Goal: Task Accomplishment & Management: Complete application form

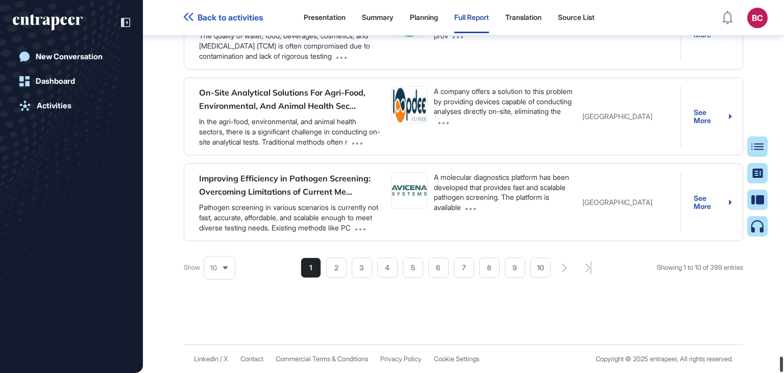
drag, startPoint x: 0, startPoint y: 0, endPoint x: 783, endPoint y: 370, distance: 866.3
click at [783, 370] on div at bounding box center [781, 363] width 3 height 15
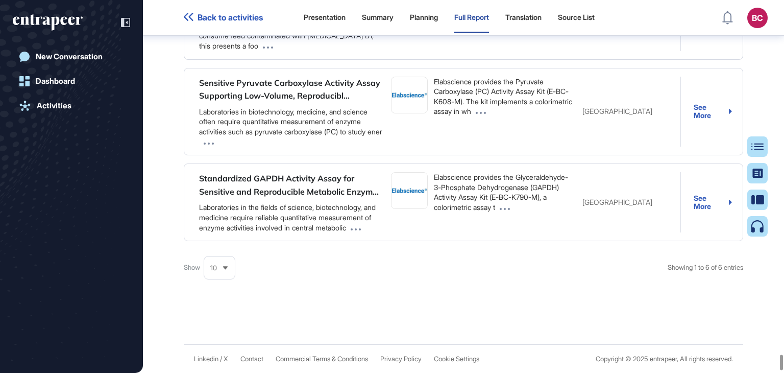
drag, startPoint x: 472, startPoint y: 160, endPoint x: 459, endPoint y: 160, distance: 12.8
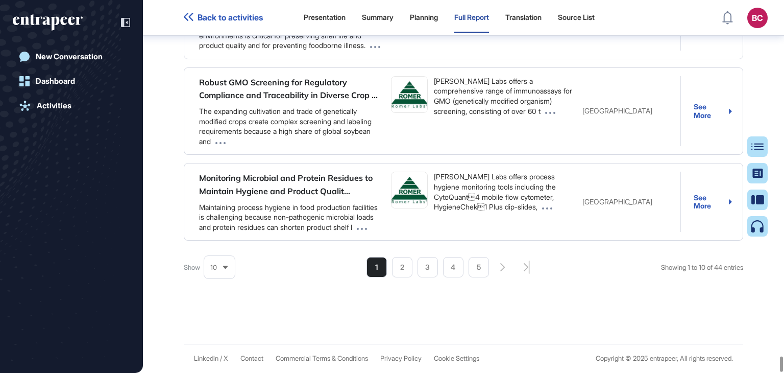
scroll to position [99885, 0]
click at [402, 263] on li "2" at bounding box center [402, 267] width 20 height 20
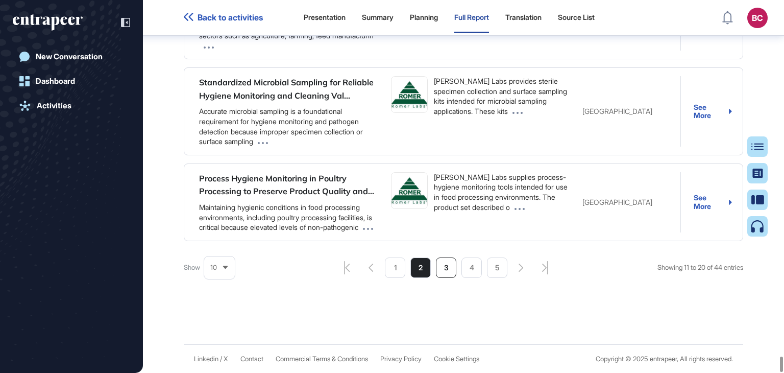
click at [442, 265] on li "3" at bounding box center [446, 267] width 20 height 20
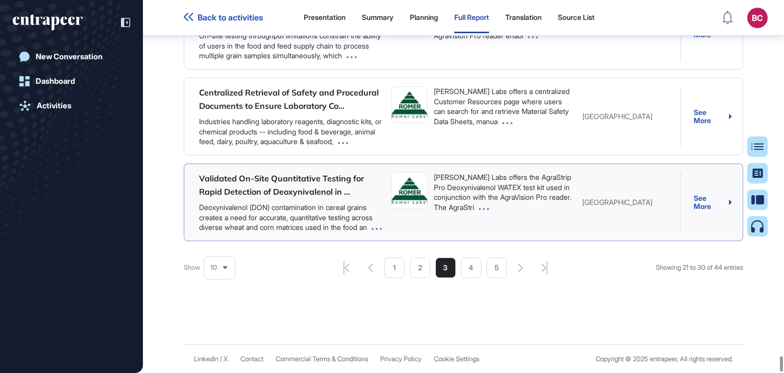
scroll to position [99898, 0]
click at [474, 268] on li "4" at bounding box center [471, 267] width 20 height 20
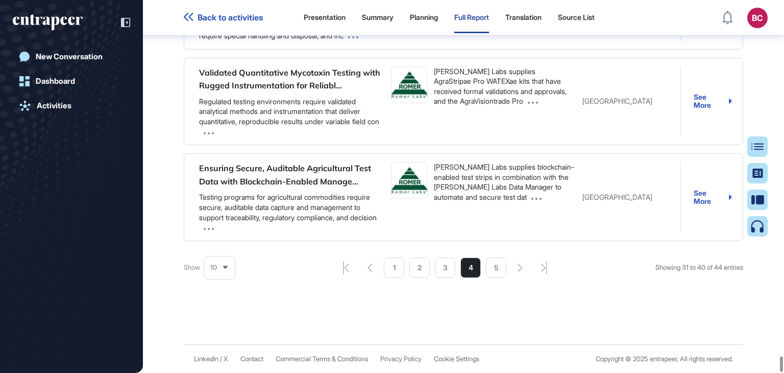
click at [492, 278] on li "5" at bounding box center [496, 267] width 20 height 20
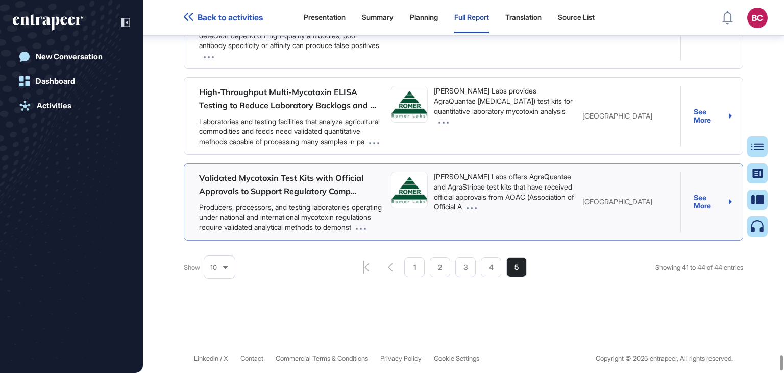
scroll to position [98930, 0]
drag, startPoint x: 527, startPoint y: 211, endPoint x: 440, endPoint y: 212, distance: 86.2
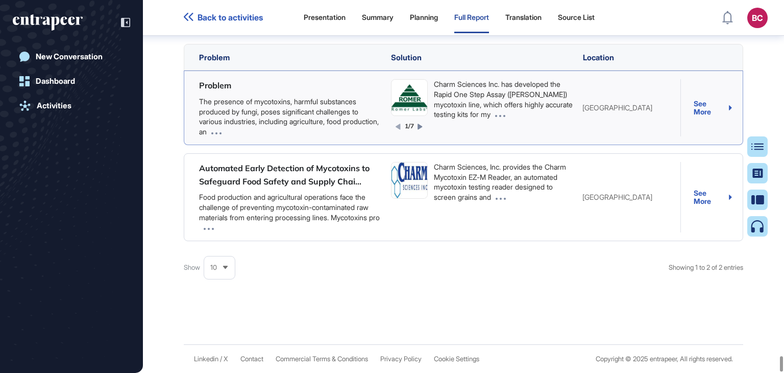
scroll to position [99032, 0]
drag, startPoint x: 548, startPoint y: 109, endPoint x: 531, endPoint y: 109, distance: 16.3
click at [445, 34] on div "**********" at bounding box center [463, 22] width 559 height 23
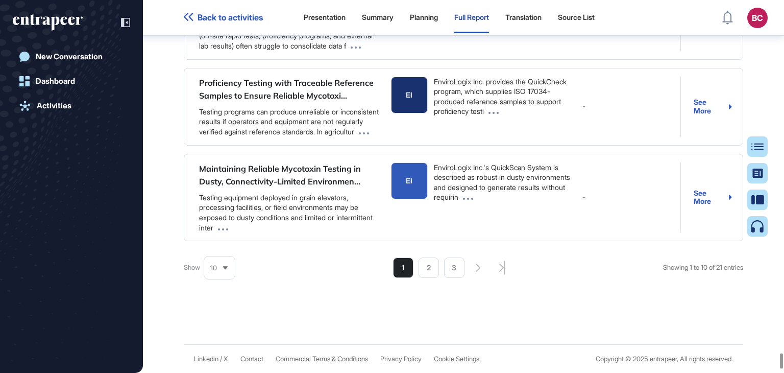
scroll to position [98878, 0]
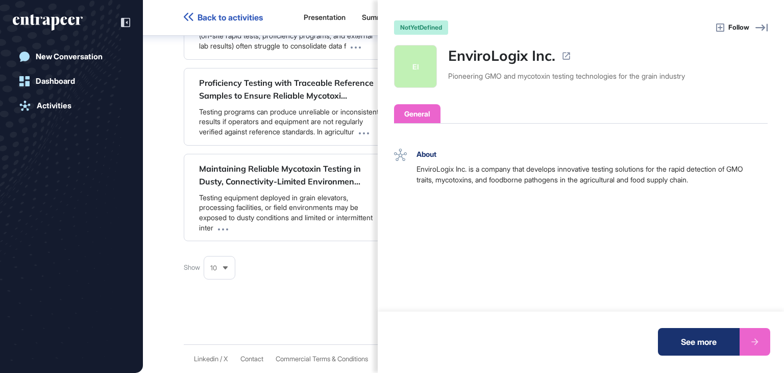
click at [682, 343] on div "See more" at bounding box center [699, 342] width 82 height 28
click at [318, 244] on div "notYetDefined Follow EI EnviroLogix Inc. Pioneering GMO and mycotoxin testing t…" at bounding box center [392, 186] width 784 height 373
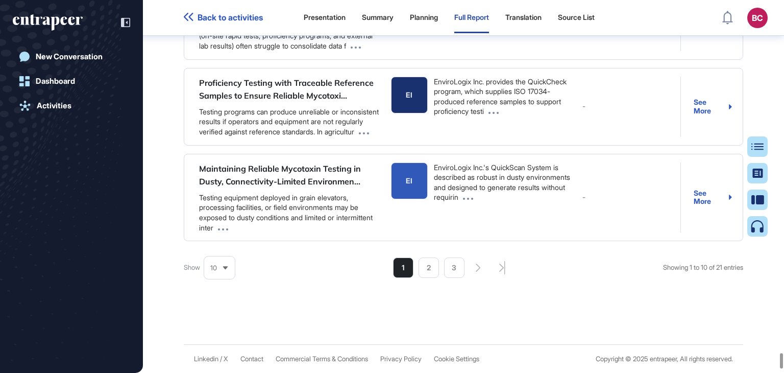
scroll to position [98916, 0]
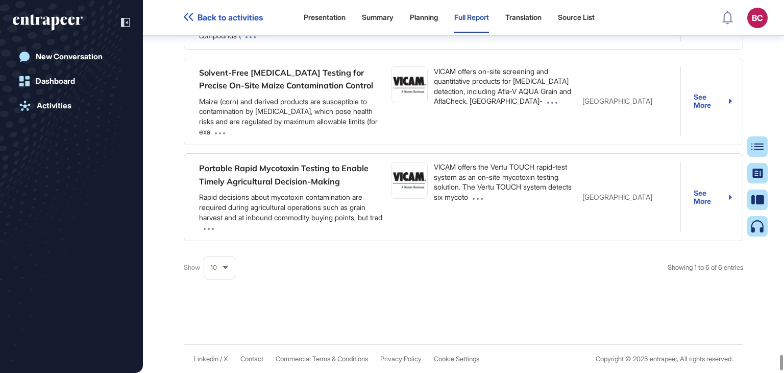
scroll to position [98967, 0]
drag, startPoint x: 529, startPoint y: 173, endPoint x: 482, endPoint y: 167, distance: 47.3
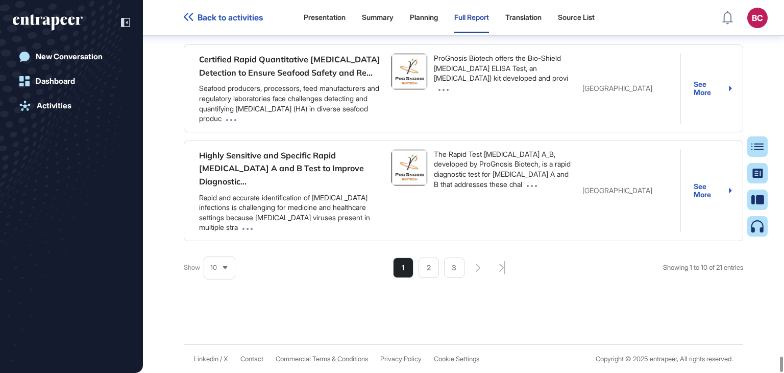
scroll to position [99911, 0]
click at [427, 265] on li "2" at bounding box center [428, 267] width 20 height 20
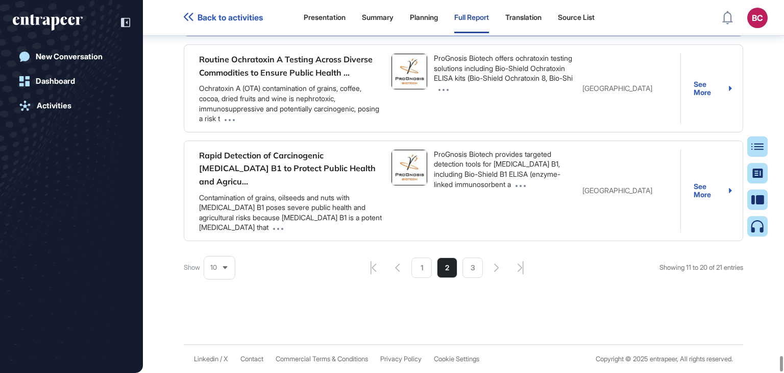
scroll to position [99898, 0]
click at [477, 266] on li "3" at bounding box center [472, 267] width 20 height 20
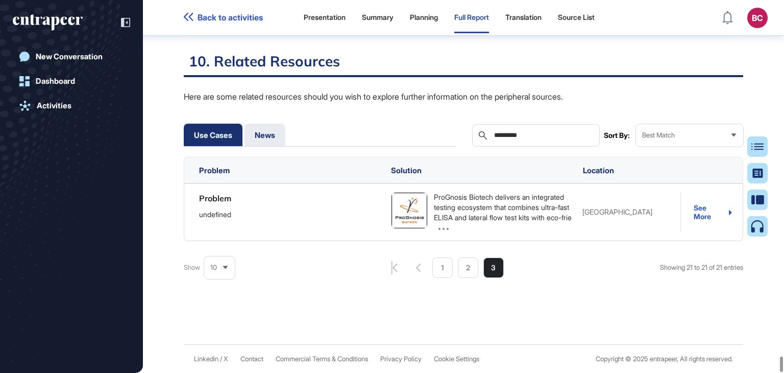
scroll to position [99038, 0]
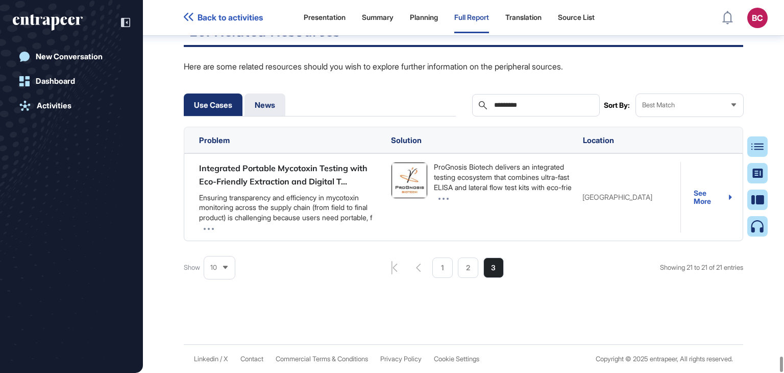
click at [481, 101] on div "Search *********" at bounding box center [536, 105] width 128 height 22
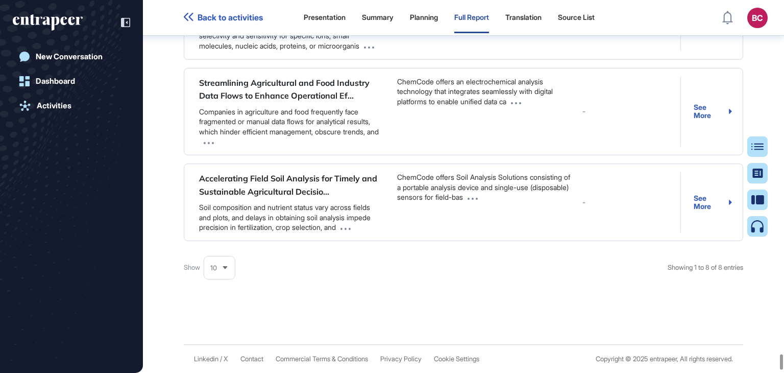
drag, startPoint x: 530, startPoint y: 105, endPoint x: 464, endPoint y: 105, distance: 65.3
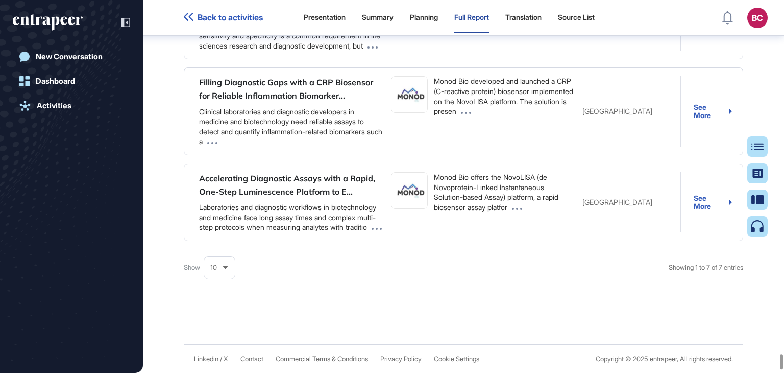
scroll to position [98948, 0]
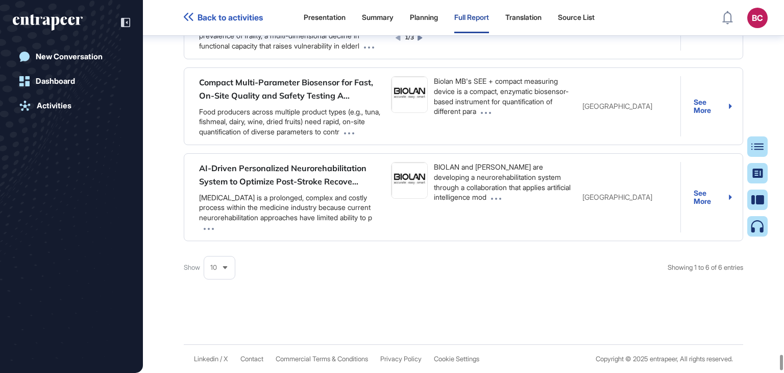
scroll to position [98999, 0]
drag, startPoint x: 523, startPoint y: 144, endPoint x: 469, endPoint y: 141, distance: 54.2
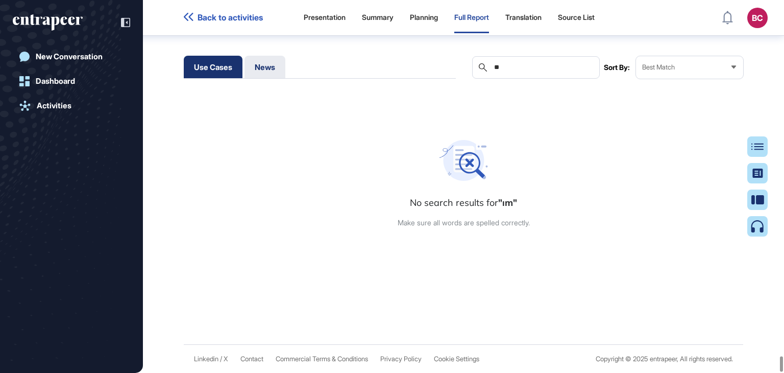
type input "*"
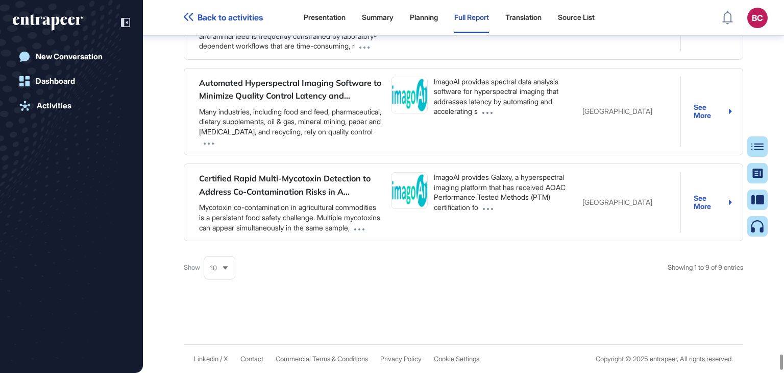
scroll to position [98986, 0]
drag, startPoint x: 511, startPoint y: 157, endPoint x: 449, endPoint y: 167, distance: 63.7
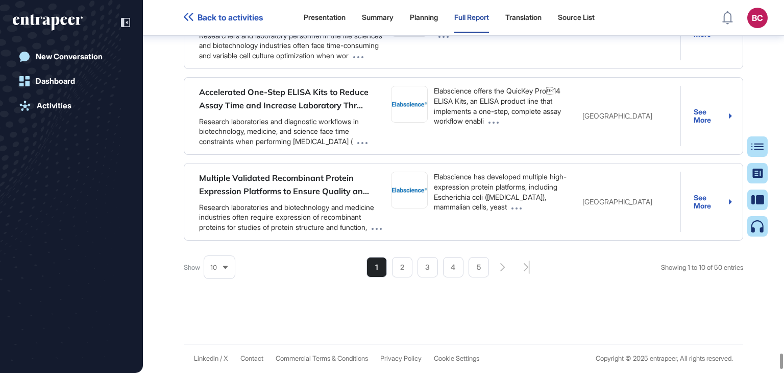
scroll to position [98980, 0]
drag, startPoint x: 522, startPoint y: 262, endPoint x: 479, endPoint y: 260, distance: 42.9
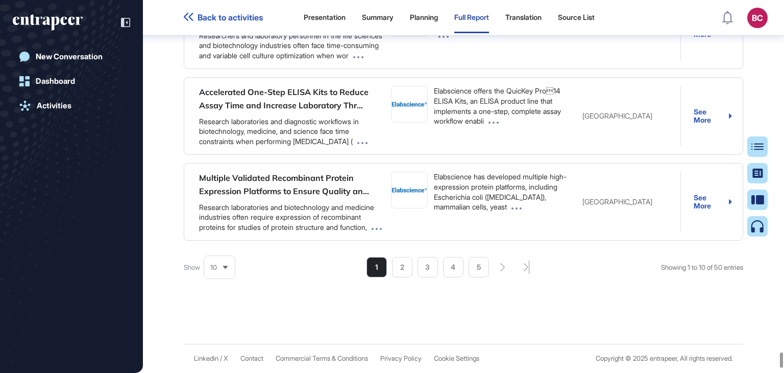
type input "****"
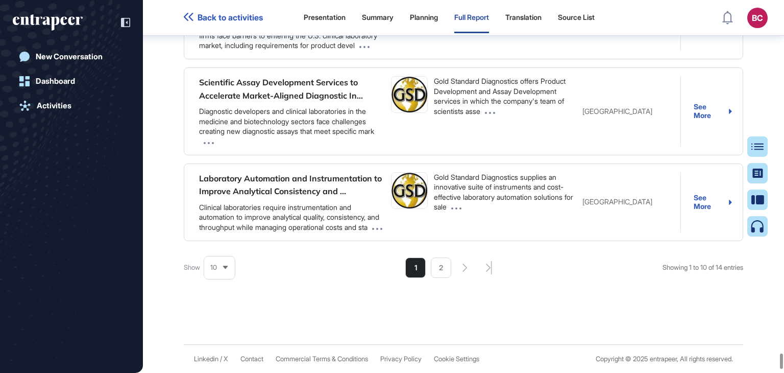
scroll to position [98980, 0]
drag, startPoint x: 509, startPoint y: 162, endPoint x: 482, endPoint y: 160, distance: 26.6
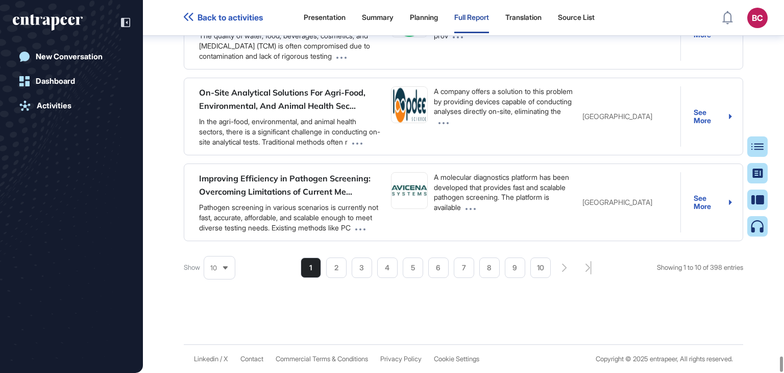
scroll to position [99901, 0]
click at [534, 265] on li "10" at bounding box center [540, 267] width 20 height 20
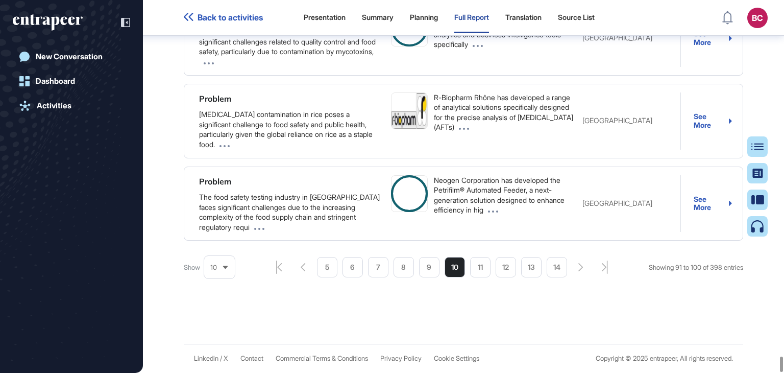
scroll to position [99817, 0]
click at [217, 260] on div "10" at bounding box center [219, 267] width 31 height 20
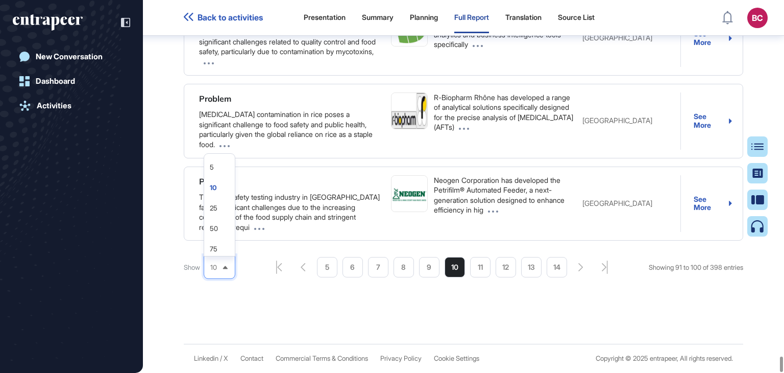
click at [220, 248] on li "75" at bounding box center [219, 248] width 24 height 20
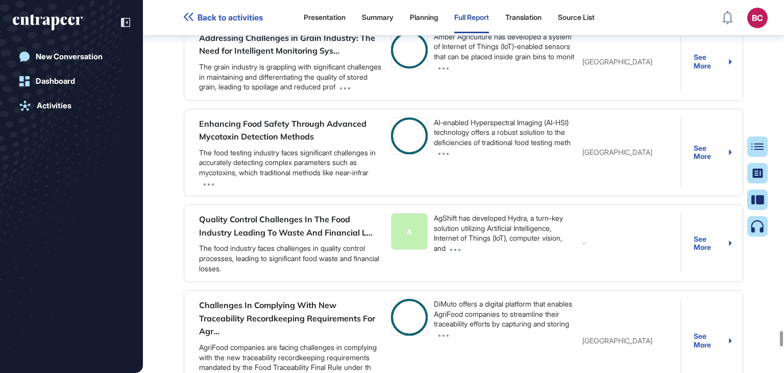
scroll to position [98360, 0]
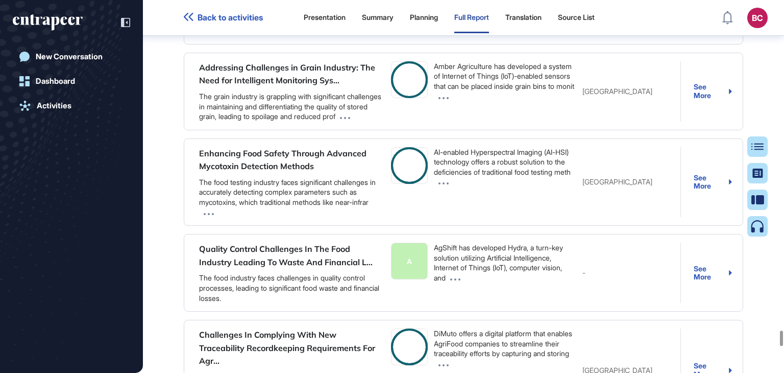
drag, startPoint x: 350, startPoint y: 250, endPoint x: 357, endPoint y: 213, distance: 36.9
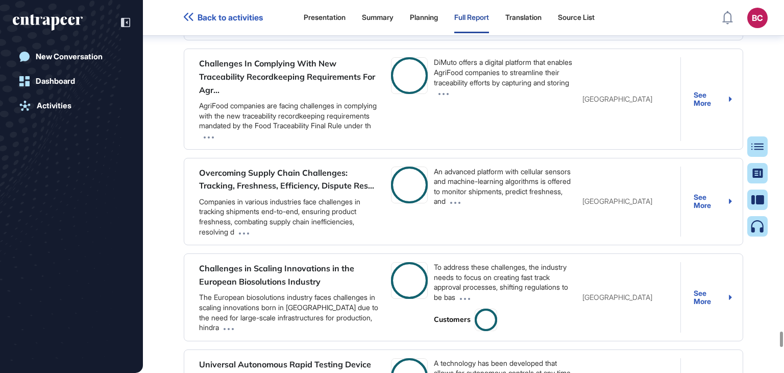
scroll to position [98615, 0]
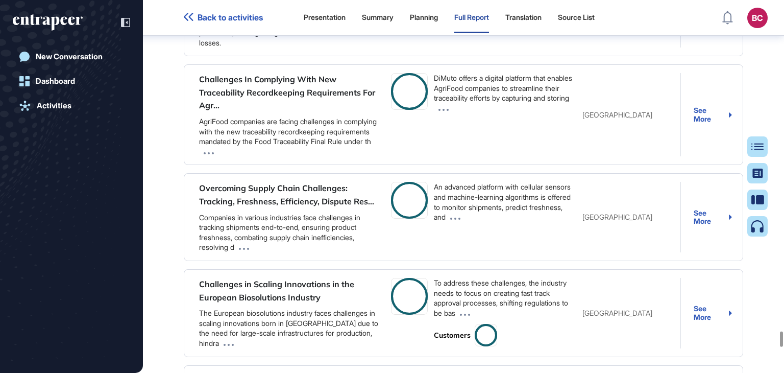
scroll to position [102, 0]
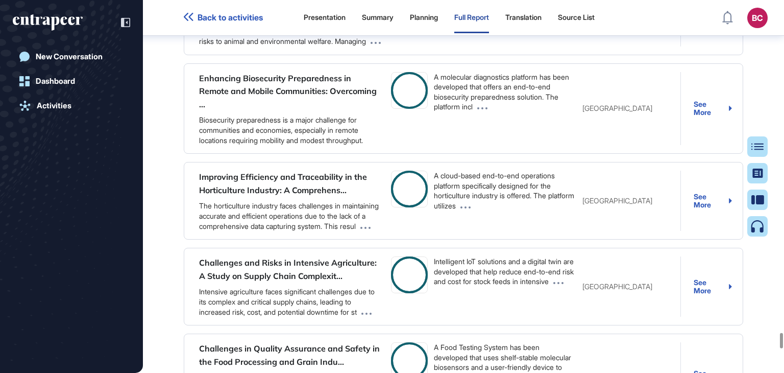
scroll to position [99023, 0]
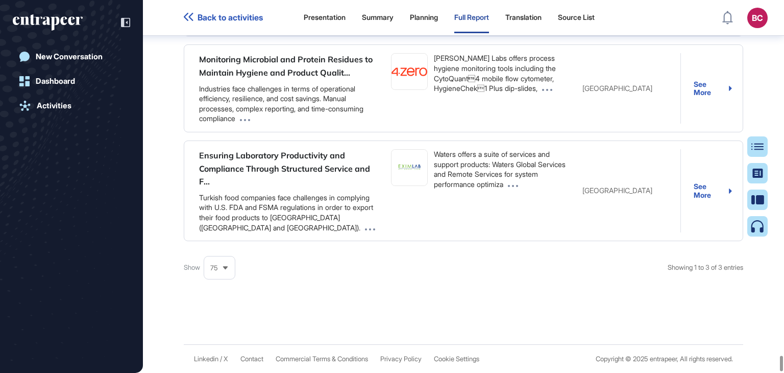
scroll to position [98873, 0]
drag, startPoint x: 520, startPoint y: 220, endPoint x: 444, endPoint y: 214, distance: 75.8
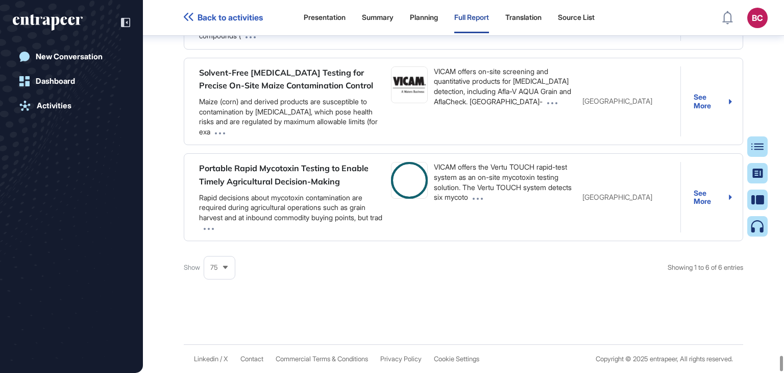
scroll to position [99267, 0]
click at [478, 10] on span at bounding box center [470, 5] width 15 height 9
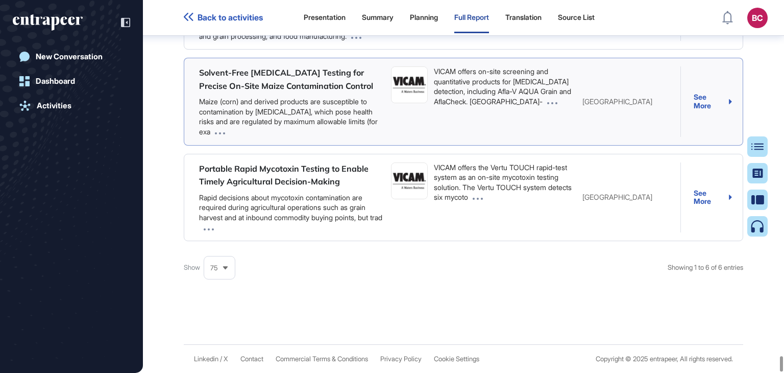
click at [542, 106] on span at bounding box center [549, 101] width 15 height 9
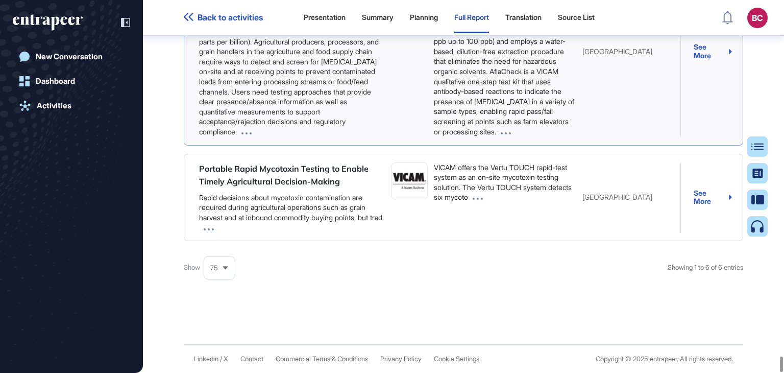
scroll to position [99675, 0]
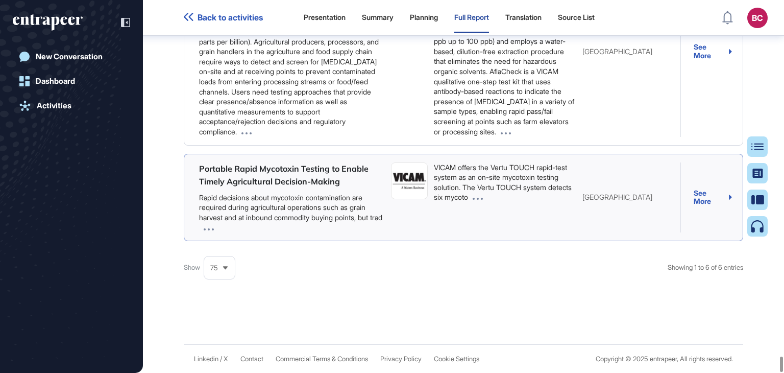
click at [483, 201] on span at bounding box center [475, 196] width 15 height 9
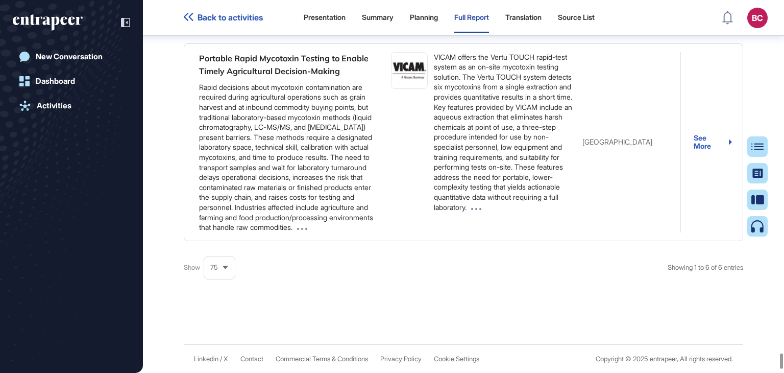
scroll to position [98910, 0]
drag, startPoint x: 516, startPoint y: 133, endPoint x: 494, endPoint y: 133, distance: 21.9
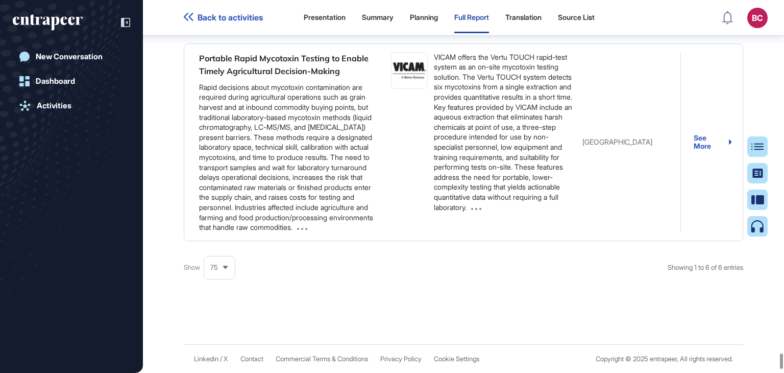
type input "*"
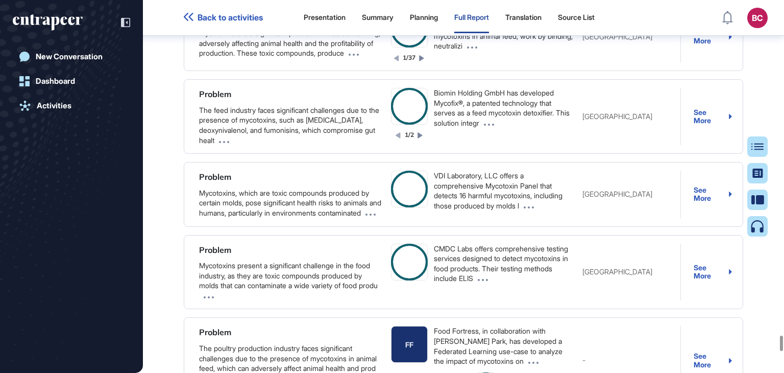
type input "******"
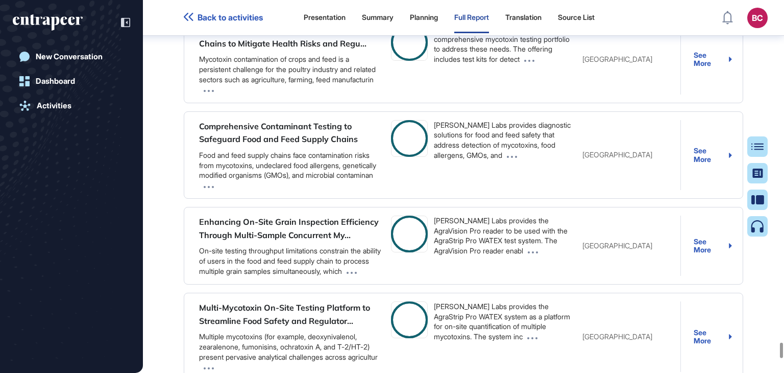
scroll to position [101716, 0]
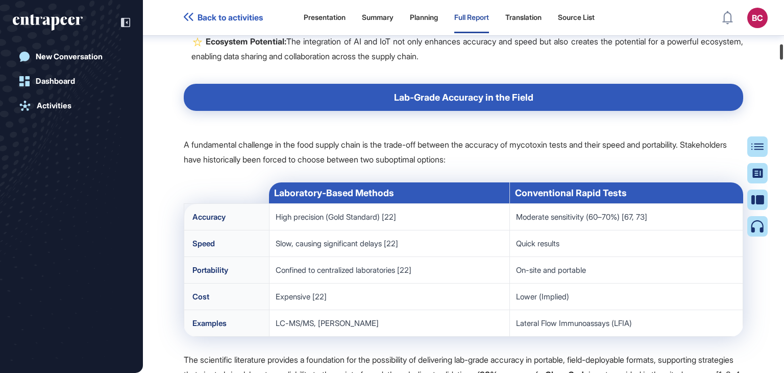
scroll to position [1175, 0]
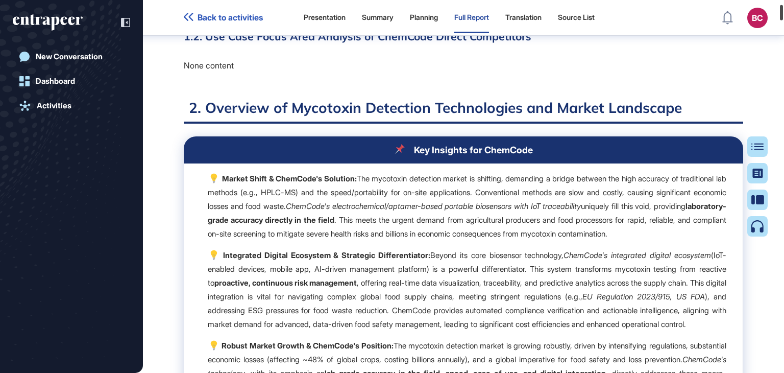
drag, startPoint x: 783, startPoint y: 56, endPoint x: 783, endPoint y: 15, distance: 40.8
click at [783, 15] on div at bounding box center [781, 12] width 3 height 15
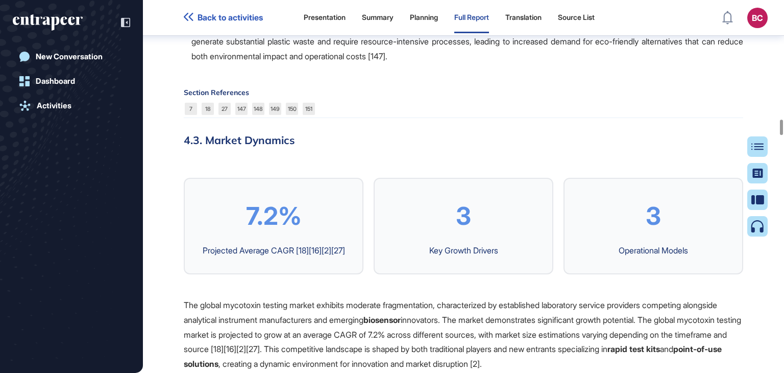
scroll to position [35279, 0]
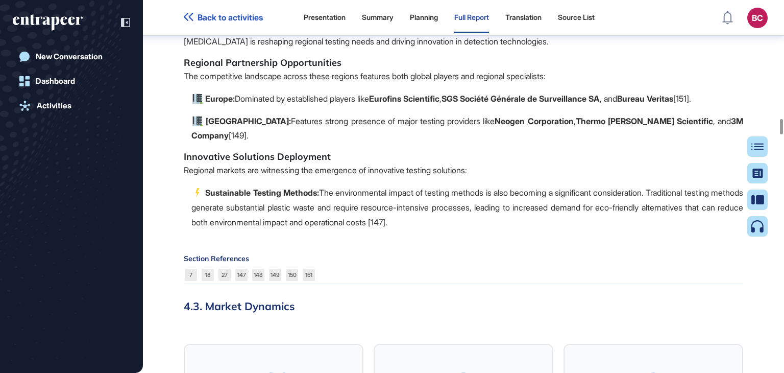
scroll to position [35162, 0]
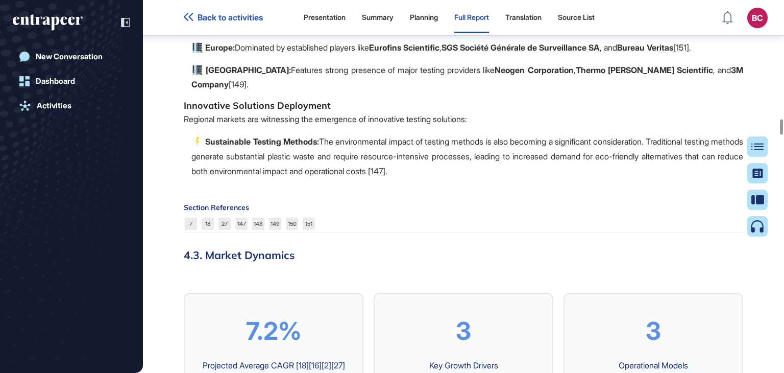
drag, startPoint x: 498, startPoint y: 158, endPoint x: 414, endPoint y: 267, distance: 138.3
copy span "Global Market Growth and Valuation The global mycotoxin testing market demonstr…"
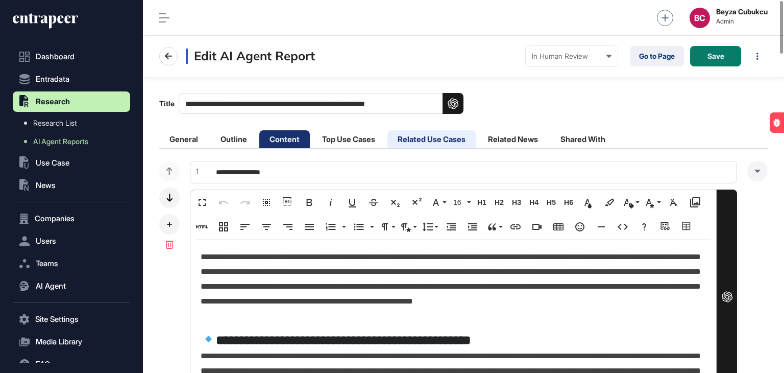
click at [433, 139] on li "Related Use Cases" at bounding box center [431, 139] width 88 height 18
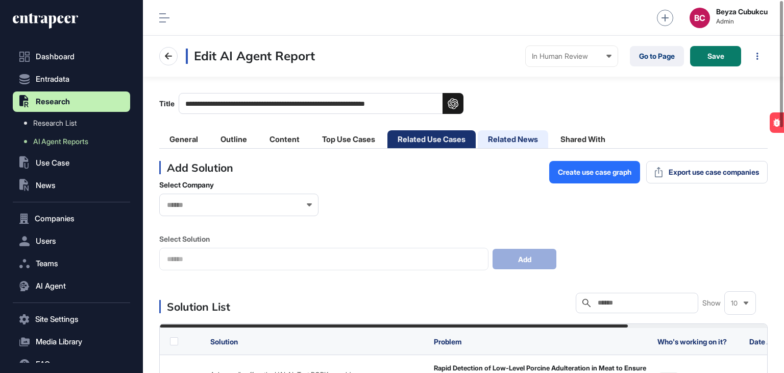
click at [508, 144] on li "Related News" at bounding box center [513, 139] width 70 height 18
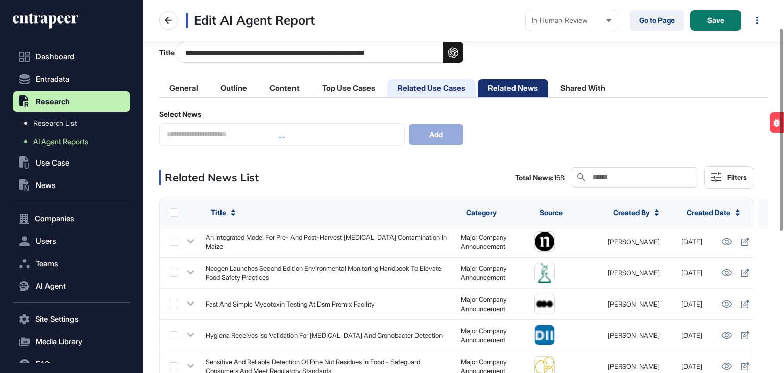
click at [434, 81] on li "Related Use Cases" at bounding box center [431, 88] width 88 height 18
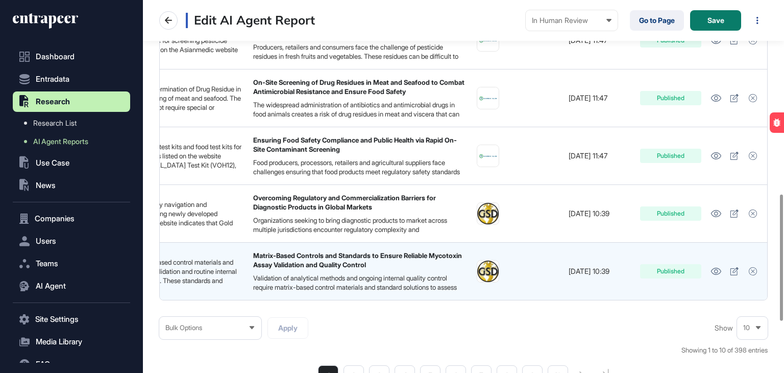
scroll to position [725, 0]
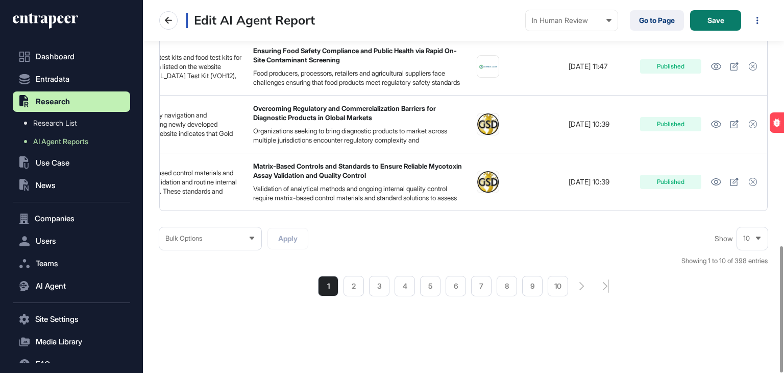
click at [360, 284] on li "2" at bounding box center [353, 286] width 20 height 20
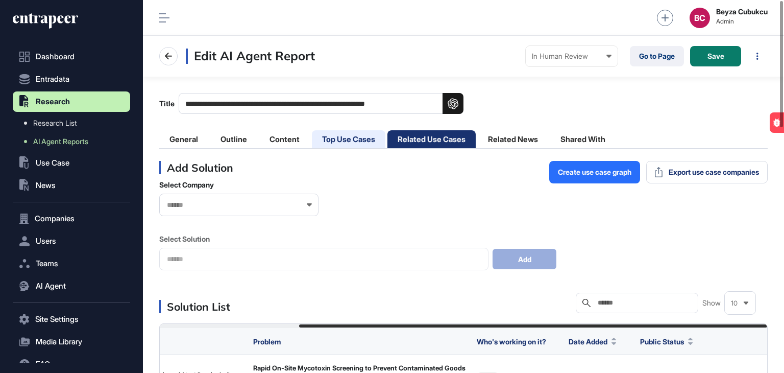
click at [351, 137] on li "Top Use Cases" at bounding box center [348, 139] width 73 height 18
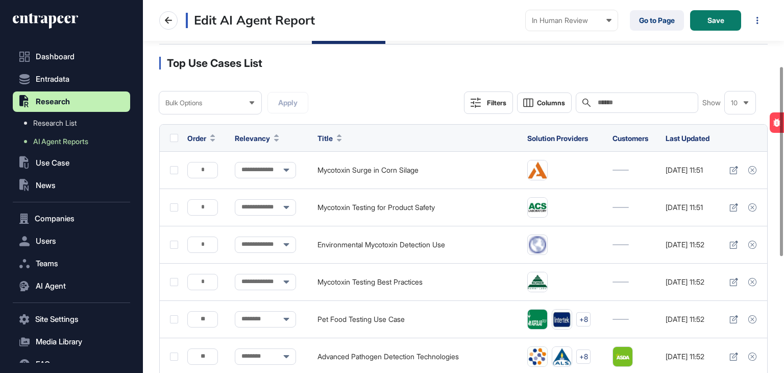
scroll to position [51, 0]
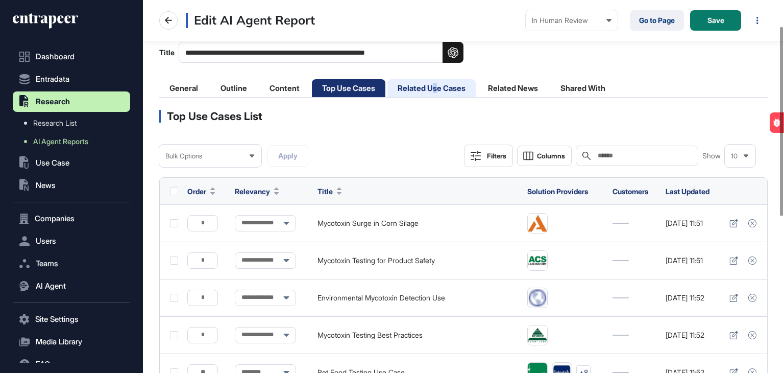
click at [438, 86] on li "Related Use Cases" at bounding box center [431, 88] width 88 height 18
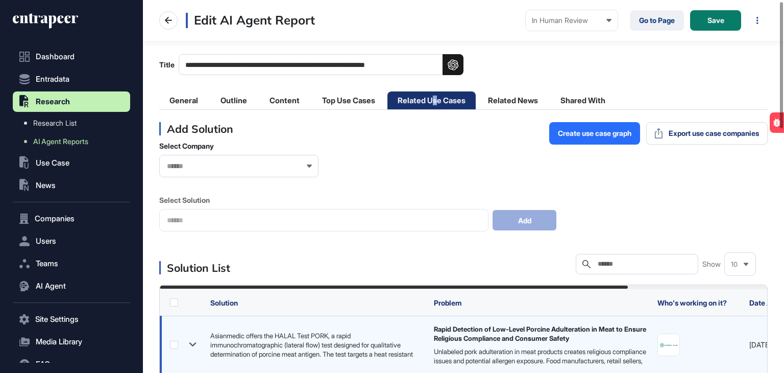
scroll to position [204, 0]
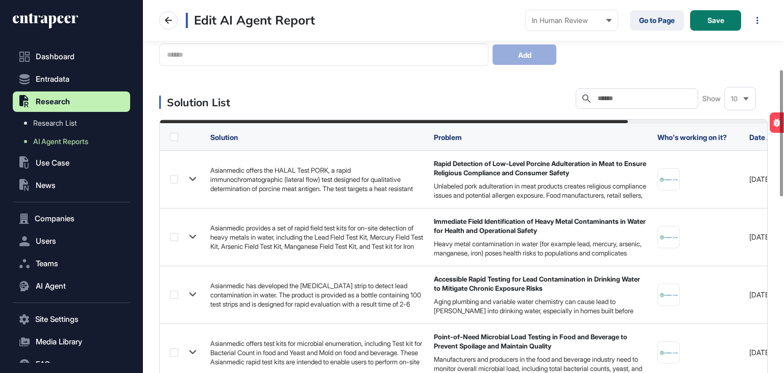
click at [737, 109] on div "10" at bounding box center [740, 98] width 31 height 22
click at [734, 202] on li "100" at bounding box center [740, 204] width 24 height 20
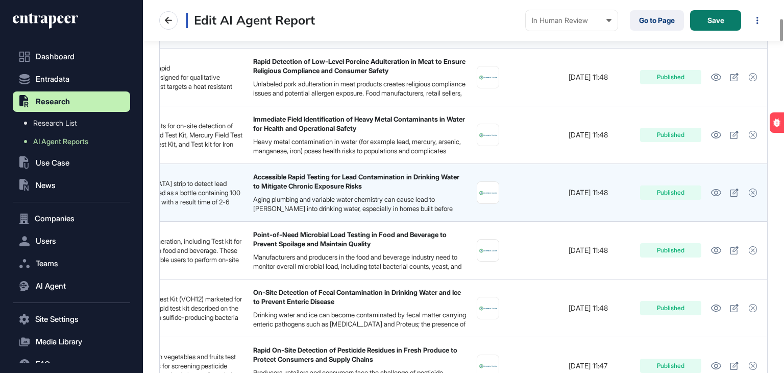
scroll to position [0, 28]
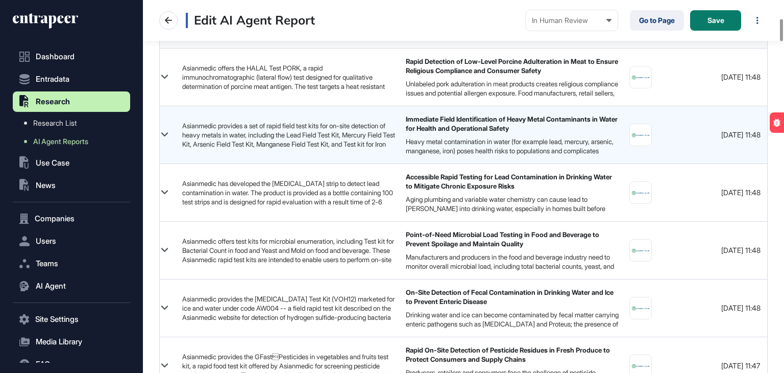
click at [439, 146] on div "Heavy metal contamination in water (for example lead, mercury, arsenic, mangane…" at bounding box center [512, 151] width 213 height 28
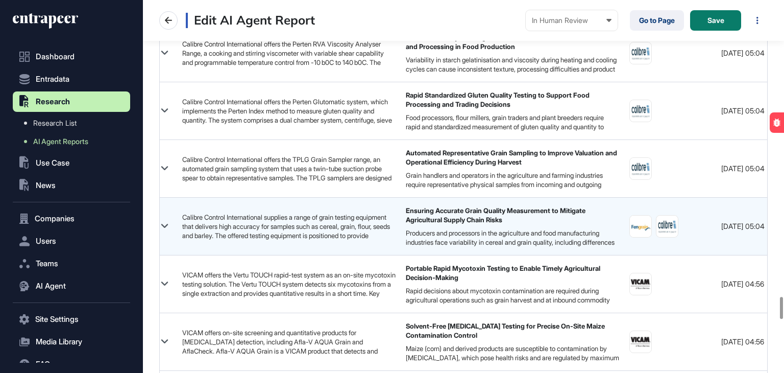
scroll to position [0, 181]
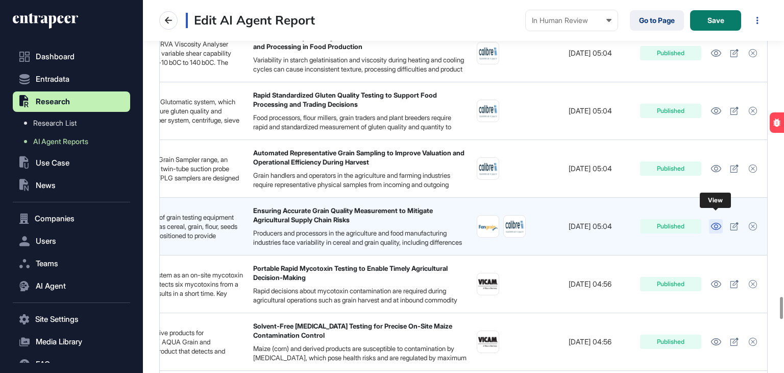
click at [713, 222] on icon at bounding box center [715, 225] width 11 height 7
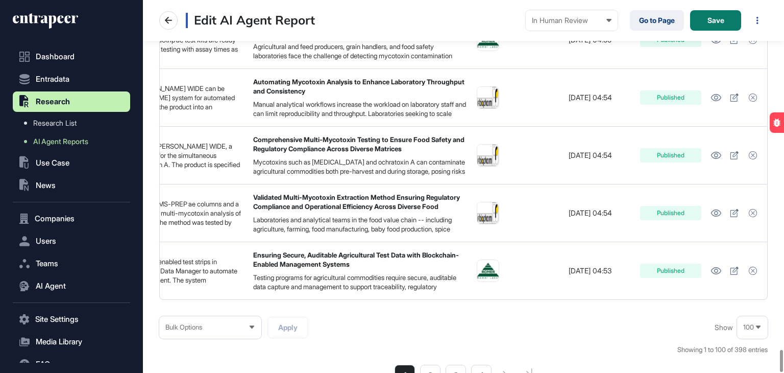
scroll to position [5956, 0]
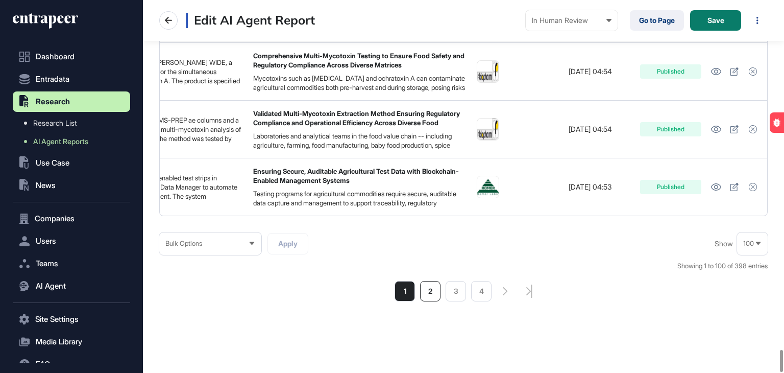
click at [426, 284] on li "2" at bounding box center [430, 291] width 20 height 20
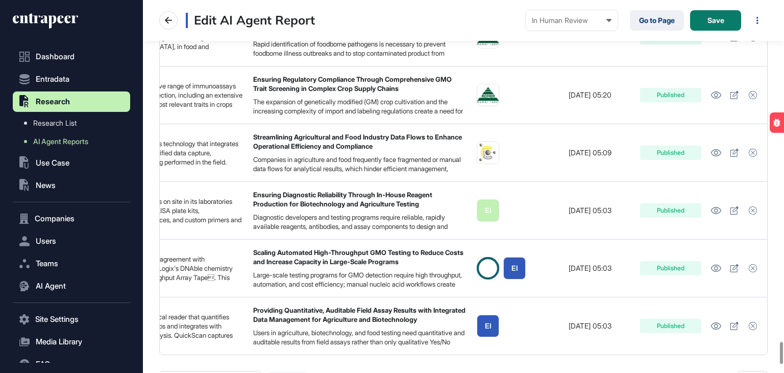
scroll to position [5905, 0]
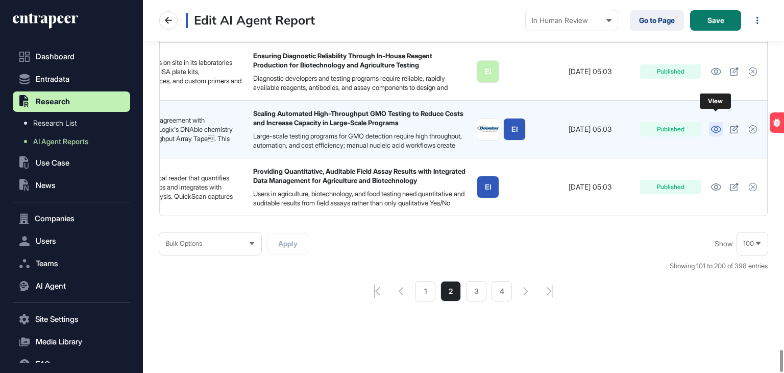
click at [713, 126] on icon at bounding box center [716, 129] width 10 height 7
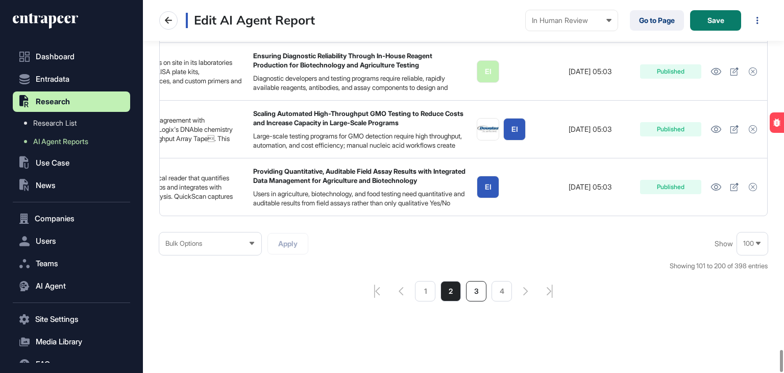
click at [480, 285] on li "3" at bounding box center [476, 291] width 20 height 20
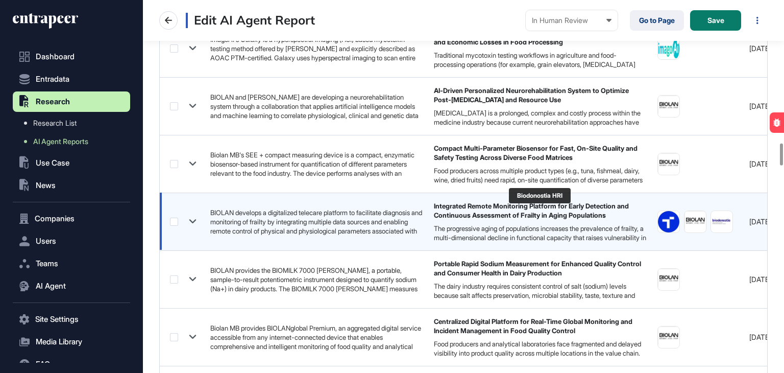
scroll to position [0, 181]
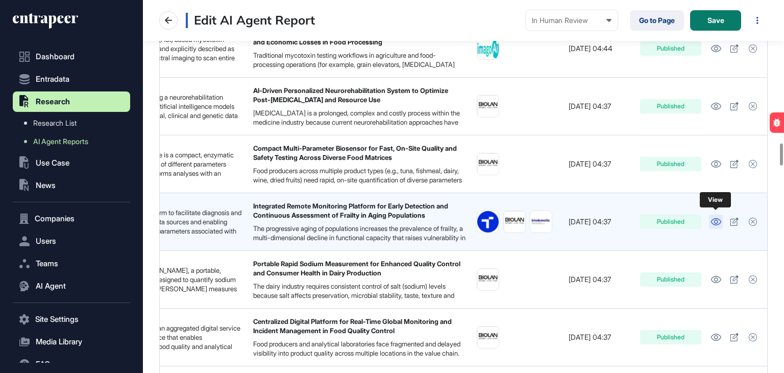
click at [710, 218] on icon at bounding box center [715, 221] width 11 height 7
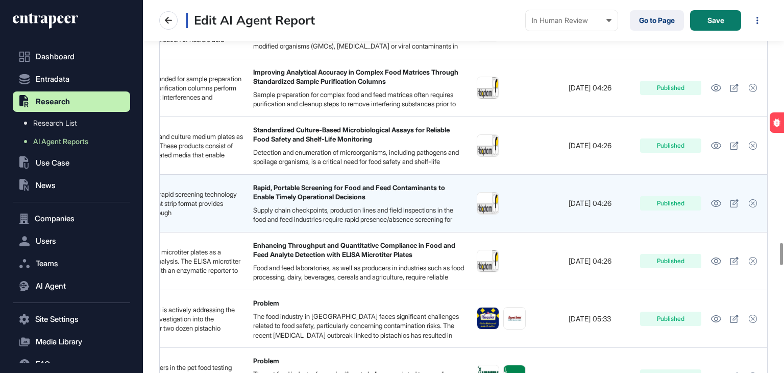
scroll to position [4248, 0]
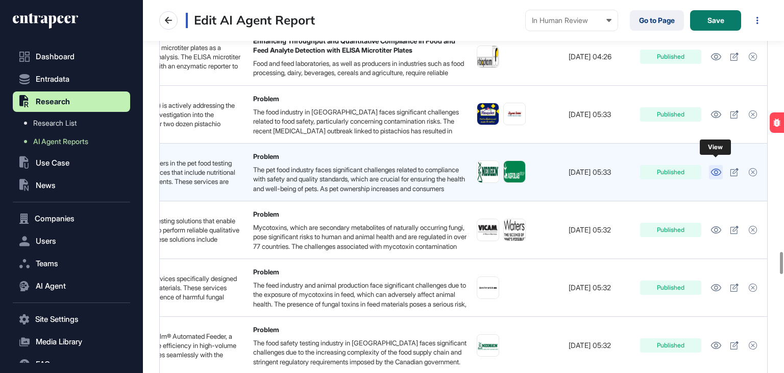
click at [711, 165] on link at bounding box center [716, 172] width 14 height 14
drag, startPoint x: 715, startPoint y: 222, endPoint x: 678, endPoint y: 182, distance: 54.9
click at [715, 226] on icon at bounding box center [715, 229] width 11 height 7
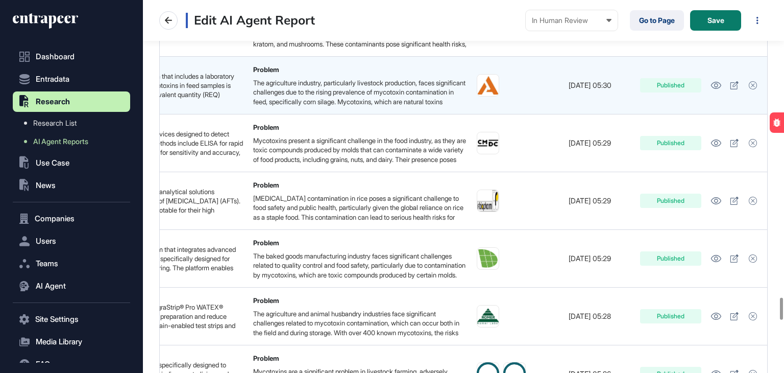
scroll to position [5115, 0]
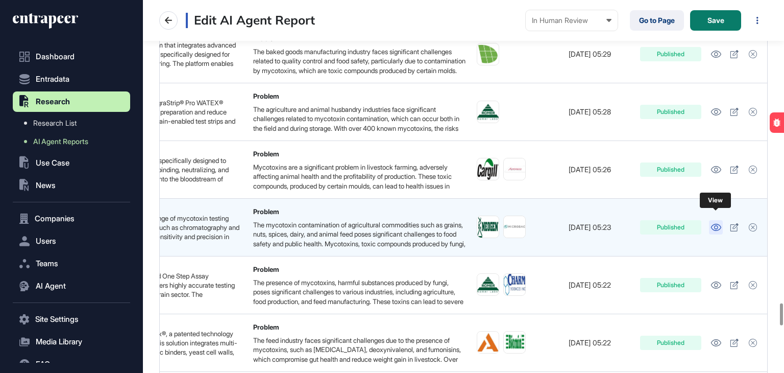
click at [711, 223] on link at bounding box center [716, 227] width 14 height 14
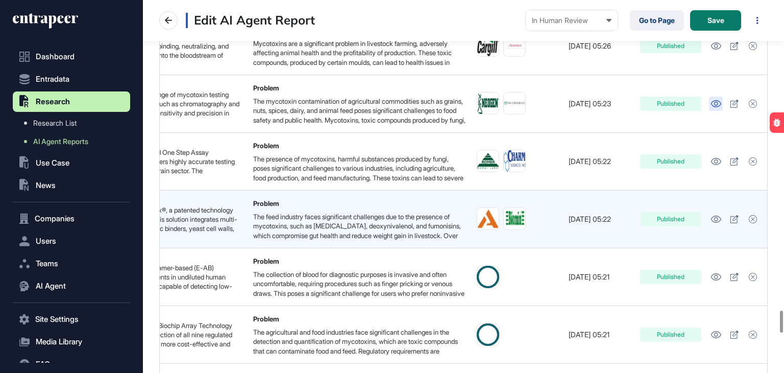
scroll to position [5268, 0]
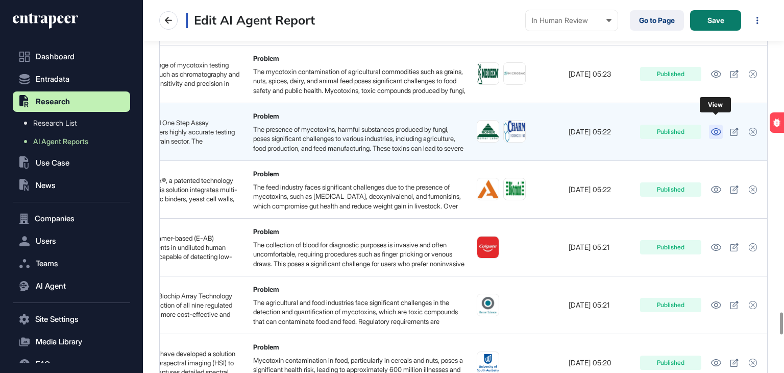
click at [710, 128] on icon at bounding box center [715, 131] width 11 height 7
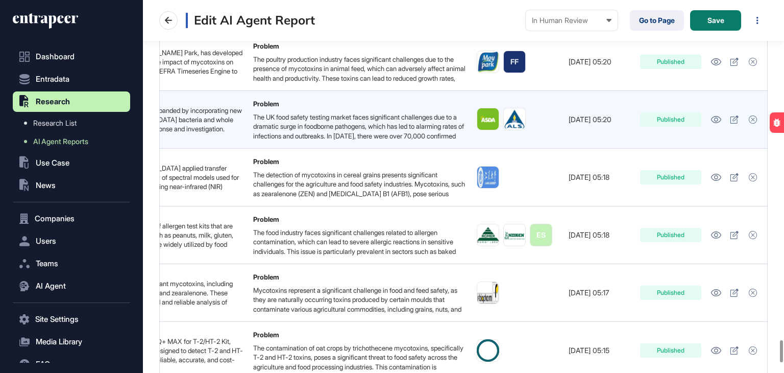
scroll to position [5830, 0]
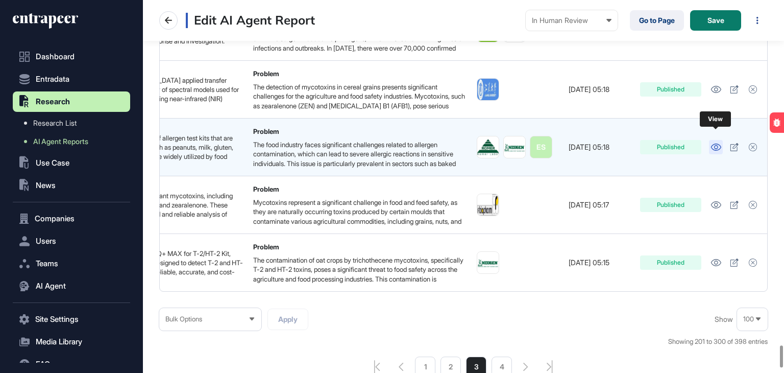
click at [714, 143] on icon at bounding box center [715, 146] width 11 height 7
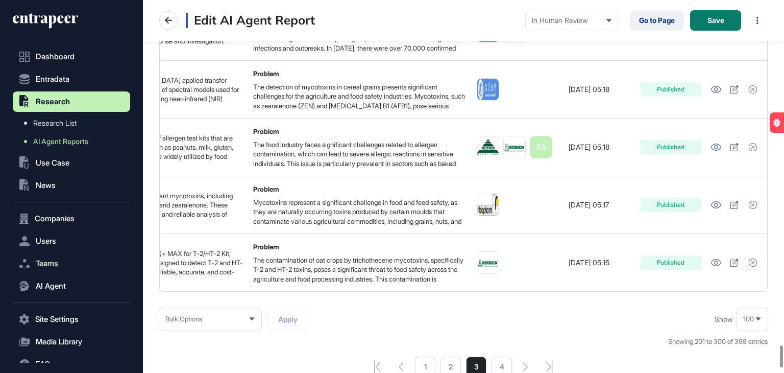
drag, startPoint x: 502, startPoint y: 355, endPoint x: 505, endPoint y: 339, distance: 16.2
click at [502, 356] on li "4" at bounding box center [501, 366] width 20 height 20
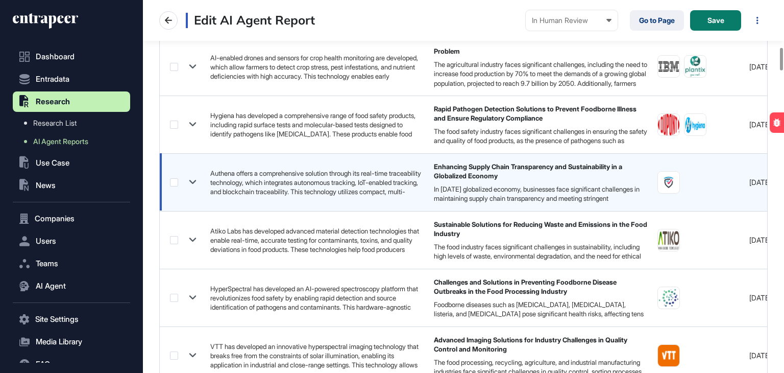
scroll to position [0, 181]
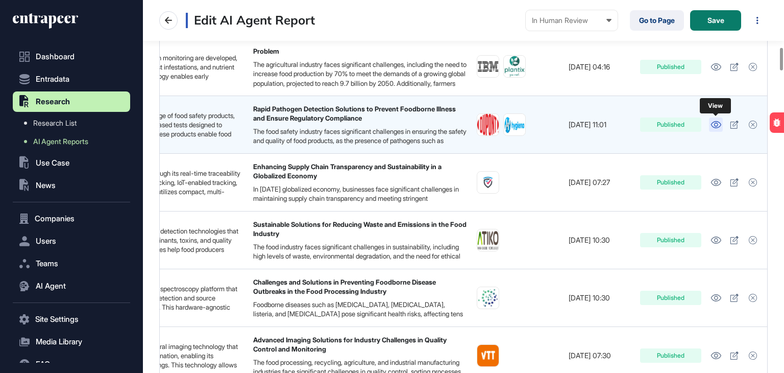
click at [716, 122] on icon at bounding box center [715, 124] width 11 height 7
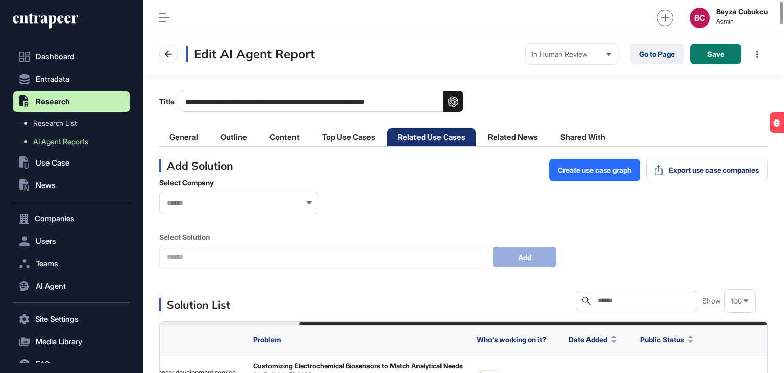
scroll to position [0, 0]
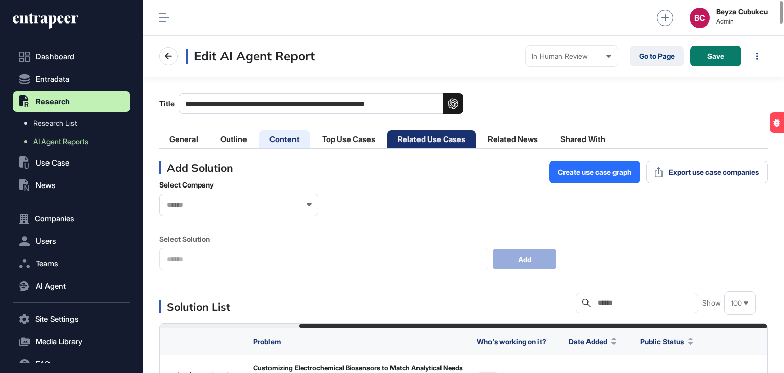
click at [281, 135] on li "Content" at bounding box center [284, 139] width 51 height 18
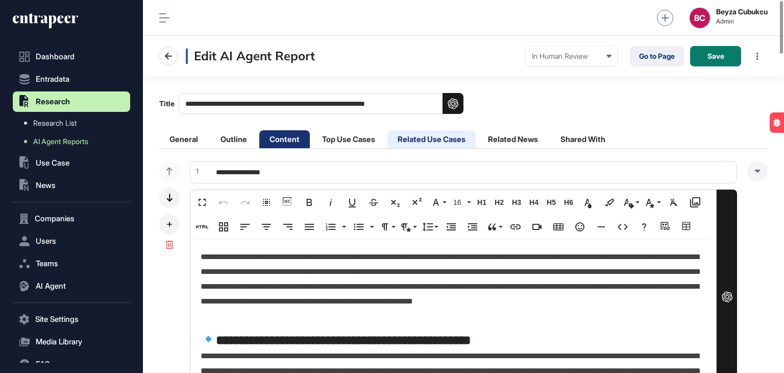
click at [435, 139] on li "Related Use Cases" at bounding box center [431, 139] width 88 height 18
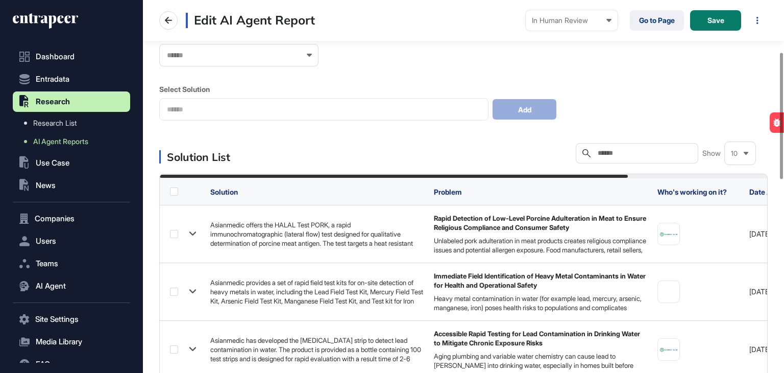
scroll to position [153, 0]
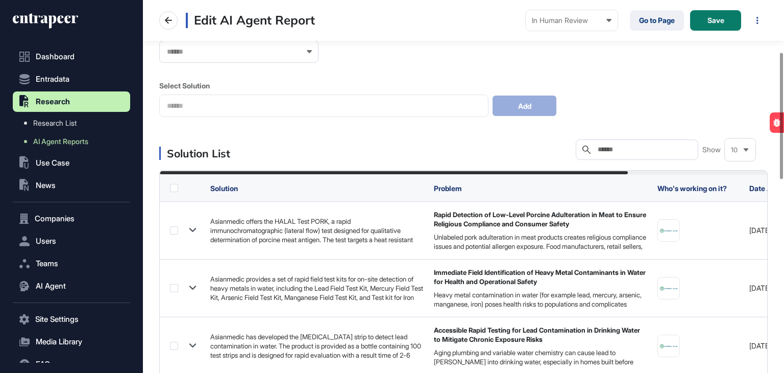
click at [651, 154] on div "Search" at bounding box center [637, 149] width 122 height 20
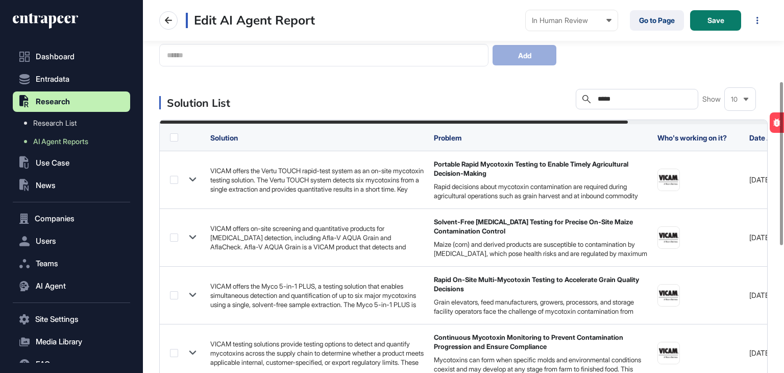
scroll to position [204, 0]
type input "*****"
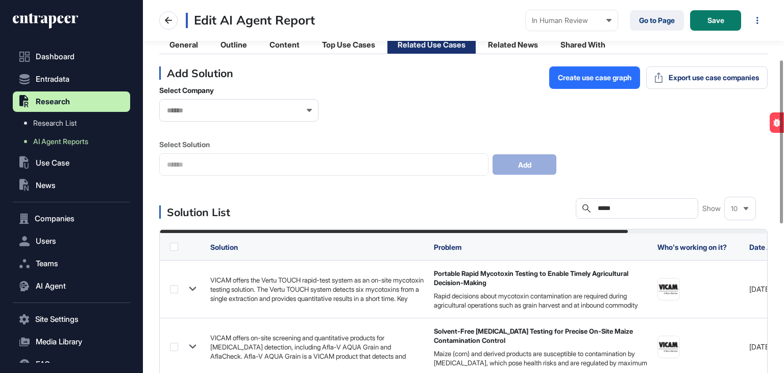
scroll to position [51, 0]
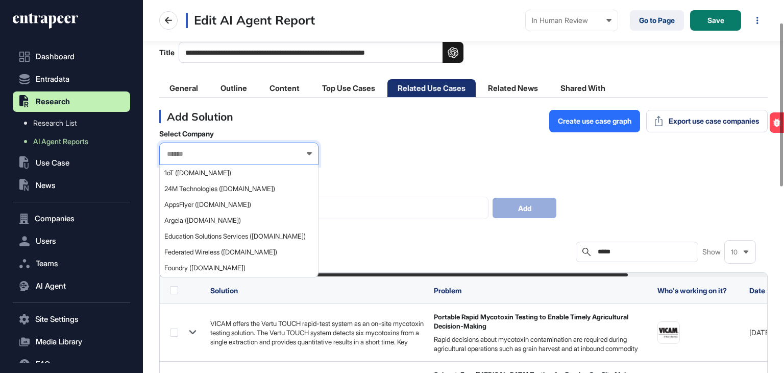
click at [255, 153] on input "text" at bounding box center [232, 154] width 133 height 9
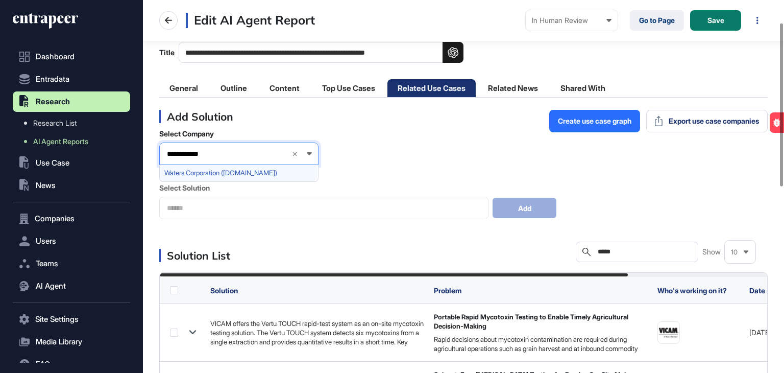
type input "**********"
click at [214, 170] on span "Waters Corporation (waters.com)" at bounding box center [238, 173] width 148 height 8
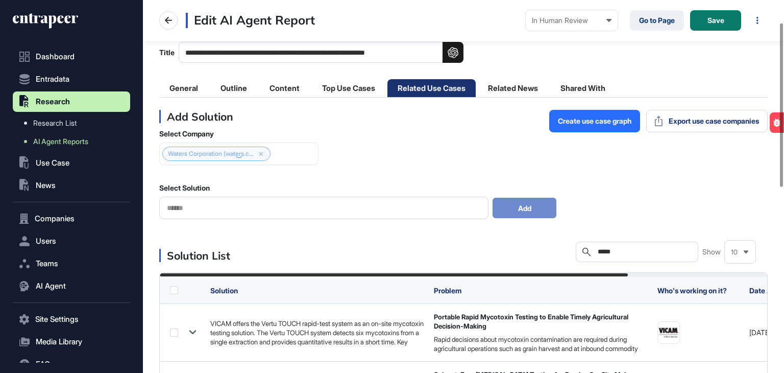
click at [220, 204] on input "text" at bounding box center [324, 208] width 316 height 9
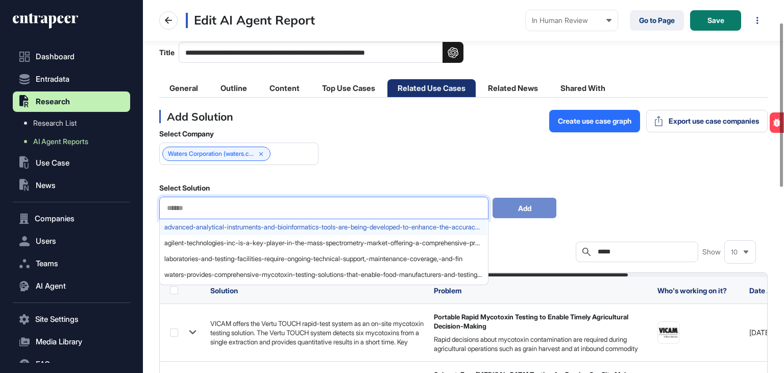
click at [213, 225] on span "advanced-analytical-instruments-and-bioinformatics-tools-are-being-developed-to…" at bounding box center [323, 227] width 318 height 8
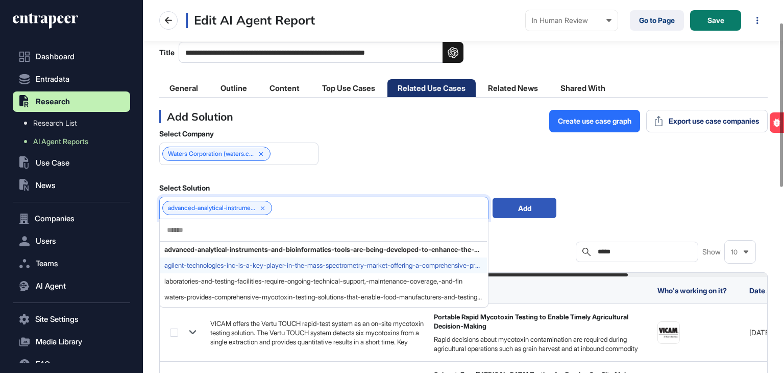
click at [213, 258] on div "agilent-technologies-inc-is-a-key-player-in-the-mass-spectrometry-market-offeri…" at bounding box center [323, 265] width 327 height 16
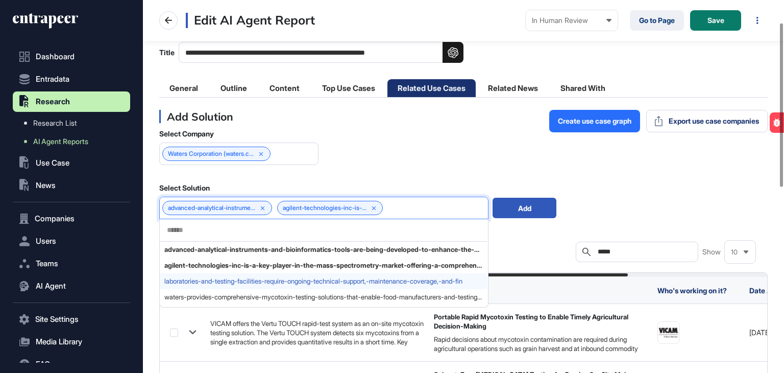
click at [206, 281] on span "laboratories-and-testing-facilities-require-ongoing-technical-support,-maintena…" at bounding box center [323, 281] width 318 height 8
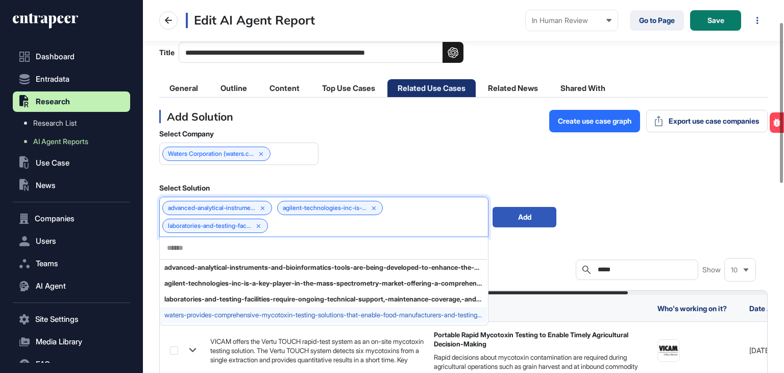
click at [205, 311] on span "waters-provides-comprehensive-mycotoxin-testing-solutions-that-enable-food-manu…" at bounding box center [323, 315] width 318 height 8
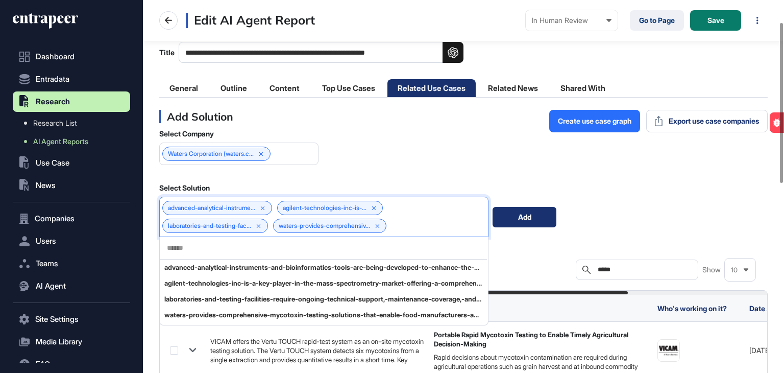
click at [518, 217] on div "Add" at bounding box center [524, 217] width 64 height 20
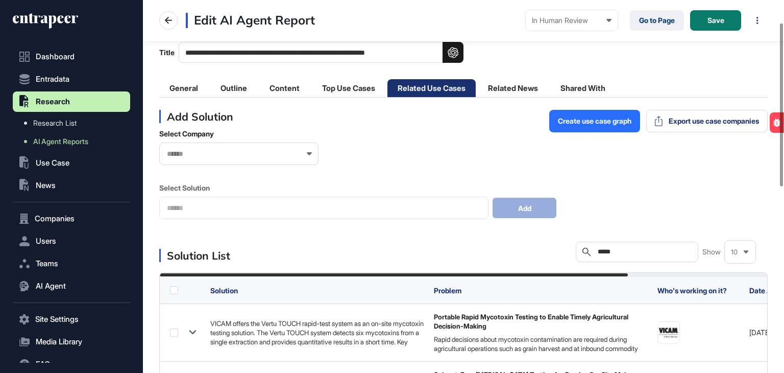
drag, startPoint x: 630, startPoint y: 248, endPoint x: 572, endPoint y: 247, distance: 58.2
click at [572, 247] on div "Solution List Search ***** Show 10" at bounding box center [463, 251] width 608 height 20
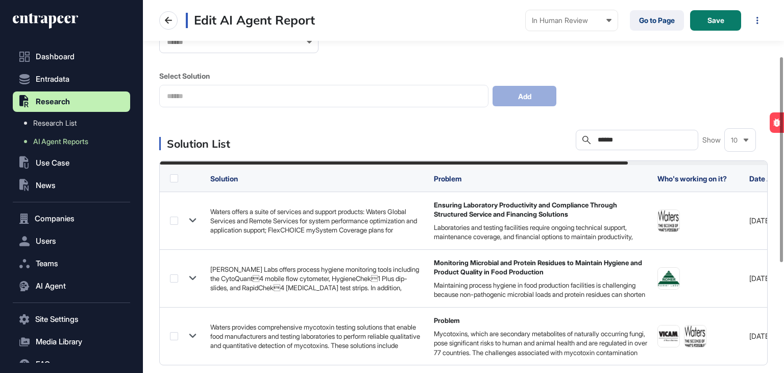
scroll to position [102, 0]
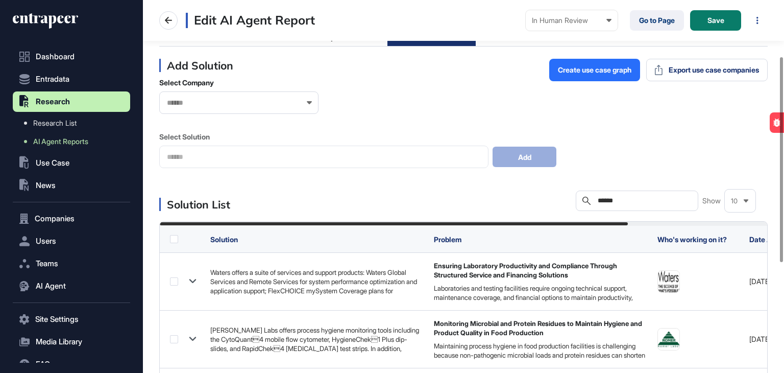
type input "******"
click at [225, 109] on div at bounding box center [238, 102] width 159 height 22
click at [225, 106] on input "text" at bounding box center [232, 102] width 133 height 9
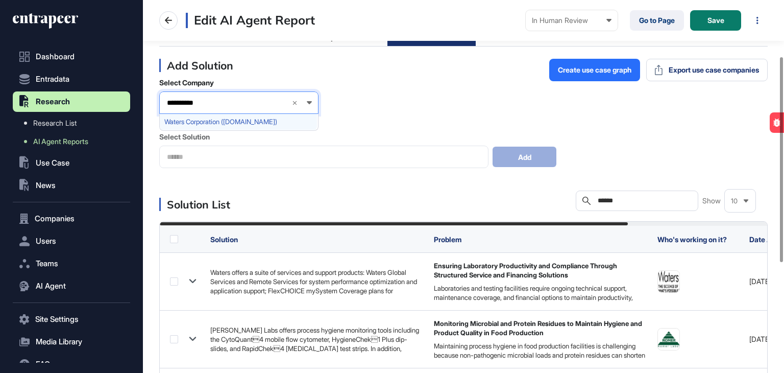
type input "**********"
click at [220, 119] on span "Waters Corporation (waters.com)" at bounding box center [238, 122] width 148 height 8
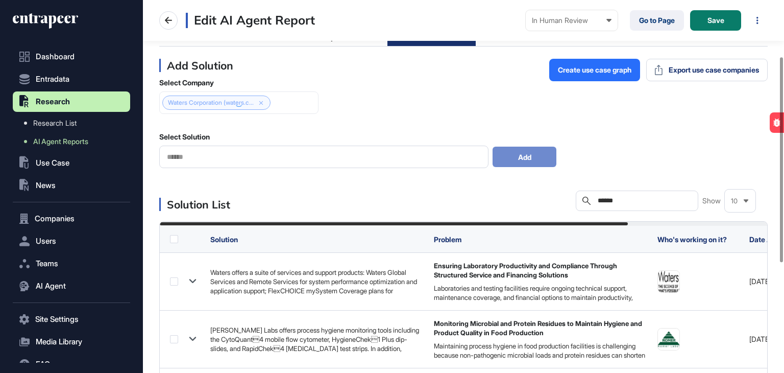
click at [230, 154] on input "text" at bounding box center [324, 157] width 316 height 9
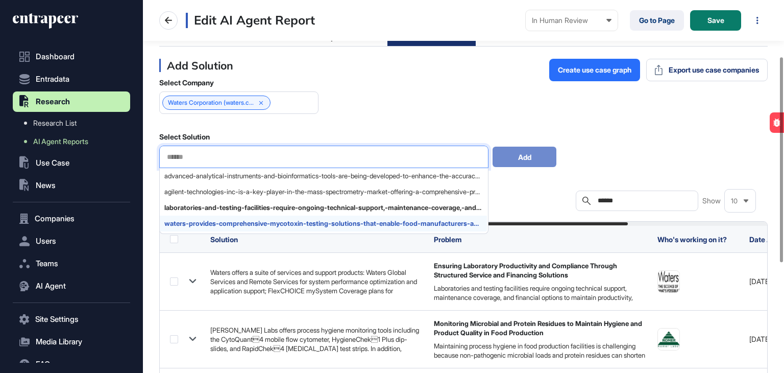
click at [331, 223] on span "waters-provides-comprehensive-mycotoxin-testing-solutions-that-enable-food-manu…" at bounding box center [323, 223] width 318 height 8
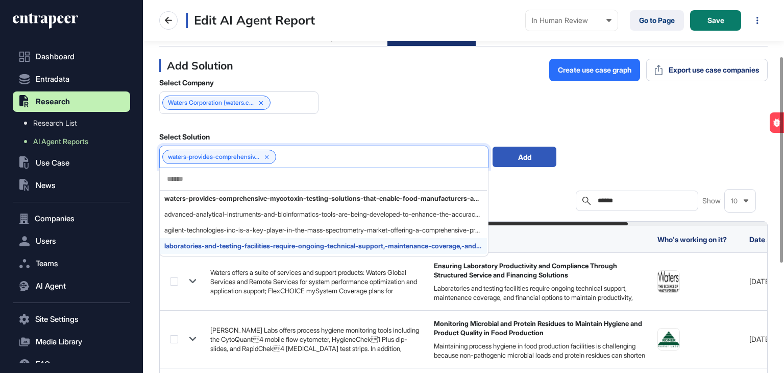
click at [296, 244] on span "laboratories-and-testing-facilities-require-ongoing-technical-support,-maintena…" at bounding box center [323, 246] width 318 height 8
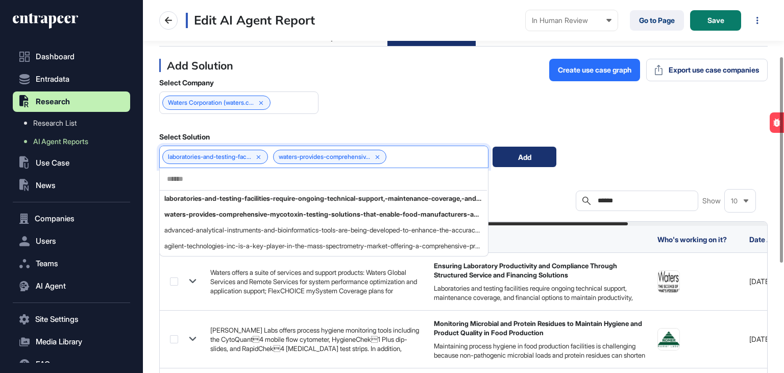
click at [510, 160] on div "Add" at bounding box center [524, 156] width 64 height 20
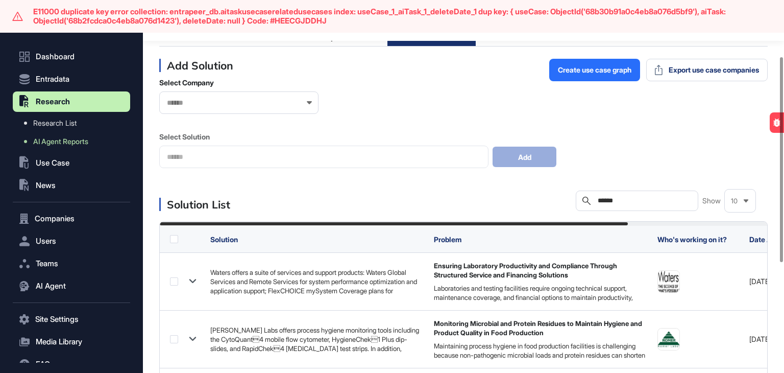
click at [262, 152] on div "Select Company Select Solution Add" at bounding box center [463, 123] width 608 height 90
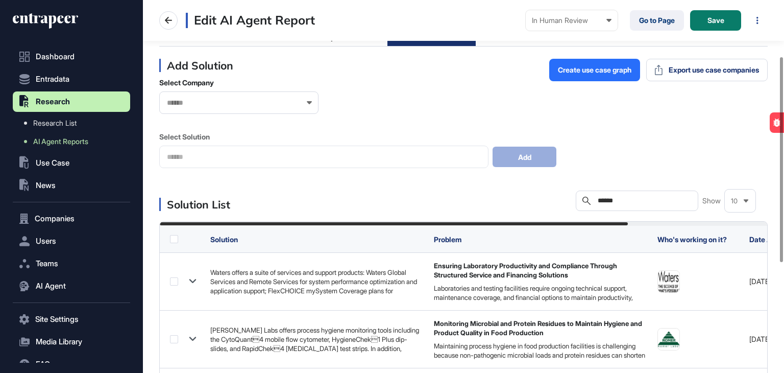
click at [230, 105] on input "text" at bounding box center [232, 102] width 133 height 9
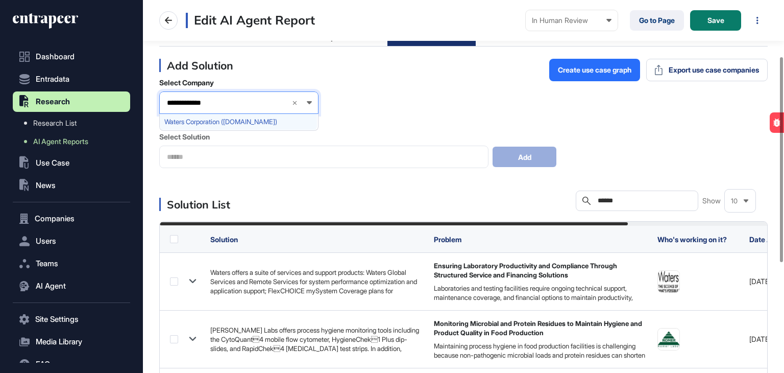
type input "**********"
click at [214, 121] on span "Waters Corporation (waters.com)" at bounding box center [238, 122] width 148 height 8
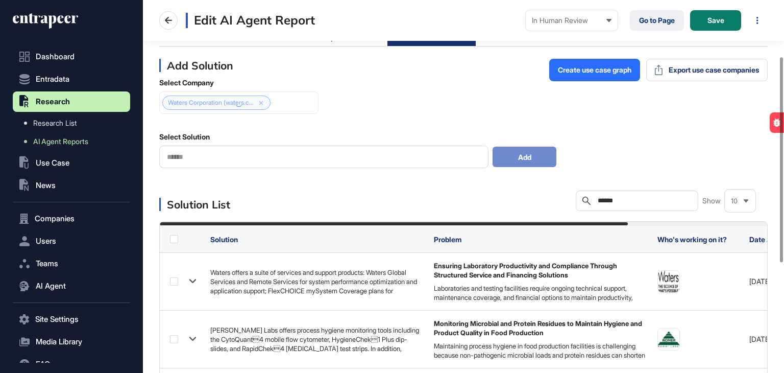
click at [235, 162] on div at bounding box center [323, 156] width 329 height 22
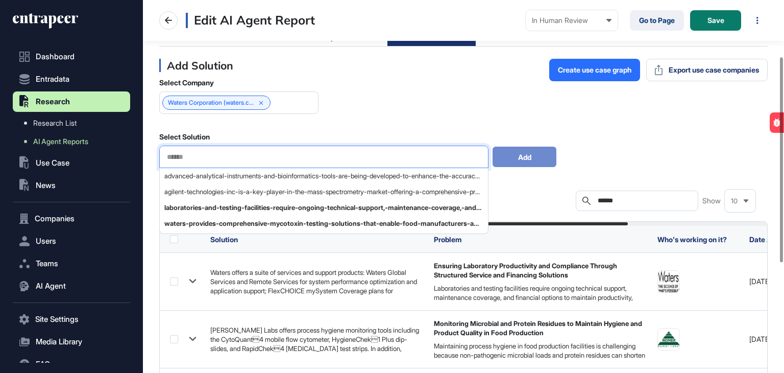
click at [237, 156] on input "text" at bounding box center [324, 157] width 316 height 9
click at [227, 174] on span "advanced-analytical-instruments-and-bioinformatics-tools-are-being-developed-to…" at bounding box center [323, 176] width 318 height 8
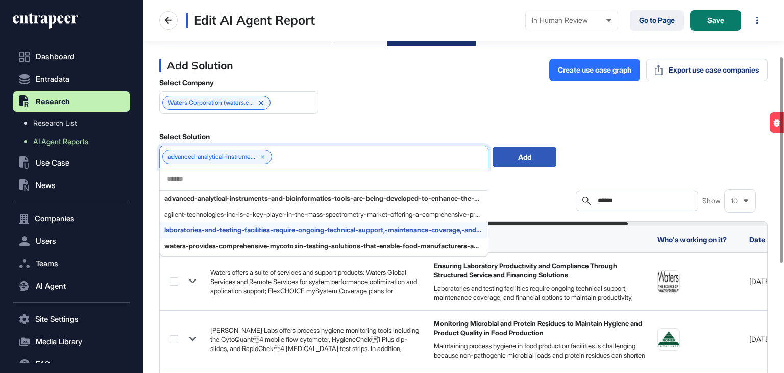
click at [231, 229] on span "laboratories-and-testing-facilities-require-ongoing-technical-support,-maintena…" at bounding box center [323, 230] width 318 height 8
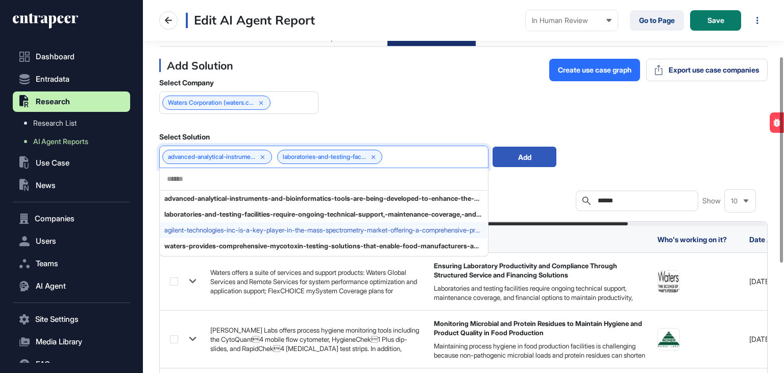
click at [229, 244] on span "waters-provides-comprehensive-mycotoxin-testing-solutions-that-enable-food-manu…" at bounding box center [323, 246] width 318 height 8
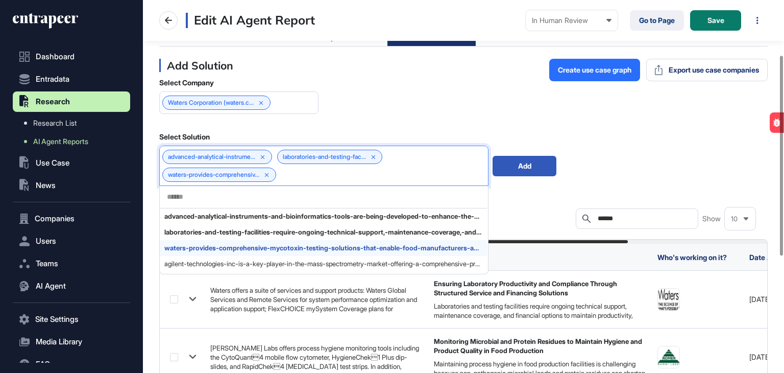
click at [377, 250] on span "waters-provides-comprehensive-mycotoxin-testing-solutions-that-enable-food-manu…" at bounding box center [323, 248] width 318 height 8
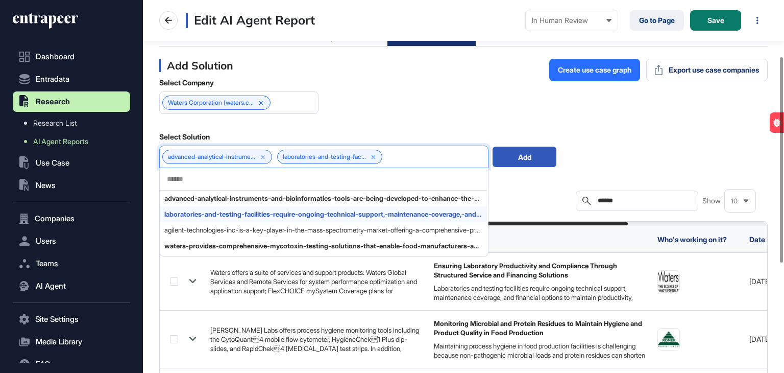
click at [361, 209] on div "laboratories-and-testing-facilities-require-ongoing-technical-support,-maintena…" at bounding box center [323, 214] width 327 height 16
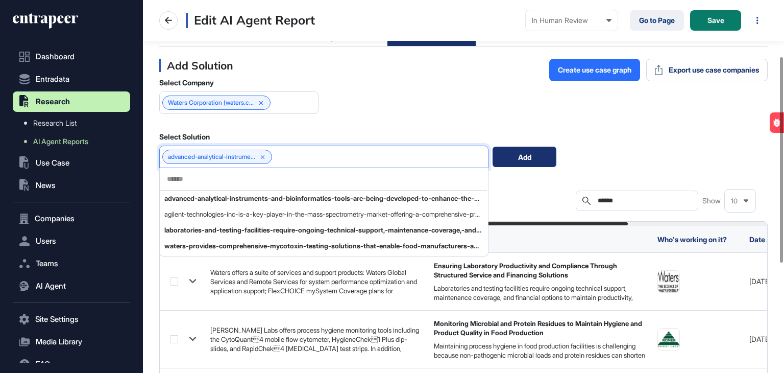
click at [531, 159] on div "Add" at bounding box center [524, 156] width 64 height 20
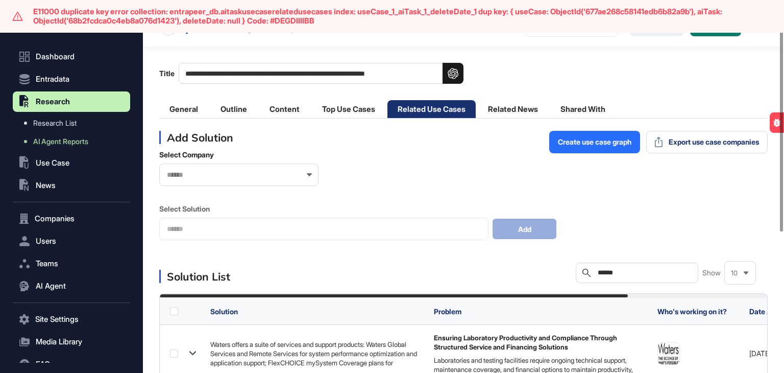
scroll to position [0, 0]
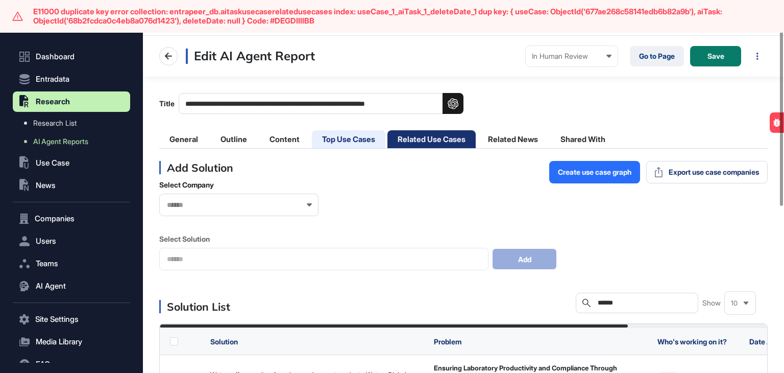
click at [348, 141] on li "Top Use Cases" at bounding box center [348, 139] width 73 height 18
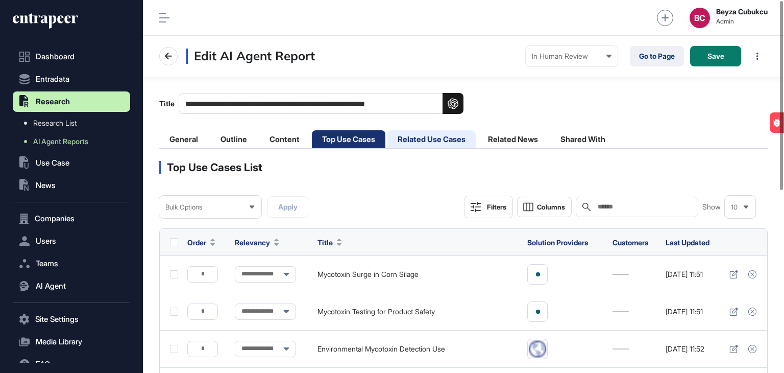
click at [427, 138] on li "Related Use Cases" at bounding box center [431, 139] width 88 height 18
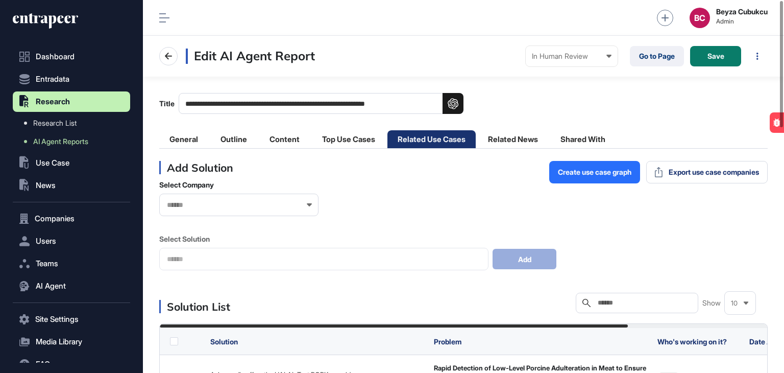
click at [223, 209] on div at bounding box center [238, 204] width 159 height 22
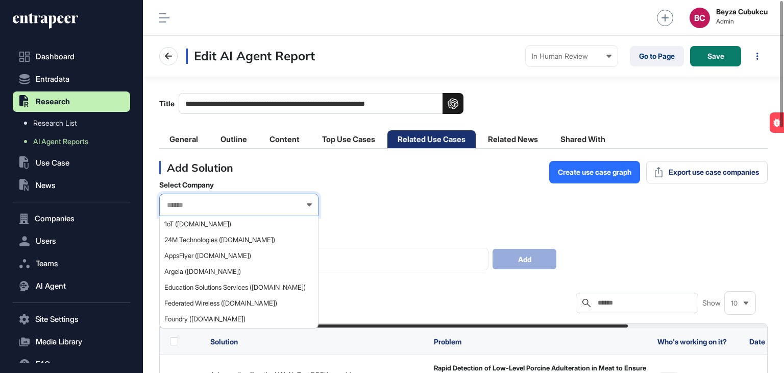
click at [225, 205] on input "text" at bounding box center [232, 205] width 133 height 9
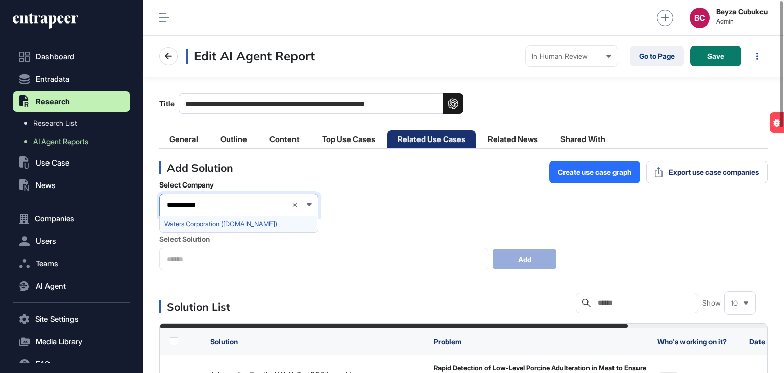
type input "**********"
click at [218, 221] on span "Waters Corporation (waters.com)" at bounding box center [238, 224] width 148 height 8
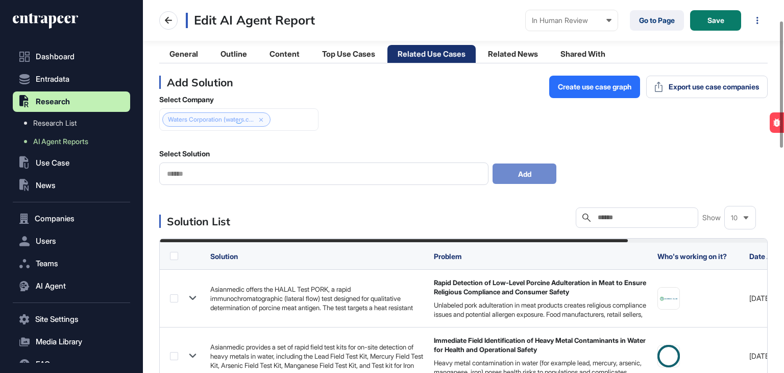
scroll to position [102, 0]
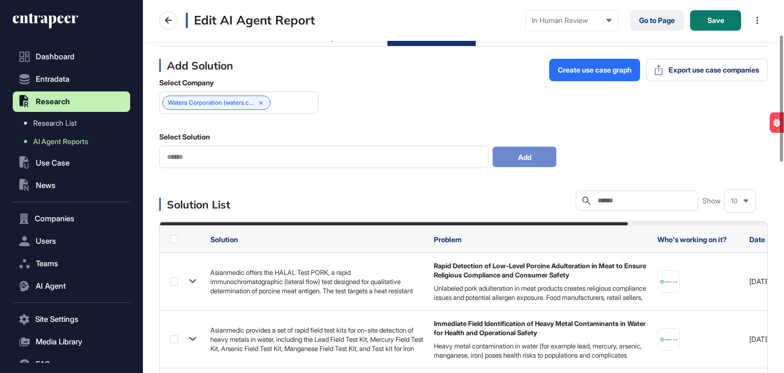
click at [331, 157] on input "text" at bounding box center [324, 157] width 316 height 9
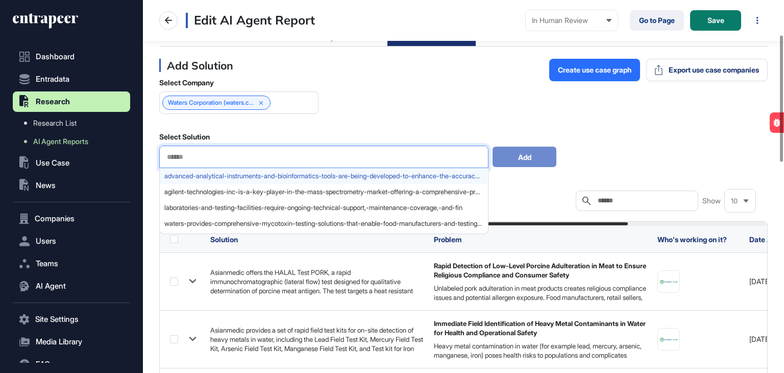
click at [300, 173] on span "advanced-analytical-instruments-and-bioinformatics-tools-are-being-developed-to…" at bounding box center [323, 176] width 318 height 8
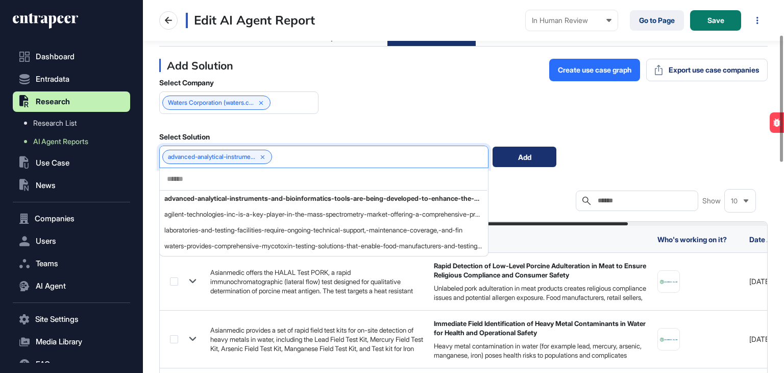
click at [527, 158] on div "Add" at bounding box center [524, 156] width 64 height 20
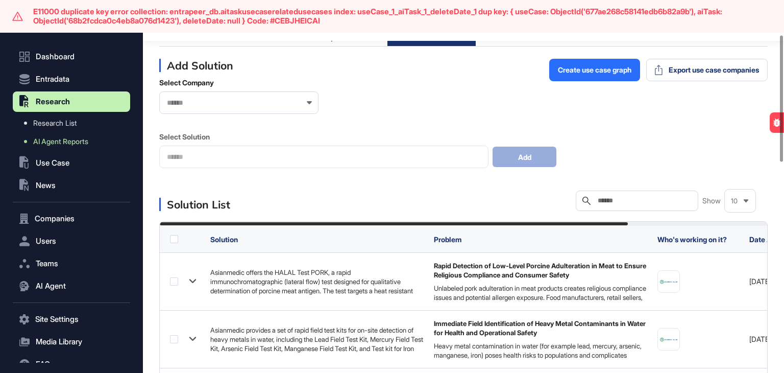
click at [207, 104] on input "text" at bounding box center [232, 102] width 133 height 9
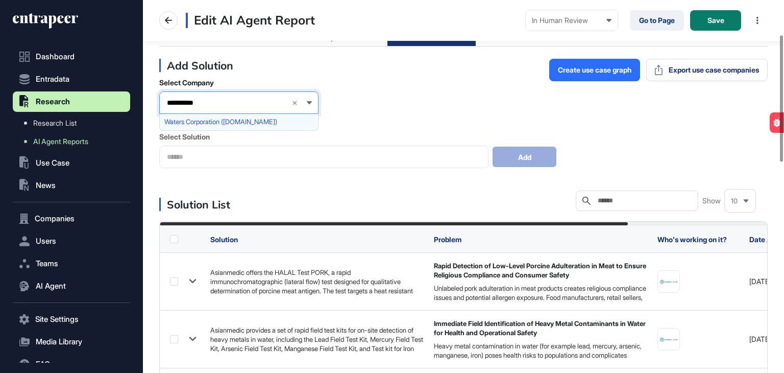
type input "**********"
click at [210, 117] on div "Waters Corporation (waters.com)" at bounding box center [238, 122] width 157 height 16
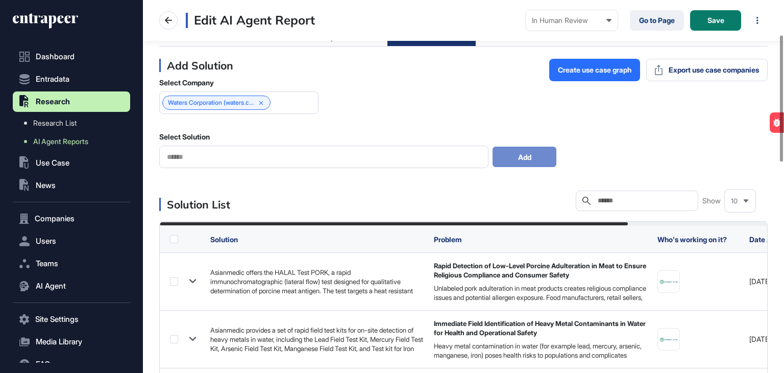
click at [232, 153] on input "text" at bounding box center [324, 157] width 316 height 9
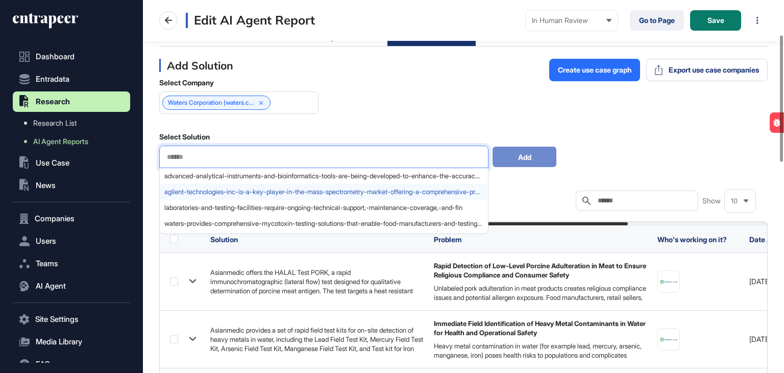
click at [214, 191] on span "agilent-technologies-inc-is-a-key-player-in-the-mass-spectrometry-market-offeri…" at bounding box center [323, 192] width 318 height 8
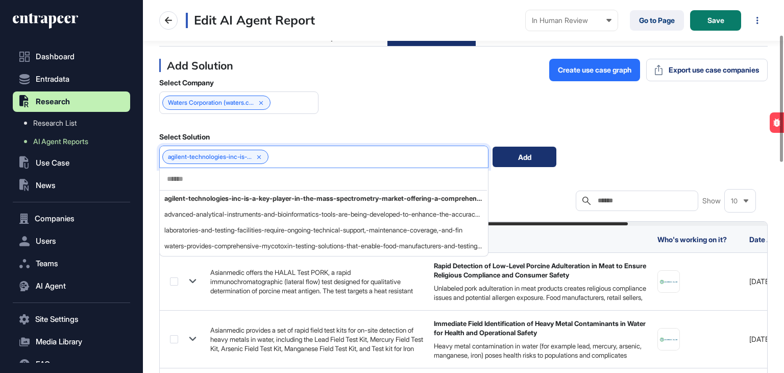
click at [528, 153] on div "Add" at bounding box center [524, 156] width 64 height 20
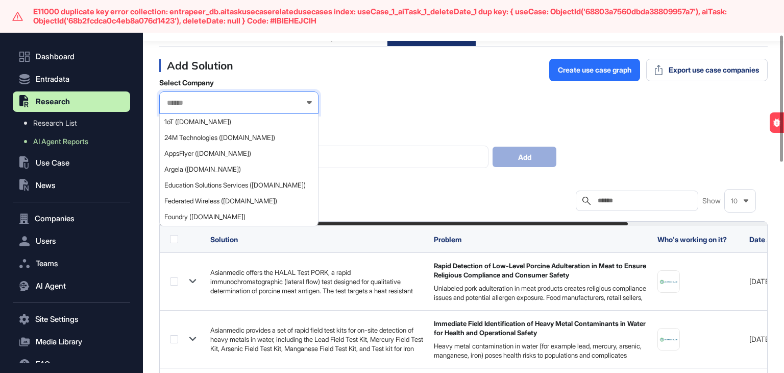
click at [202, 103] on input "text" at bounding box center [232, 102] width 133 height 9
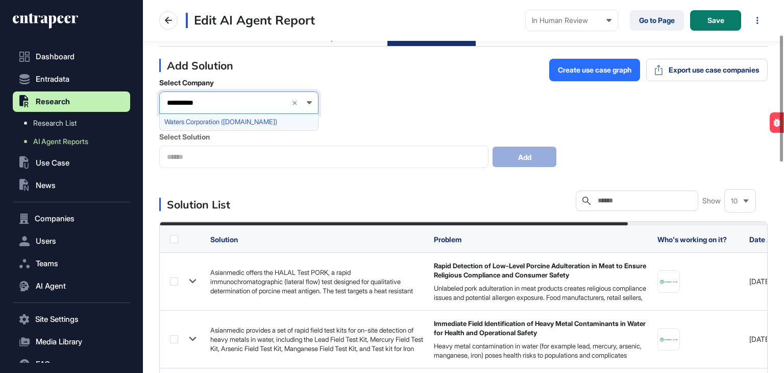
type input "**********"
click at [203, 115] on div "Waters Corporation (waters.com)" at bounding box center [238, 122] width 157 height 16
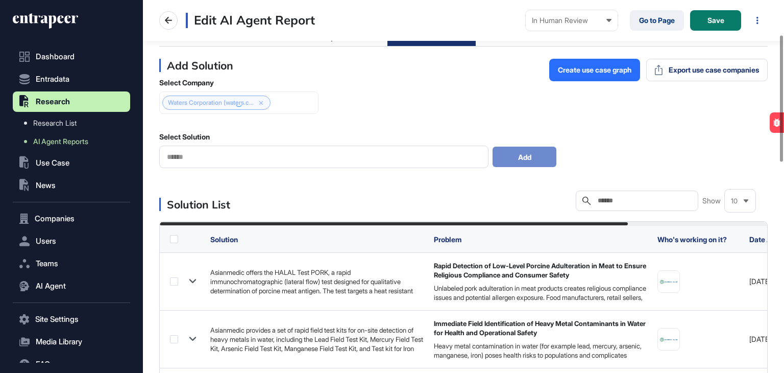
click at [255, 162] on div at bounding box center [323, 156] width 329 height 22
click at [259, 156] on input "text" at bounding box center [324, 157] width 316 height 9
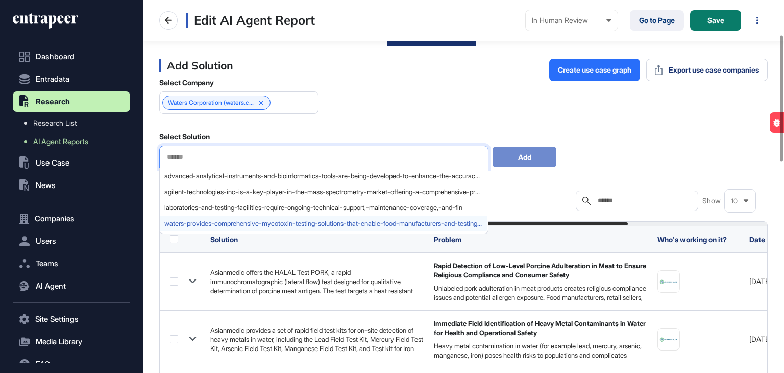
click at [250, 218] on div "waters-provides-comprehensive-mycotoxin-testing-solutions-that-enable-food-manu…" at bounding box center [323, 223] width 327 height 16
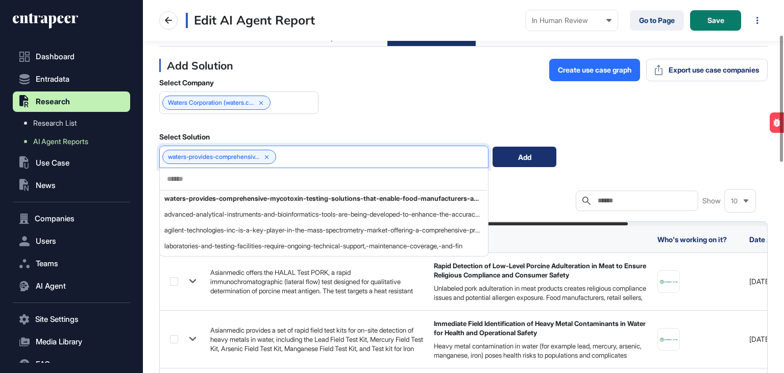
click at [519, 159] on div "Add" at bounding box center [524, 156] width 64 height 20
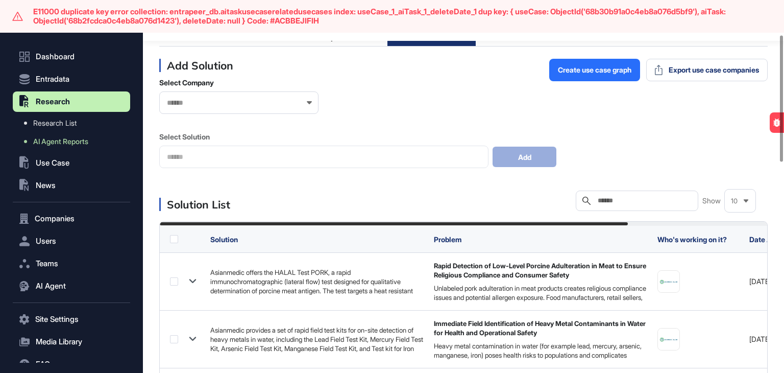
click at [237, 102] on input "text" at bounding box center [232, 102] width 133 height 9
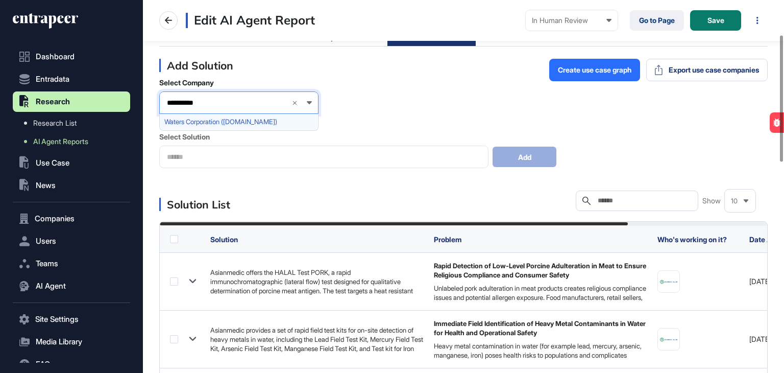
type input "**********"
click at [207, 123] on span "Waters Corporation (waters.com)" at bounding box center [238, 122] width 148 height 8
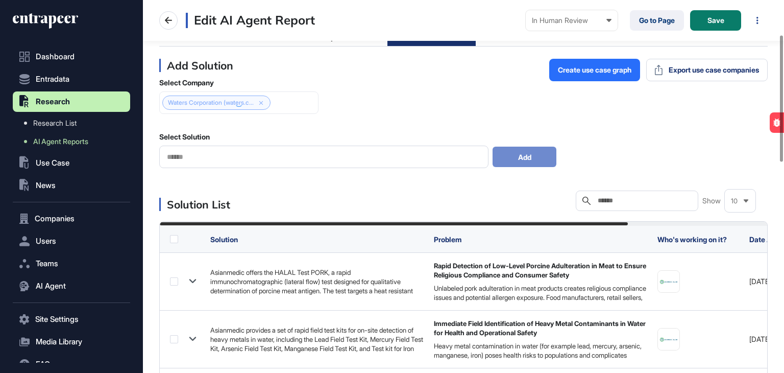
click at [244, 158] on input "text" at bounding box center [324, 157] width 316 height 9
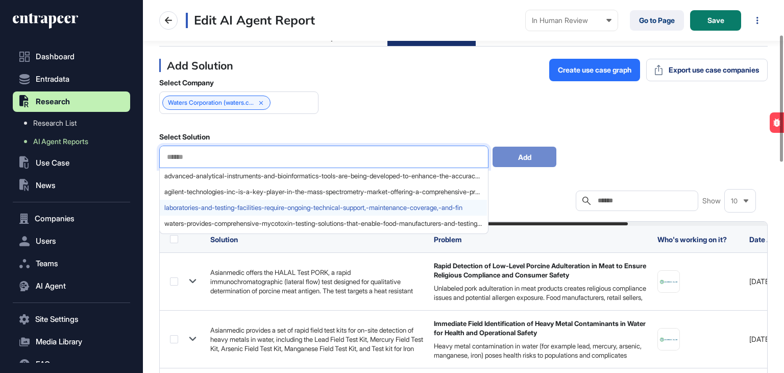
click at [249, 211] on div "laboratories-and-testing-facilities-require-ongoing-technical-support,-maintena…" at bounding box center [323, 208] width 327 height 16
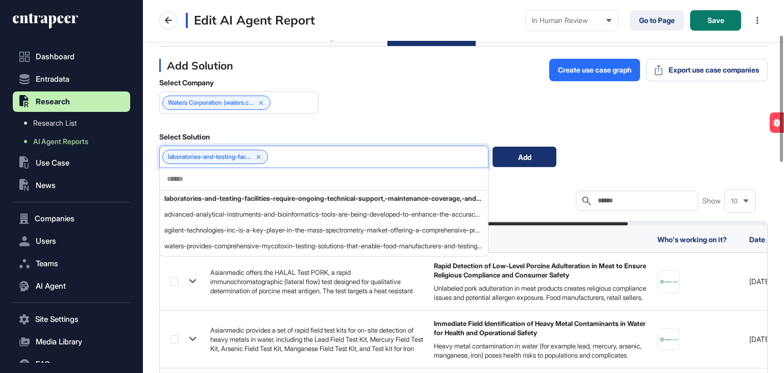
click at [508, 158] on div "Add" at bounding box center [524, 156] width 64 height 20
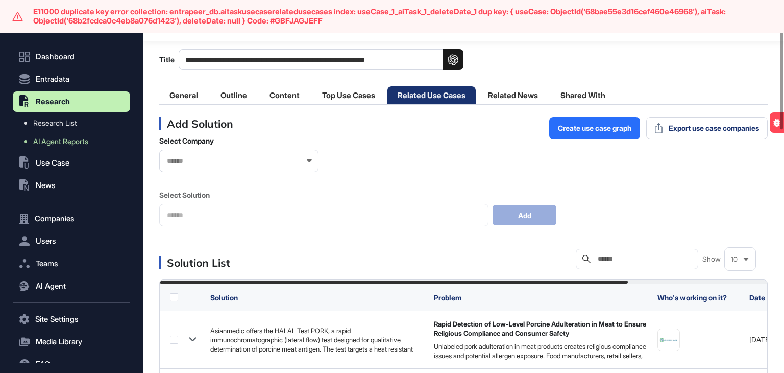
scroll to position [0, 0]
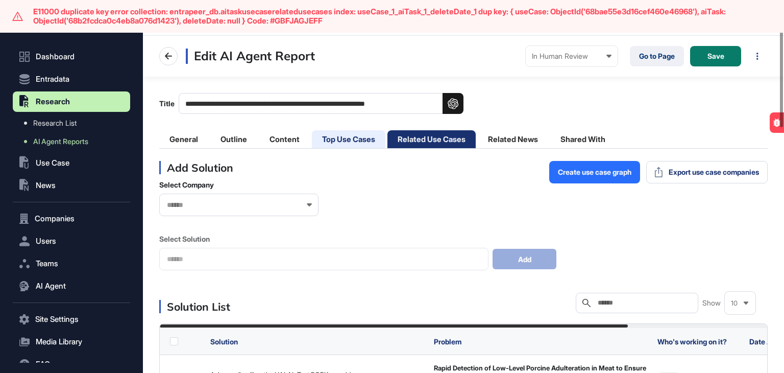
click at [338, 137] on li "Top Use Cases" at bounding box center [348, 139] width 73 height 18
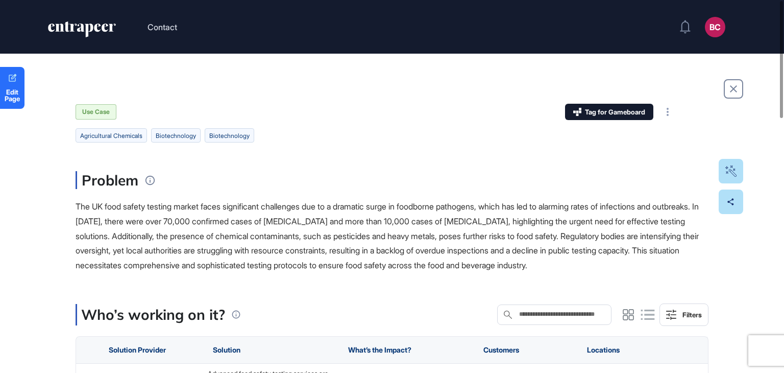
scroll to position [255, 0]
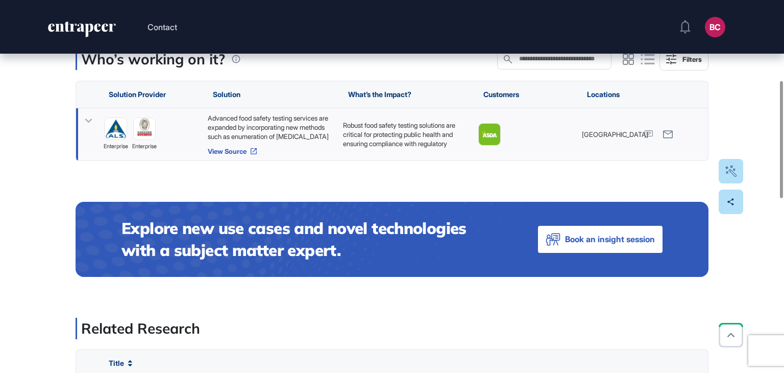
click at [247, 149] on link "View Source" at bounding box center [270, 151] width 125 height 8
click at [293, 132] on div "Advanced food safety testing services are expanded by incorporating new methods…" at bounding box center [270, 127] width 125 height 28
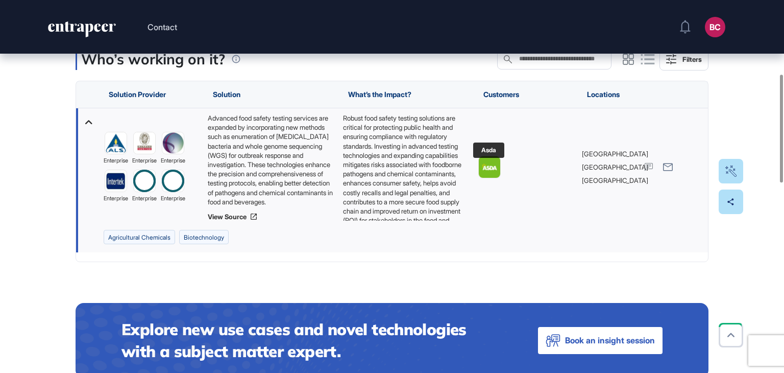
click at [493, 176] on img at bounding box center [489, 166] width 21 height 21
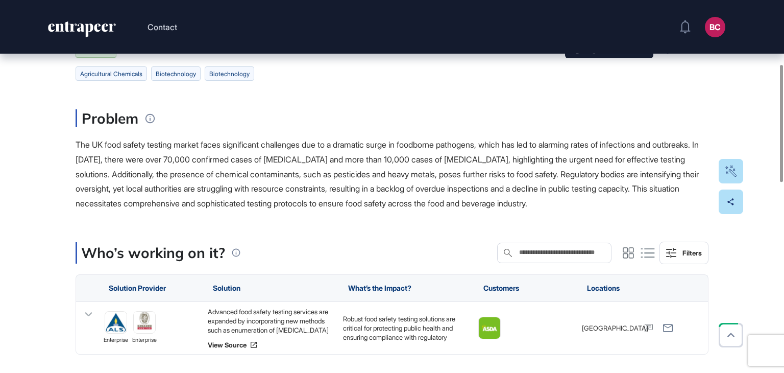
scroll to position [204, 0]
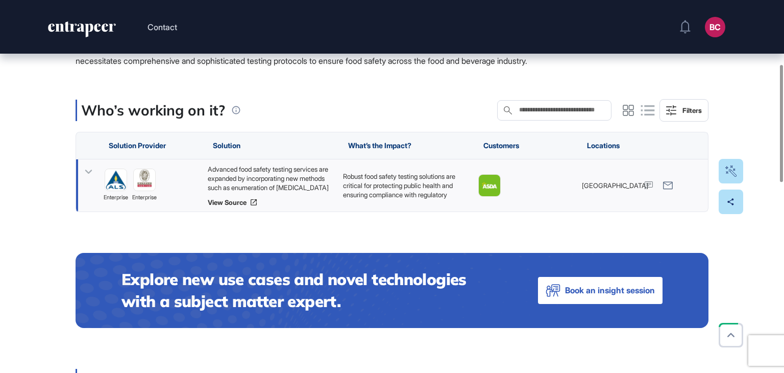
click at [275, 177] on div "Advanced food safety testing services are expanded by incorporating new methods…" at bounding box center [270, 178] width 125 height 28
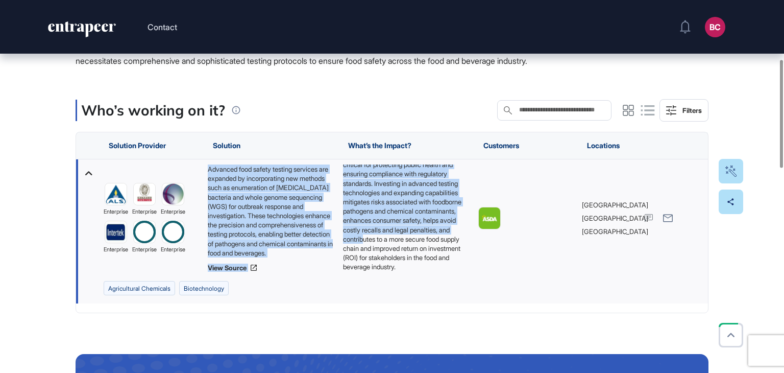
scroll to position [32, 0]
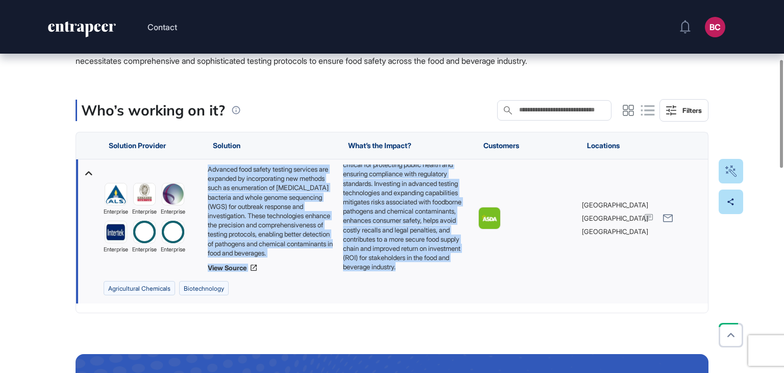
drag, startPoint x: 208, startPoint y: 172, endPoint x: 418, endPoint y: 281, distance: 236.7
click at [418, 281] on div "enterprise enterprise enterprise enterprise enterprise enterprise startup enter…" at bounding box center [392, 231] width 632 height 144
copy div "Advanced food safety testing services are expanded by incorporating new methods…"
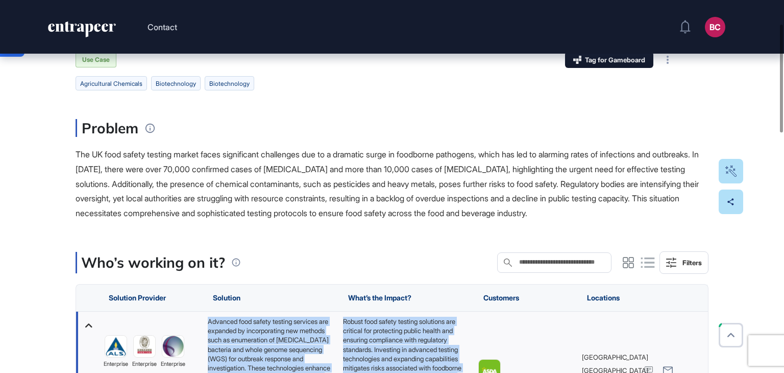
scroll to position [51, 0]
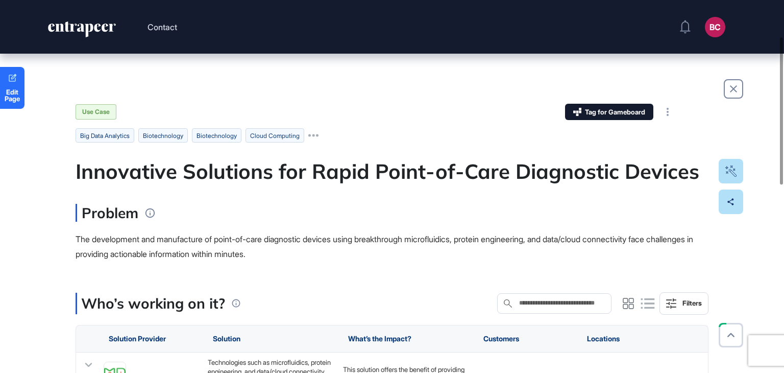
scroll to position [153, 0]
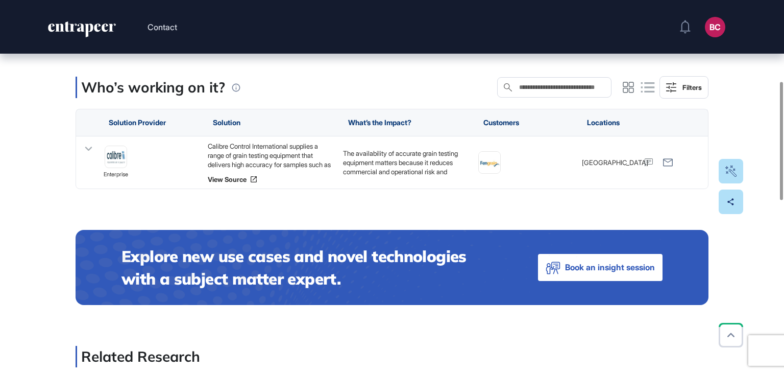
scroll to position [255, 0]
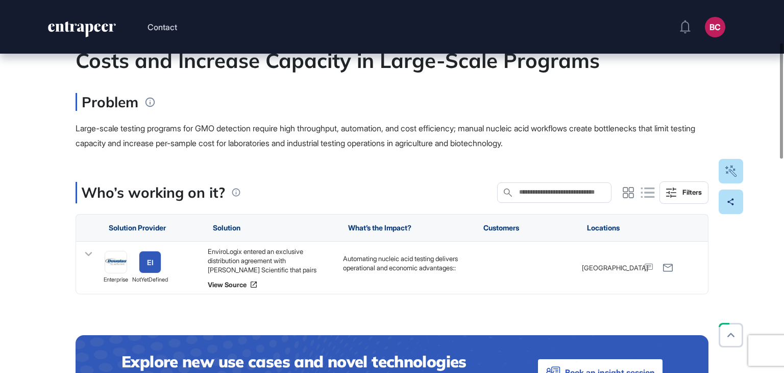
scroll to position [153, 0]
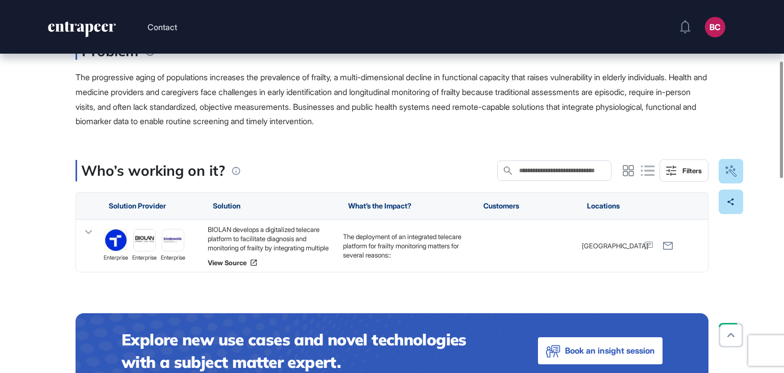
scroll to position [204, 0]
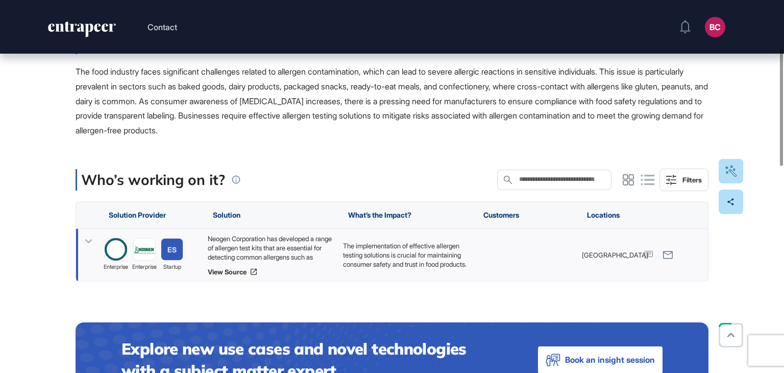
scroll to position [153, 0]
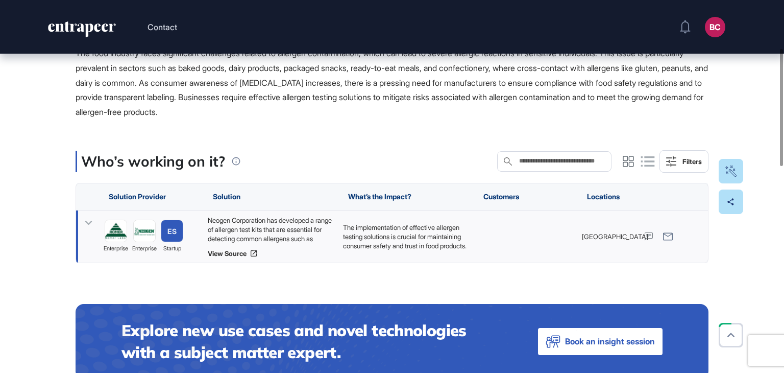
click at [239, 229] on div "Neogen Corporation has developed a range of allergen test kits that are essenti…" at bounding box center [270, 229] width 125 height 28
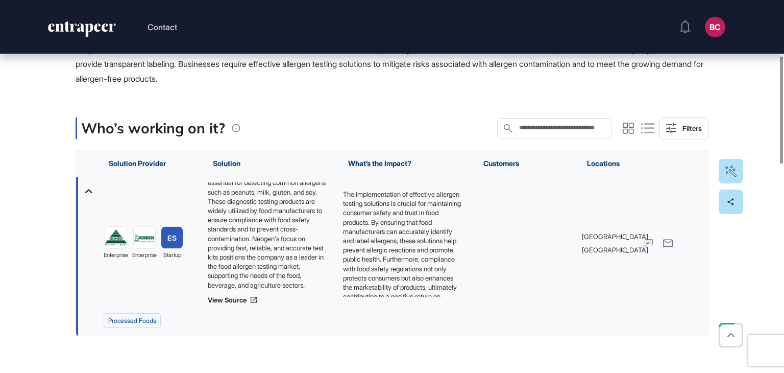
scroll to position [204, 0]
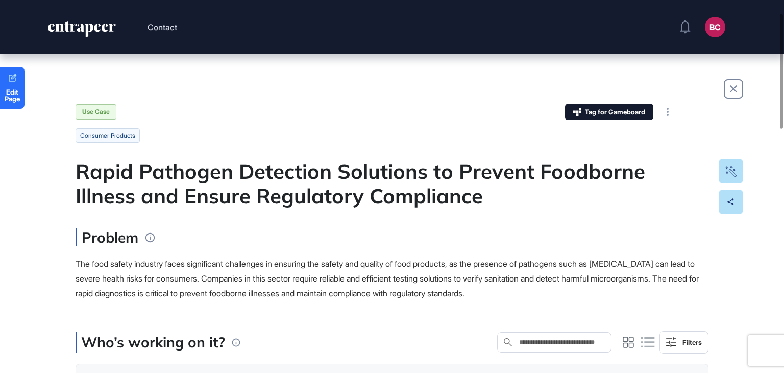
scroll to position [153, 0]
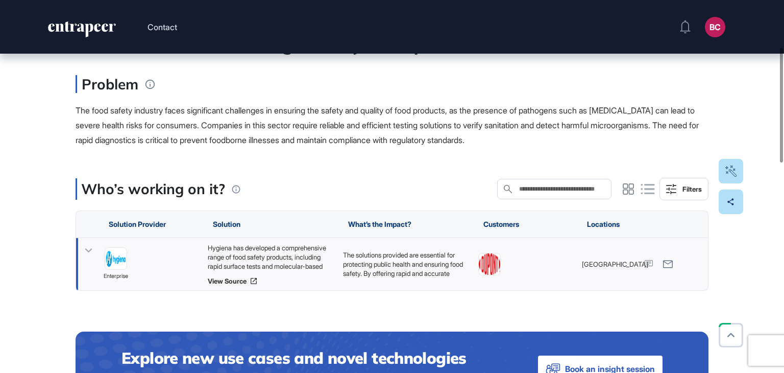
click at [265, 256] on div "Hygiena has developed a comprehensive range of food safety products, including …" at bounding box center [270, 257] width 125 height 28
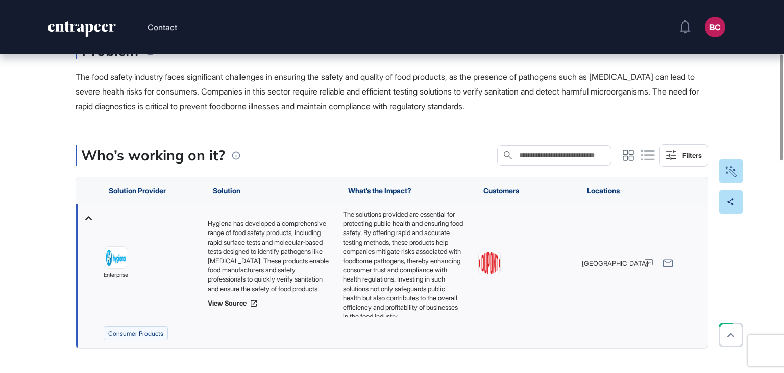
scroll to position [204, 0]
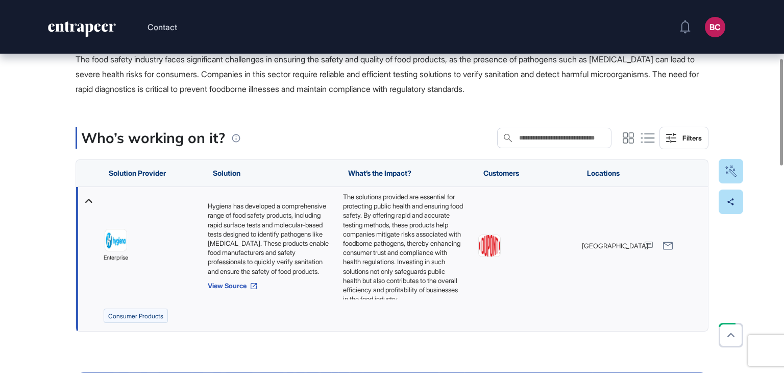
click at [235, 287] on link "View Source" at bounding box center [270, 286] width 125 height 8
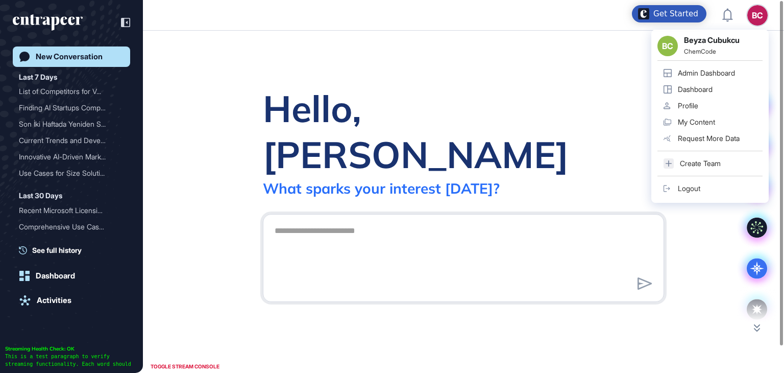
click at [709, 69] on div "Admin Dashboard" at bounding box center [706, 73] width 57 height 8
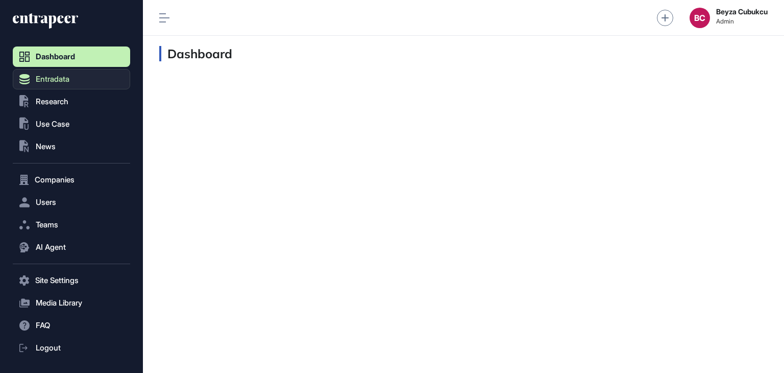
click at [54, 77] on span "Entradata" at bounding box center [53, 79] width 34 height 8
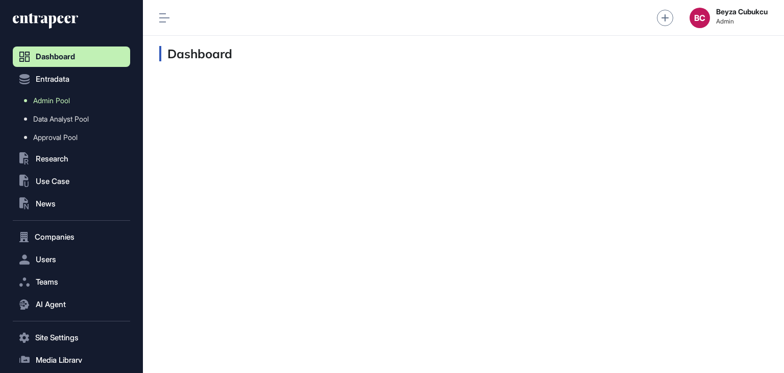
click at [58, 98] on span "Admin Pool" at bounding box center [51, 100] width 37 height 8
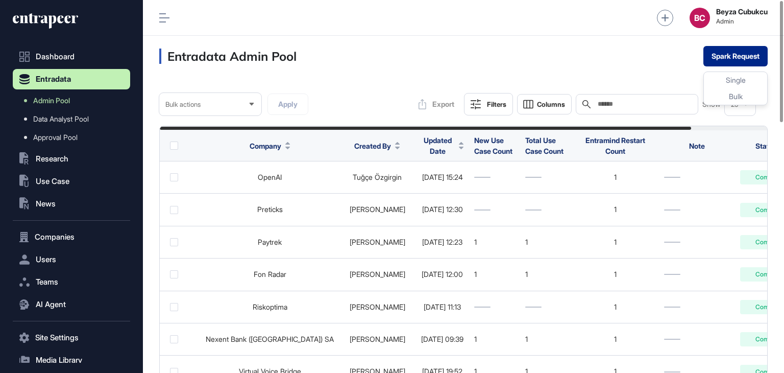
click at [718, 60] on button "Spark Request" at bounding box center [735, 56] width 64 height 20
click at [731, 76] on div "Single" at bounding box center [735, 80] width 63 height 16
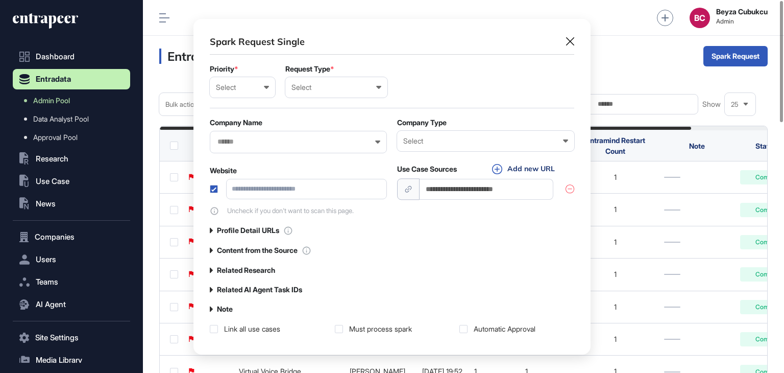
scroll to position [0, 5]
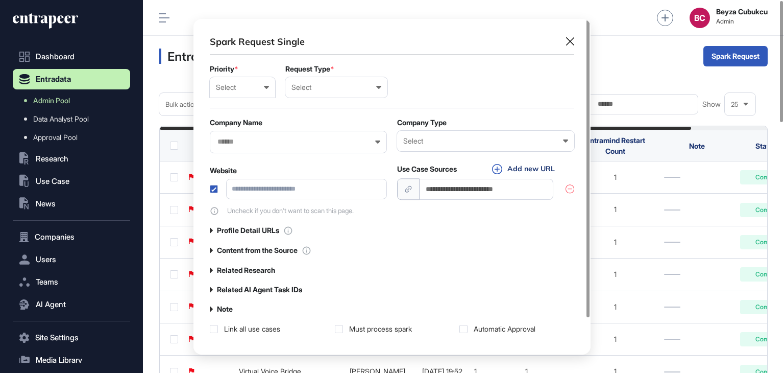
click at [260, 88] on div "Select" at bounding box center [242, 87] width 53 height 8
click at [0, 0] on div "Normal" at bounding box center [0, 0] width 0 height 0
click at [320, 95] on div "Select User Company Customer Request ID" at bounding box center [336, 87] width 102 height 20
click at [0, 0] on div "User" at bounding box center [0, 0] width 0 height 0
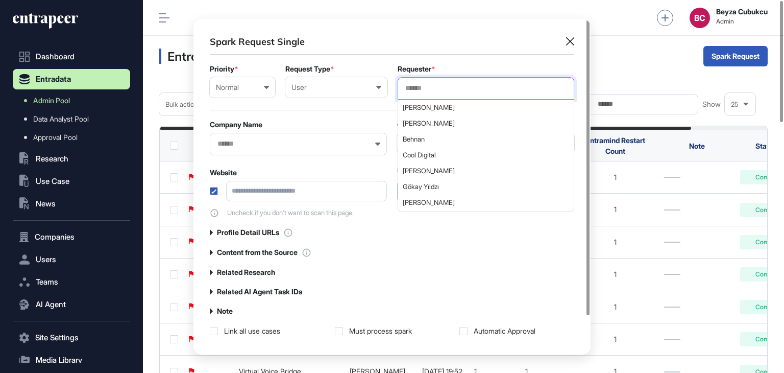
click at [431, 86] on input "text" at bounding box center [485, 88] width 163 height 9
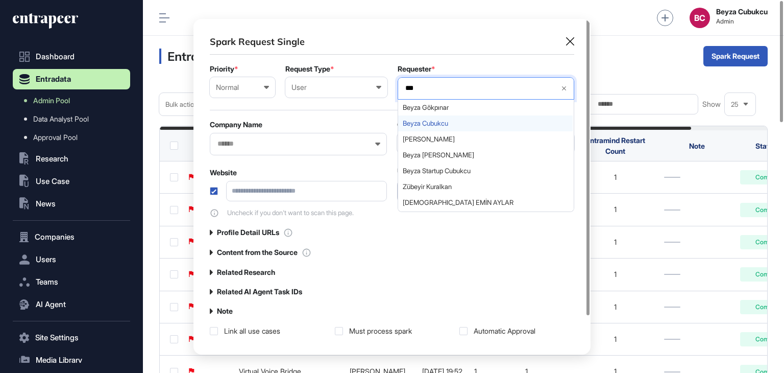
type input "***"
click at [430, 118] on div "Beyza Cubukcu" at bounding box center [485, 123] width 175 height 16
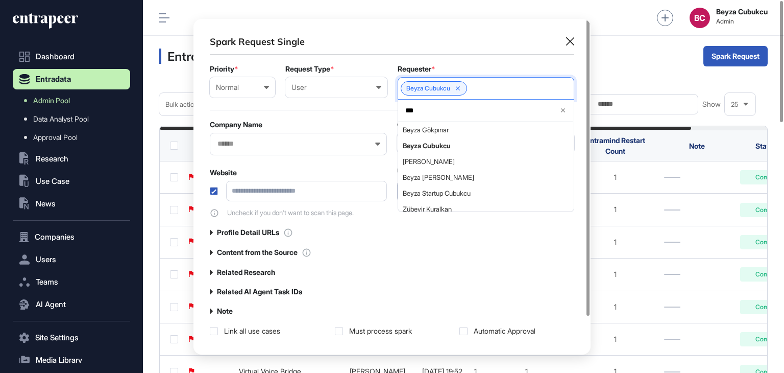
click at [239, 145] on input "text" at bounding box center [291, 143] width 151 height 9
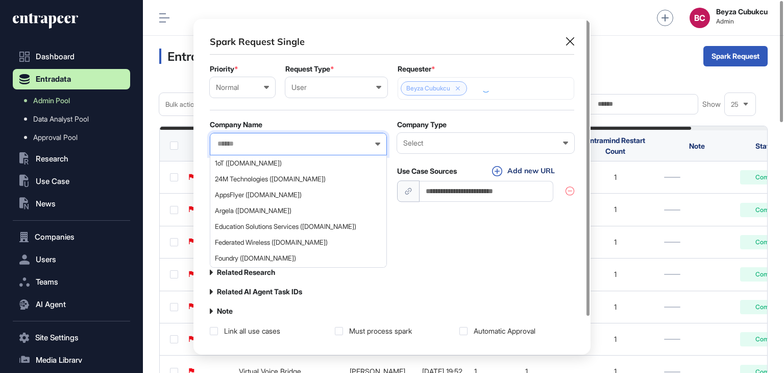
paste input "*****"
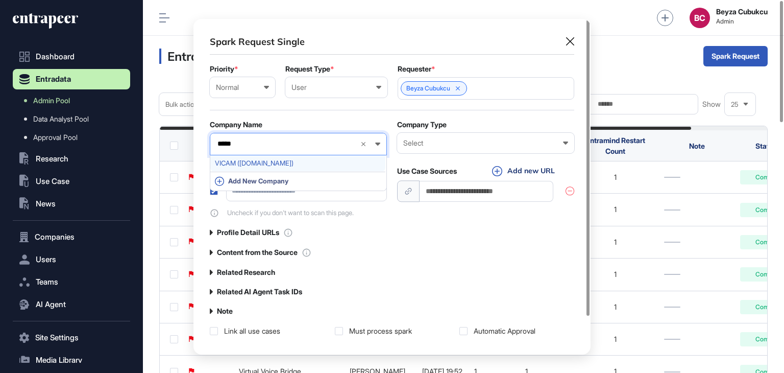
type input "*****"
click at [261, 157] on div "VICAM (vicam.com)" at bounding box center [297, 163] width 175 height 16
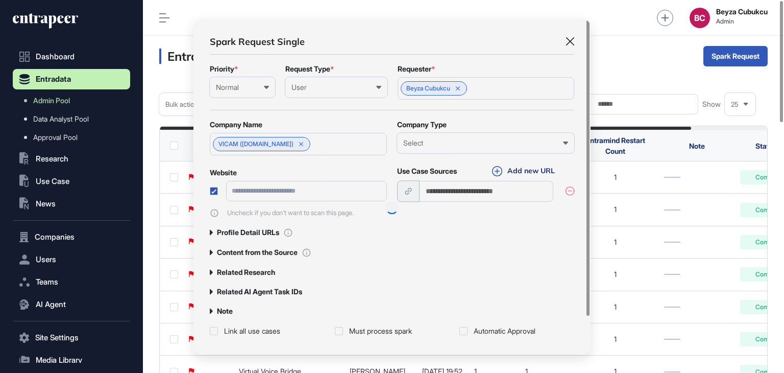
type input "**********"
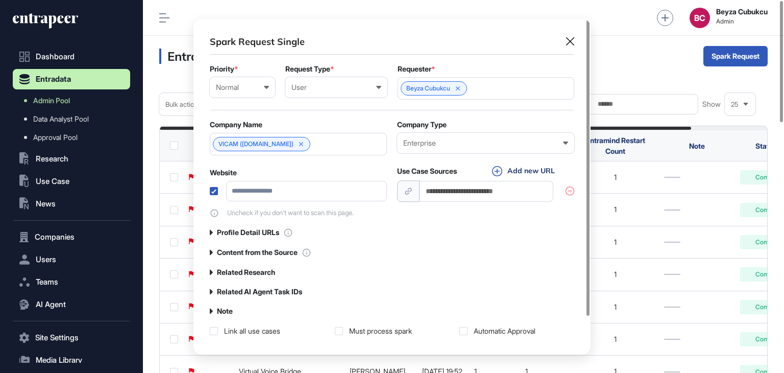
click at [215, 189] on label at bounding box center [214, 191] width 8 height 8
click at [428, 192] on input "url" at bounding box center [486, 191] width 134 height 21
paste input "**********"
type input "**********"
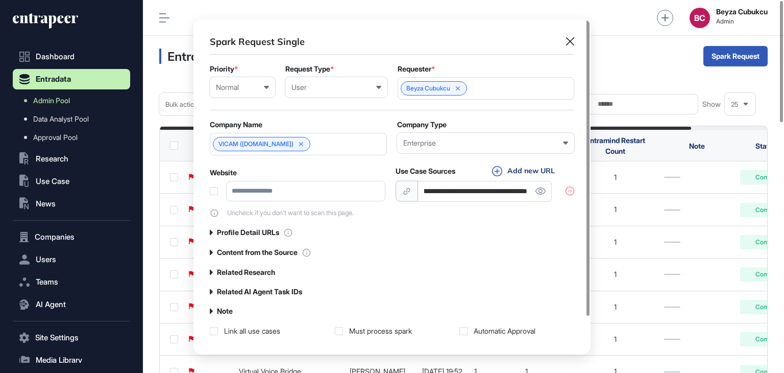
click at [211, 251] on icon at bounding box center [211, 253] width 3 height 6
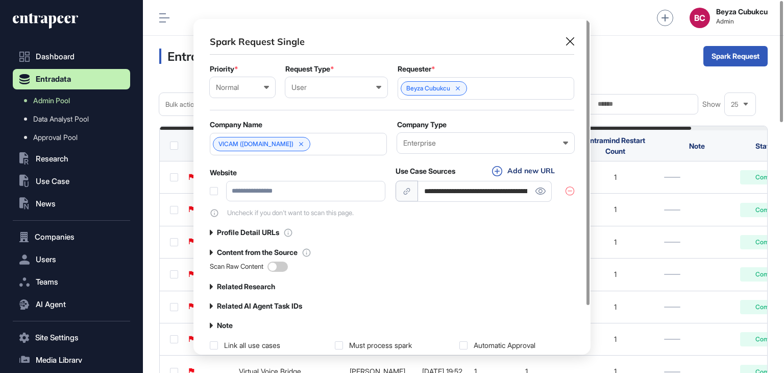
click at [270, 264] on div "Scan Raw Content" at bounding box center [249, 266] width 78 height 10
click at [278, 264] on span at bounding box center [277, 266] width 20 height 10
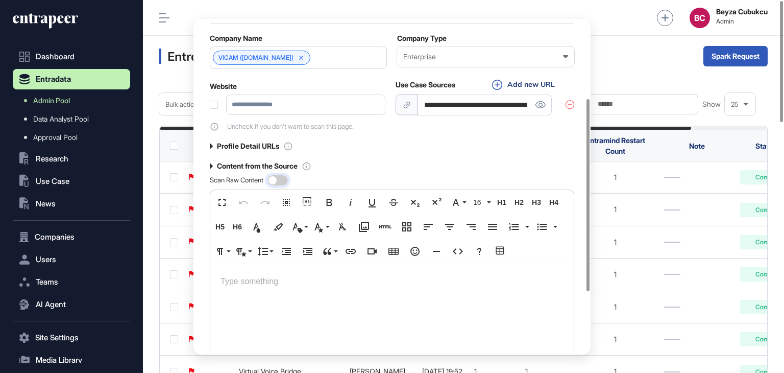
scroll to position [153, 0]
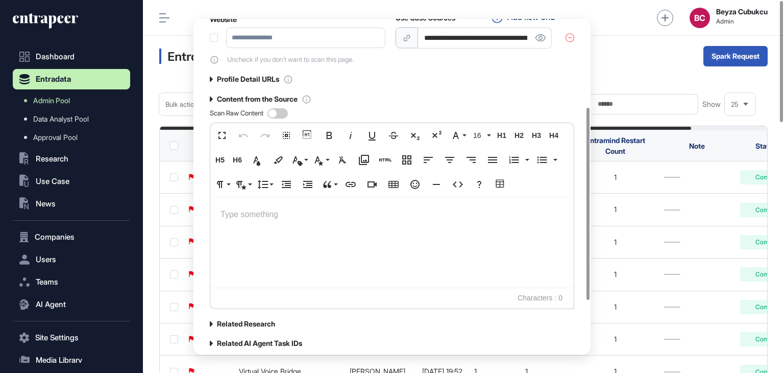
click at [258, 216] on p at bounding box center [391, 214] width 343 height 15
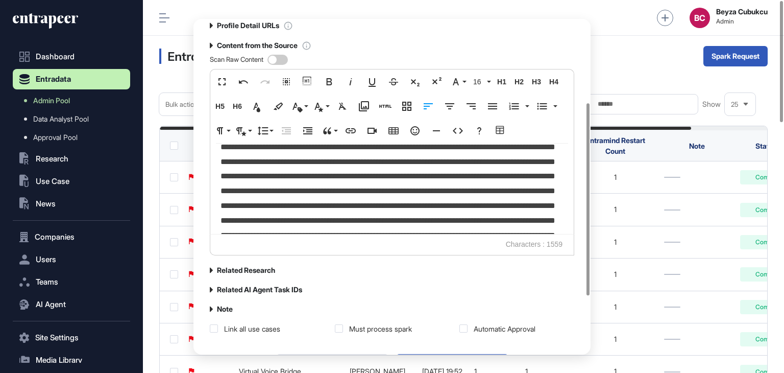
scroll to position [246, 0]
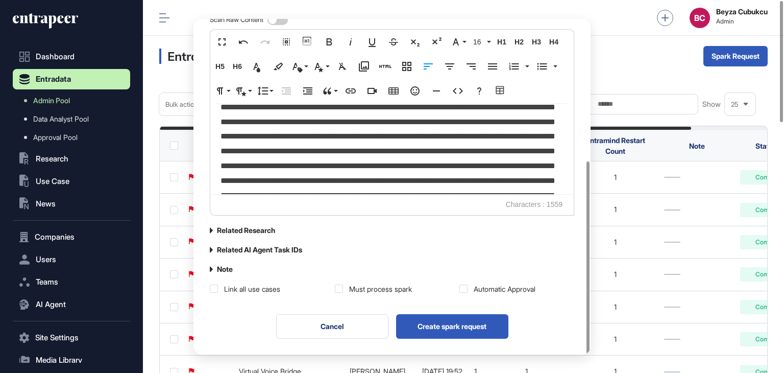
click at [255, 227] on label "Related Research" at bounding box center [246, 230] width 58 height 8
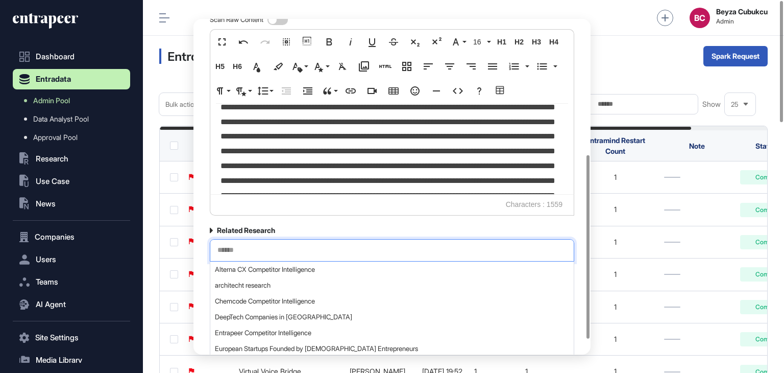
click at [253, 247] on input "text" at bounding box center [391, 249] width 351 height 9
click at [209, 230] on div "**********" at bounding box center [391, 54] width 397 height 564
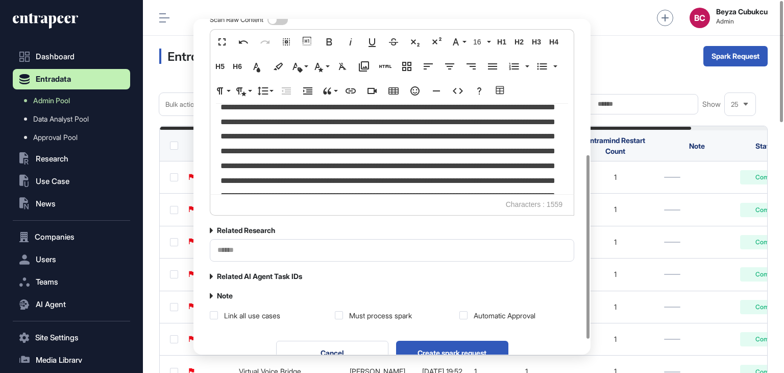
click at [276, 274] on label "Related AI Agent Task IDs" at bounding box center [259, 276] width 85 height 8
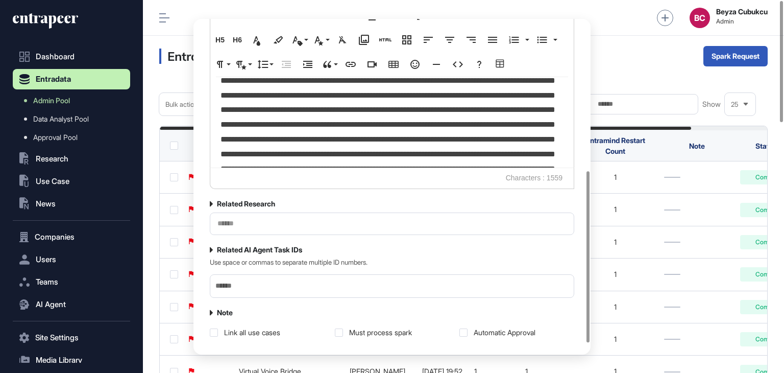
scroll to position [297, 0]
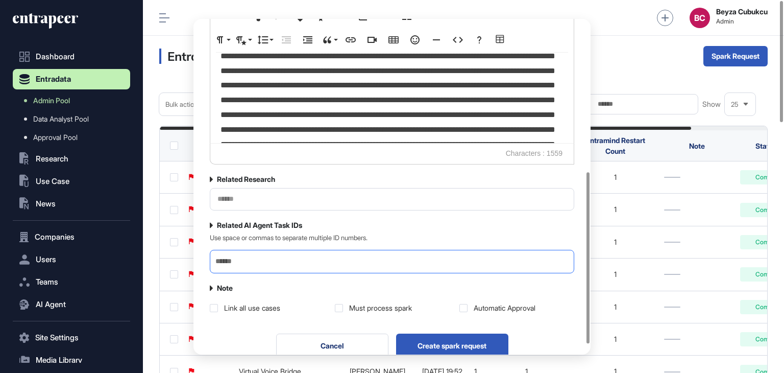
click at [238, 260] on input "text" at bounding box center [391, 261] width 355 height 14
paste input "**********"
type input "**********"
click at [316, 285] on div "Note" at bounding box center [392, 287] width 364 height 9
click at [331, 258] on input "**********" at bounding box center [391, 261] width 355 height 14
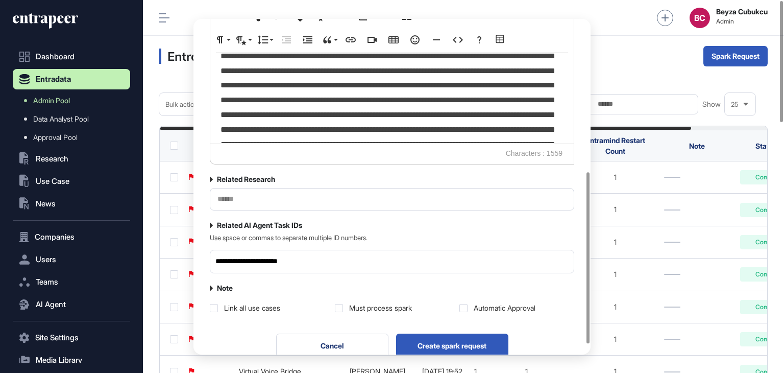
click at [200, 239] on div "**********" at bounding box center [391, 25] width 397 height 608
click at [335, 305] on label at bounding box center [339, 308] width 8 height 8
click at [464, 308] on label at bounding box center [463, 308] width 8 height 8
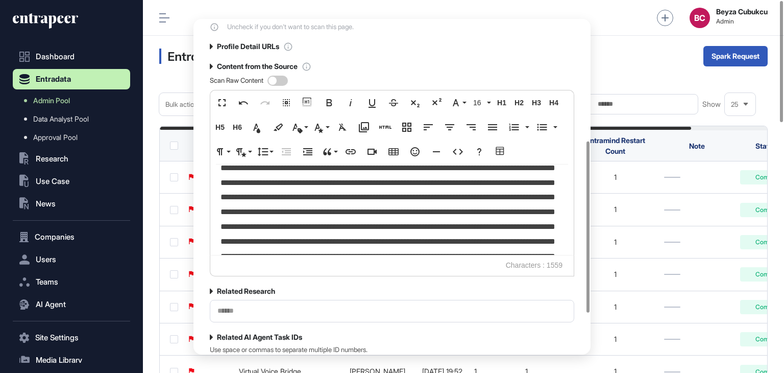
scroll to position [316, 0]
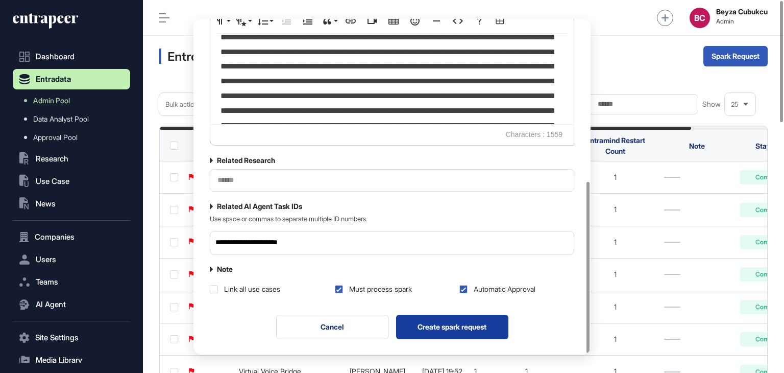
click at [434, 329] on button "Create spark request" at bounding box center [452, 326] width 112 height 24
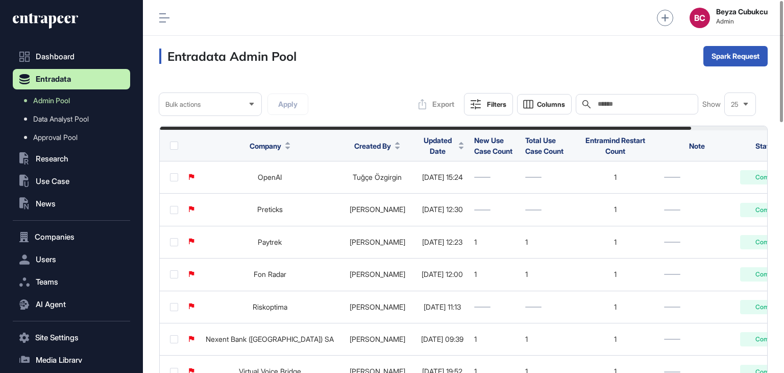
click at [494, 101] on div "Filters" at bounding box center [496, 104] width 19 height 8
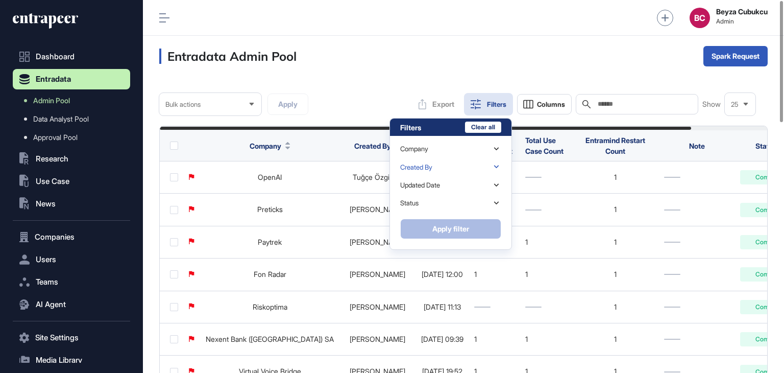
click at [432, 166] on div "Created By" at bounding box center [416, 167] width 32 height 8
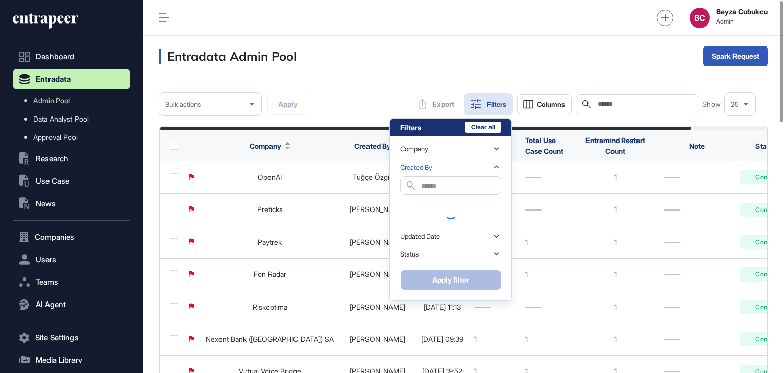
click at [428, 183] on input "text" at bounding box center [461, 186] width 80 height 14
type input "*****"
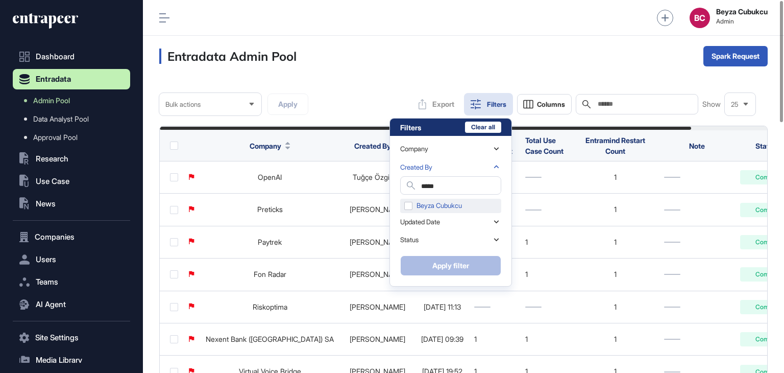
click at [410, 209] on div "Beyza Cubukcu" at bounding box center [450, 206] width 101 height 14
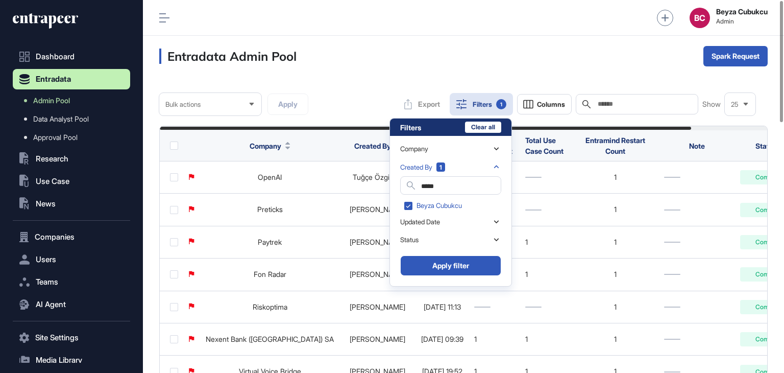
click at [443, 258] on button "Apply filter" at bounding box center [450, 265] width 101 height 20
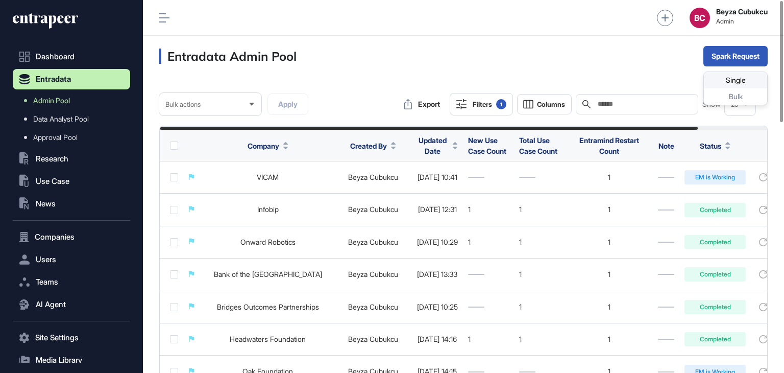
click at [713, 77] on div "Single" at bounding box center [735, 80] width 63 height 16
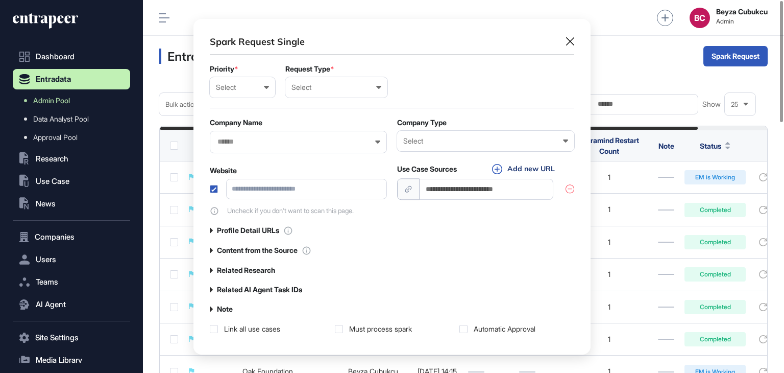
scroll to position [0, 5]
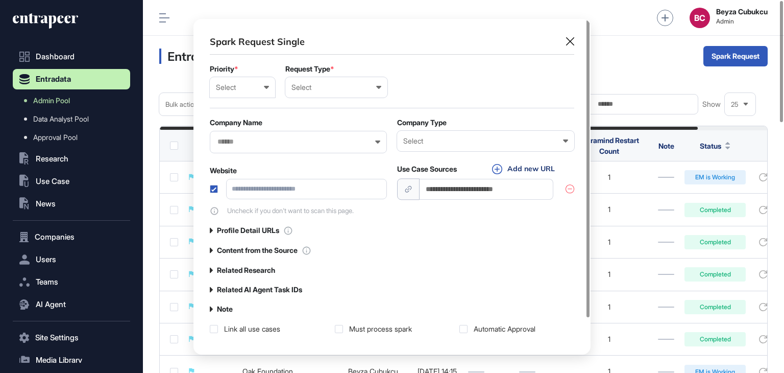
click at [252, 87] on div "Select" at bounding box center [242, 87] width 53 height 8
click at [0, 0] on div "Normal" at bounding box center [0, 0] width 0 height 0
click at [355, 91] on div "Select" at bounding box center [336, 87] width 90 height 8
click at [0, 0] on div "User" at bounding box center [0, 0] width 0 height 0
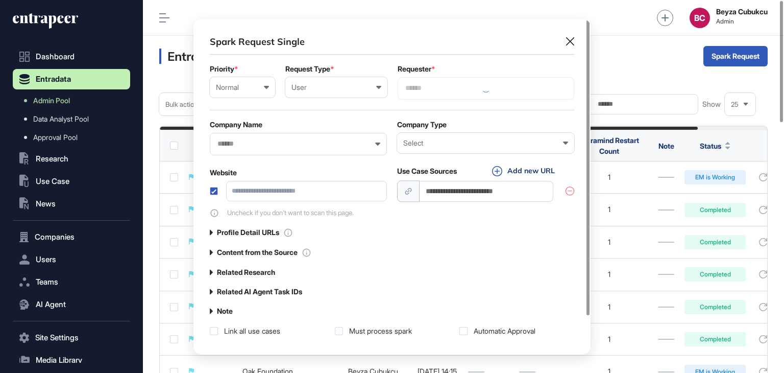
click at [441, 86] on div at bounding box center [486, 88] width 177 height 22
click at [443, 84] on input "text" at bounding box center [485, 88] width 163 height 9
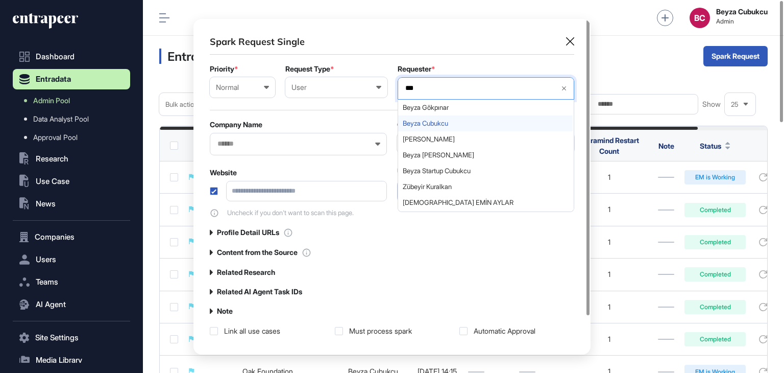
type input "***"
click at [426, 120] on span "Beyza Cubukcu" at bounding box center [485, 123] width 165 height 8
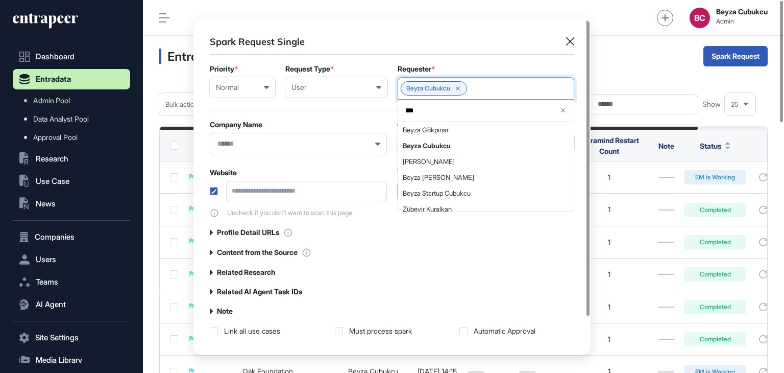
click at [280, 144] on input "text" at bounding box center [291, 143] width 151 height 9
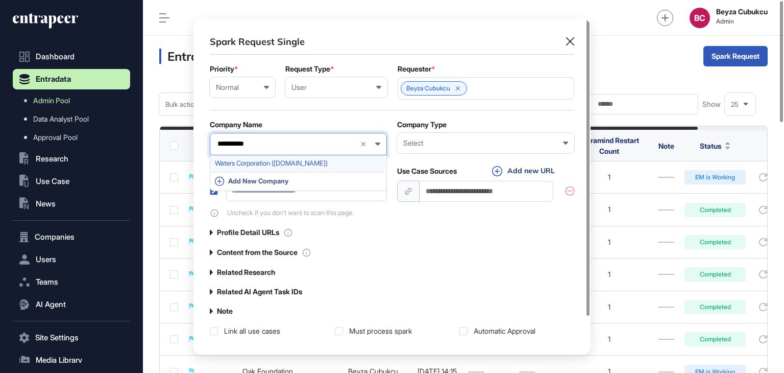
type input "**********"
click at [278, 160] on span "Waters Corporation (waters.com)" at bounding box center [298, 163] width 166 height 8
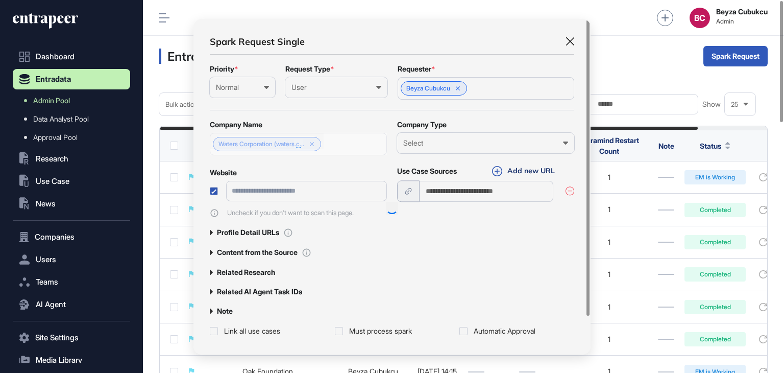
type input "**********"
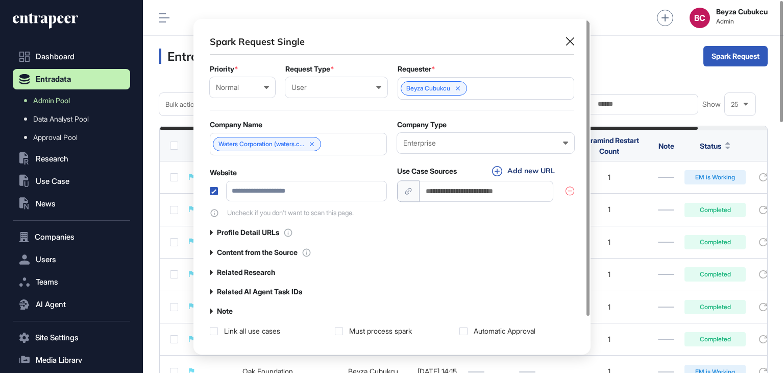
click at [213, 187] on label at bounding box center [214, 191] width 8 height 8
click at [217, 250] on label "Content from the Source" at bounding box center [257, 252] width 81 height 8
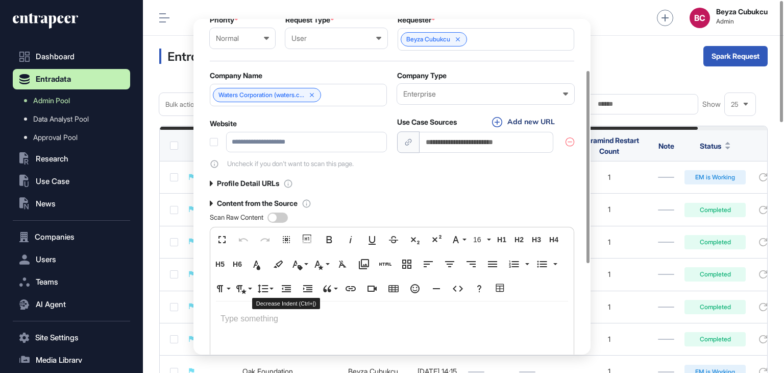
scroll to position [102, 0]
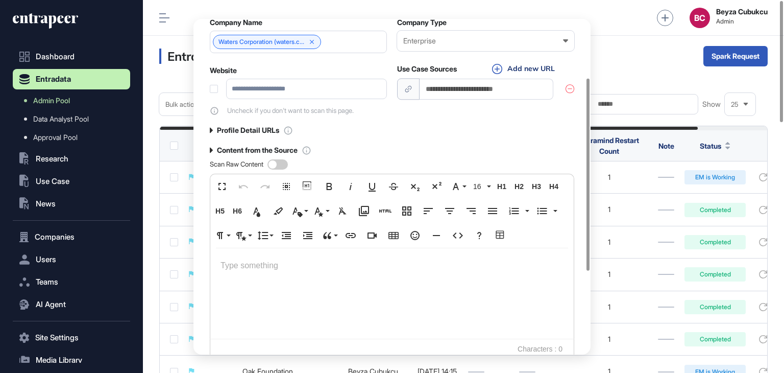
click at [257, 263] on p at bounding box center [391, 265] width 343 height 15
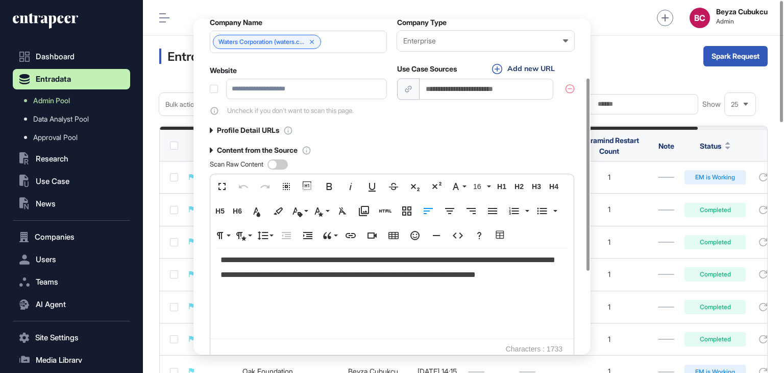
scroll to position [16452, 2]
click at [436, 87] on input "url" at bounding box center [486, 89] width 134 height 21
paste input "**********"
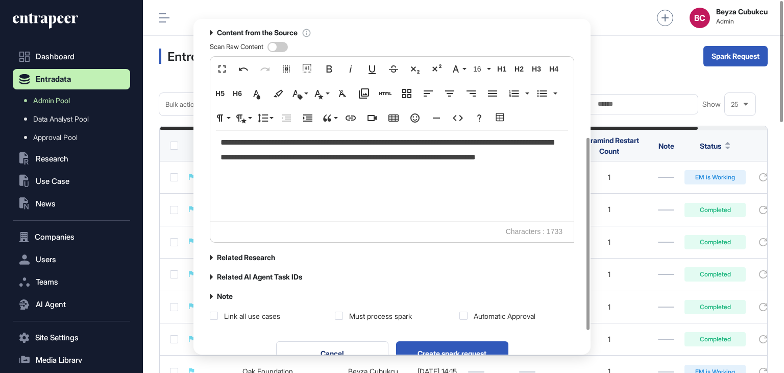
scroll to position [246, 0]
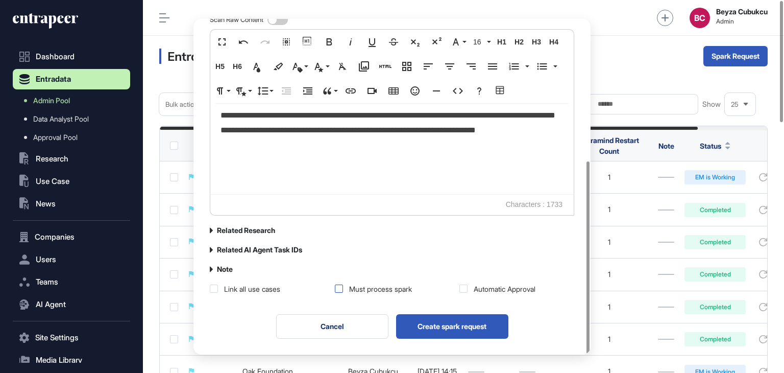
type input "**********"
click at [341, 288] on label at bounding box center [339, 288] width 8 height 8
click at [461, 284] on label at bounding box center [463, 288] width 8 height 8
click at [238, 247] on label "Related AI Agent Task IDs" at bounding box center [259, 249] width 85 height 8
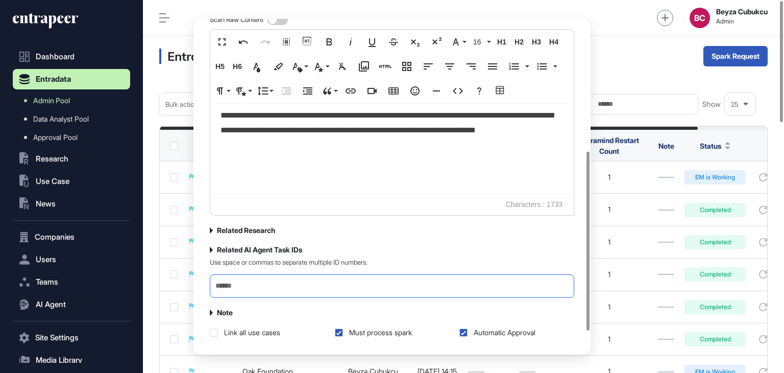
click at [232, 284] on input "text" at bounding box center [391, 286] width 355 height 14
paste input "**********"
type input "**********"
click at [306, 304] on div "**********" at bounding box center [392, 63] width 364 height 549
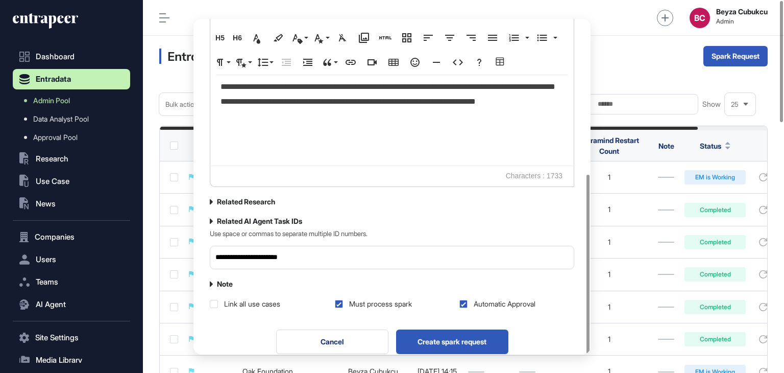
scroll to position [290, 0]
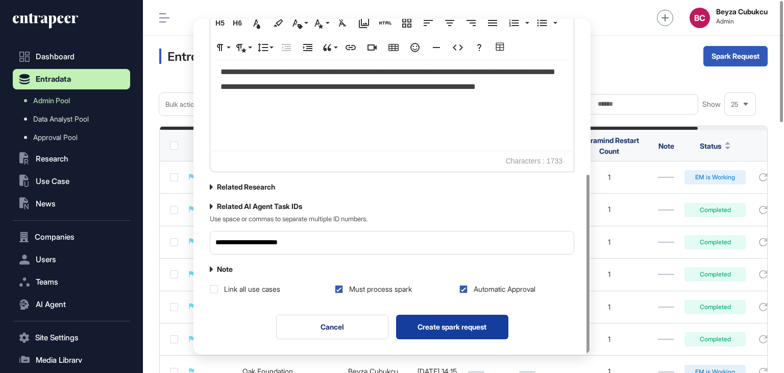
click at [452, 321] on button "Create spark request" at bounding box center [452, 326] width 112 height 24
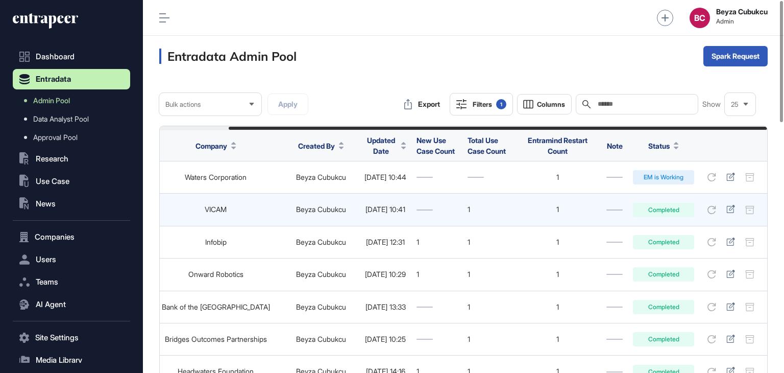
scroll to position [0, 0]
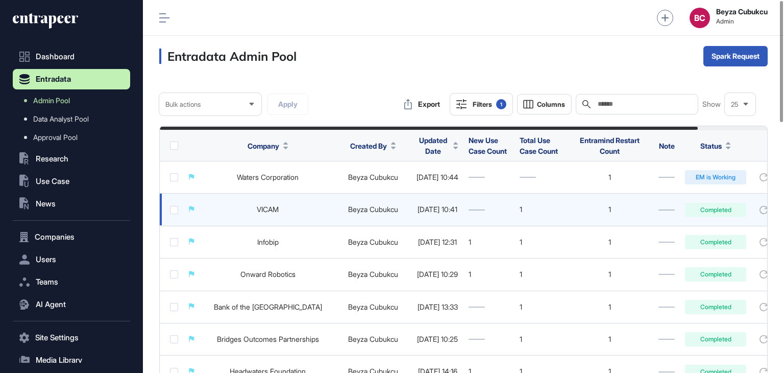
click at [278, 208] on link "VICAM" at bounding box center [268, 209] width 22 height 9
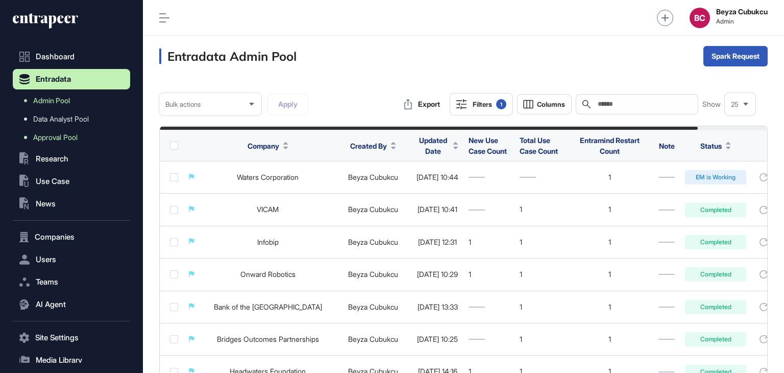
click at [65, 132] on link "Approval Pool" at bounding box center [74, 137] width 112 height 18
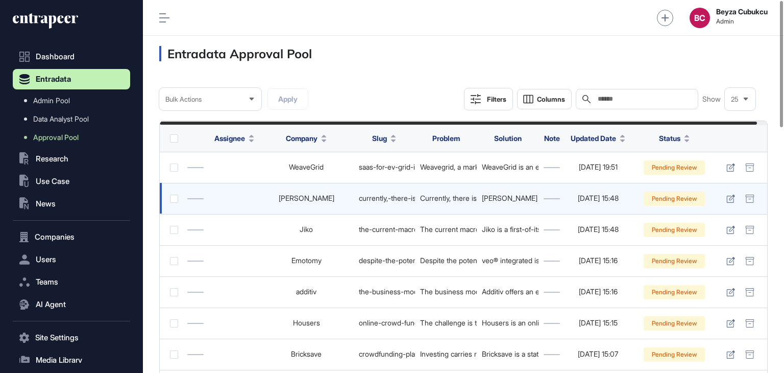
scroll to position [0, 10]
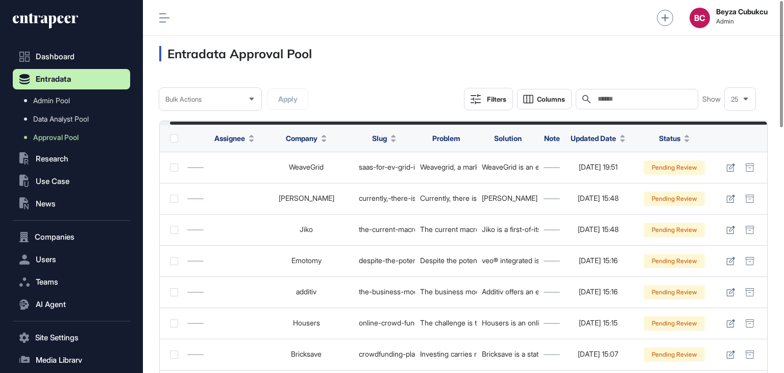
click at [624, 99] on input "text" at bounding box center [644, 99] width 95 height 8
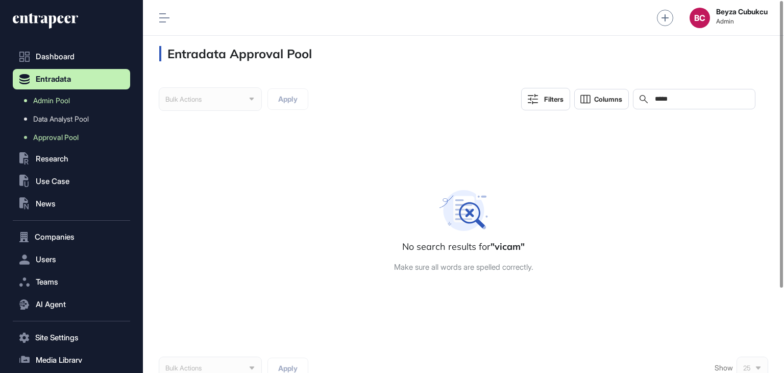
type input "*****"
click at [46, 100] on span "Admin Pool" at bounding box center [51, 100] width 37 height 8
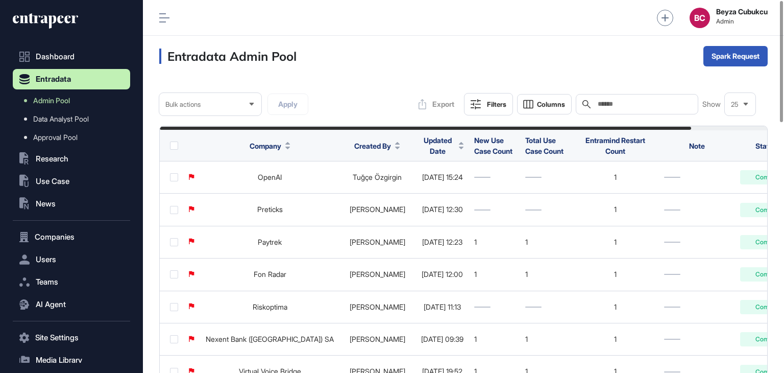
click at [491, 107] on div "Filters" at bounding box center [496, 104] width 19 height 8
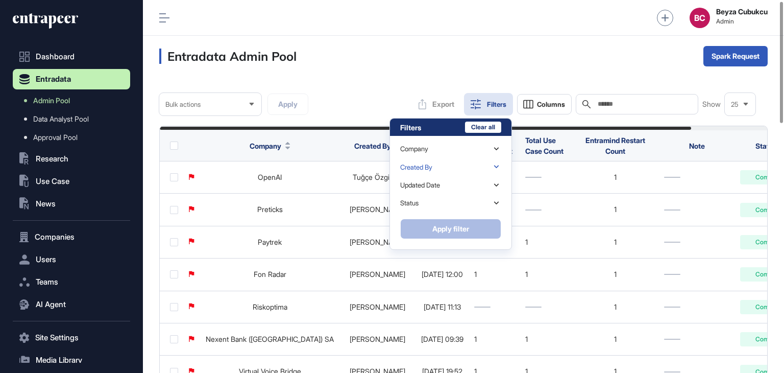
scroll to position [51, 0]
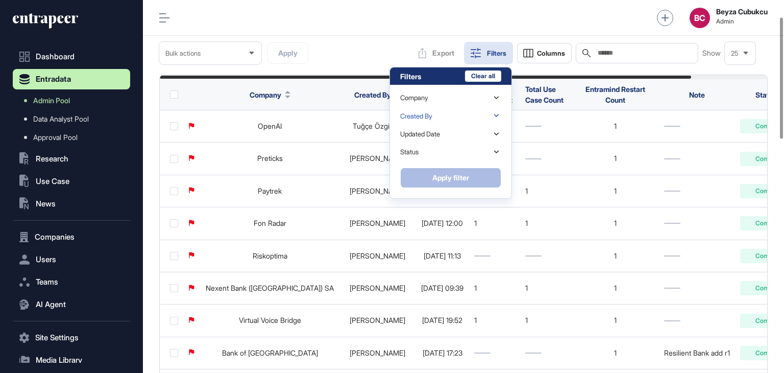
click at [432, 121] on div "Created By" at bounding box center [450, 116] width 101 height 18
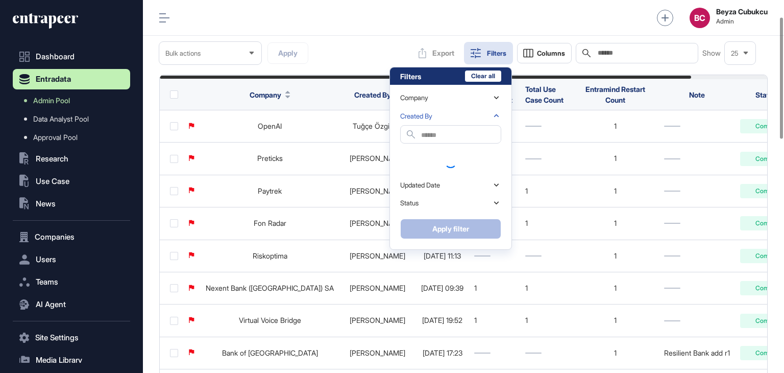
click at [431, 133] on input "text" at bounding box center [461, 135] width 80 height 14
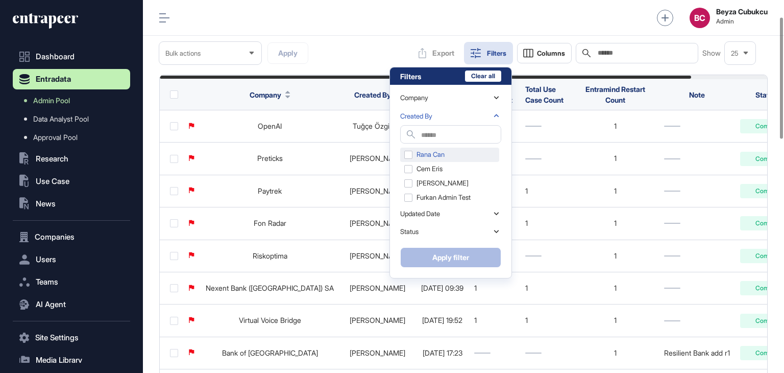
type input "*****"
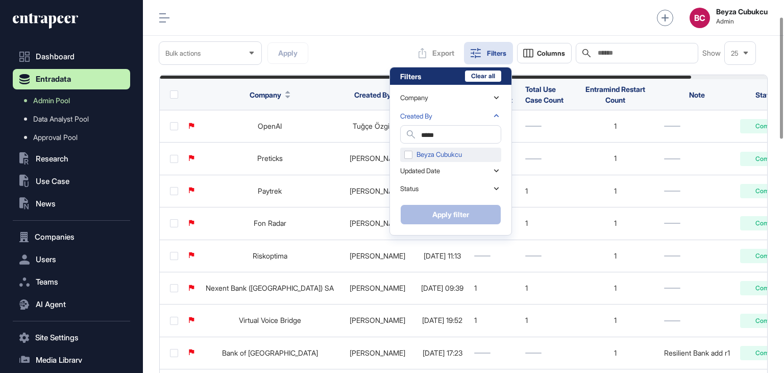
click at [415, 158] on div "Beyza Cubukcu" at bounding box center [450, 154] width 101 height 14
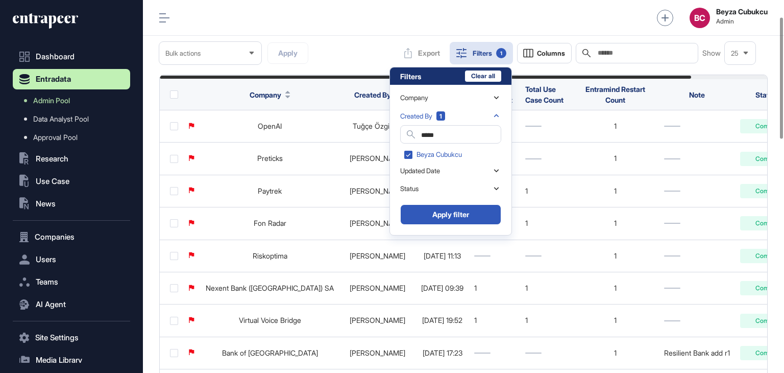
click at [445, 206] on button "Apply filter" at bounding box center [450, 214] width 101 height 20
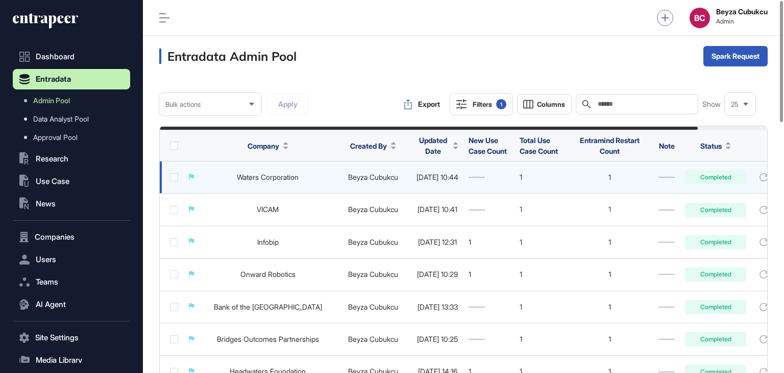
drag, startPoint x: 191, startPoint y: 176, endPoint x: 206, endPoint y: 177, distance: 15.4
click at [191, 176] on icon at bounding box center [191, 176] width 5 height 6
click at [299, 178] on link "Waters Corporation" at bounding box center [268, 176] width 62 height 9
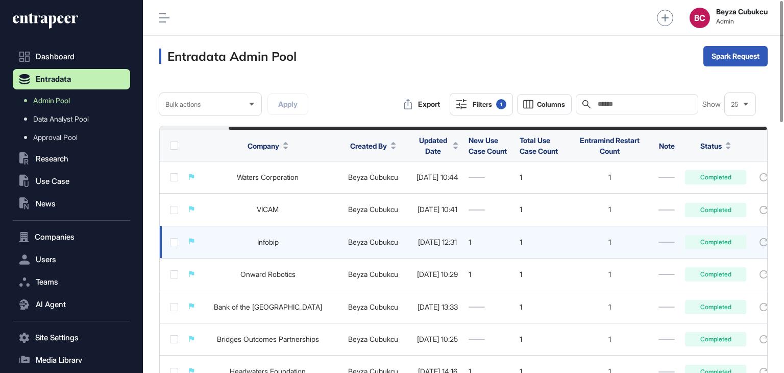
scroll to position [0, 78]
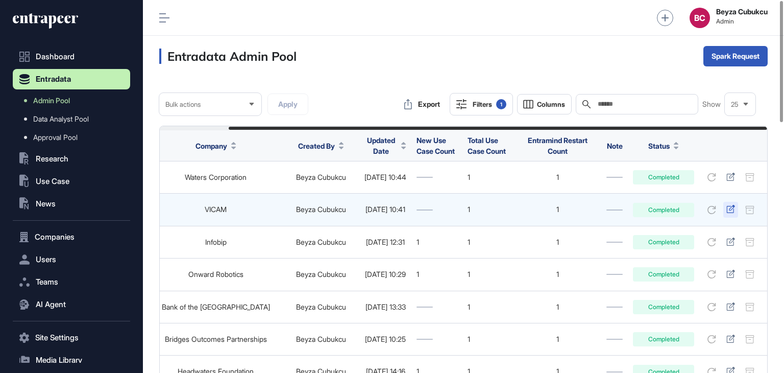
click at [732, 210] on icon at bounding box center [730, 209] width 9 height 8
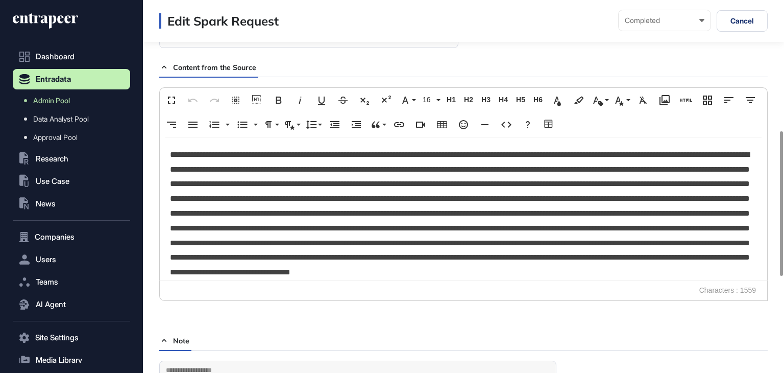
scroll to position [329, 0]
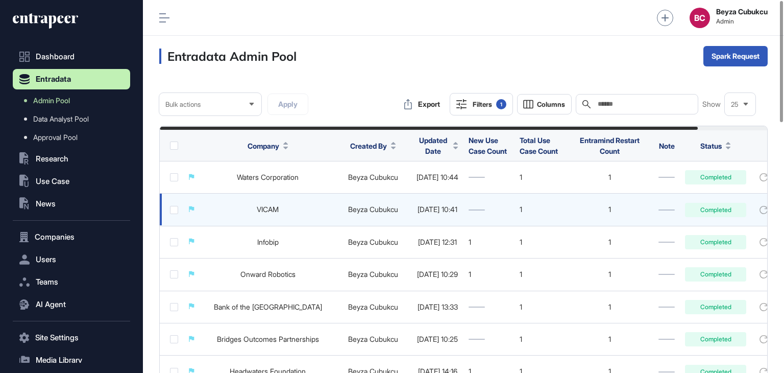
click at [363, 208] on link "Beyza Cubukcu" at bounding box center [373, 209] width 50 height 9
click at [547, 207] on div "1" at bounding box center [539, 209] width 41 height 8
click at [268, 206] on link "VICAM" at bounding box center [268, 209] width 22 height 9
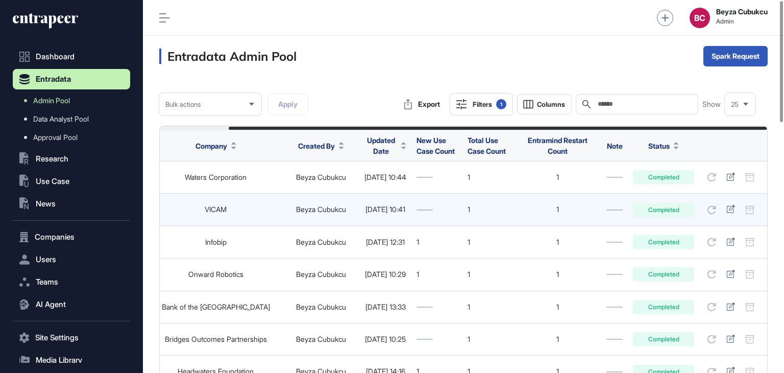
scroll to position [0, 78]
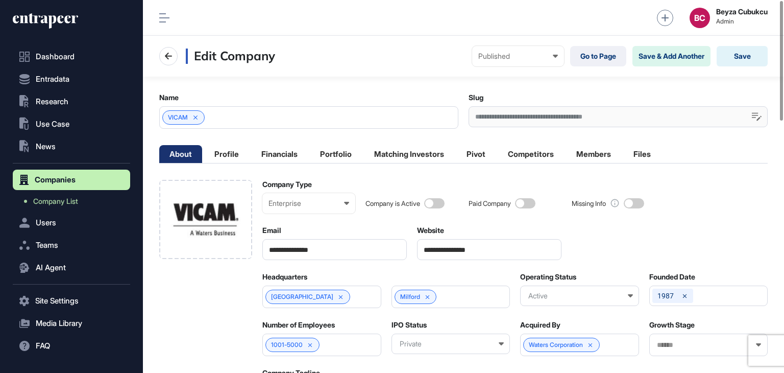
scroll to position [0, 5]
click at [596, 60] on link "Go to Page" at bounding box center [598, 56] width 56 height 20
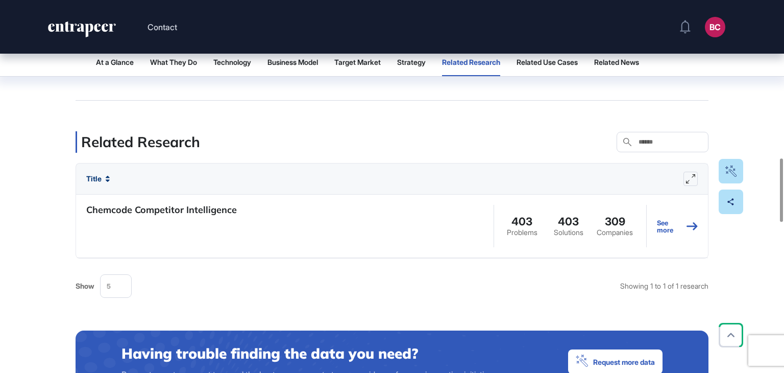
scroll to position [919, 0]
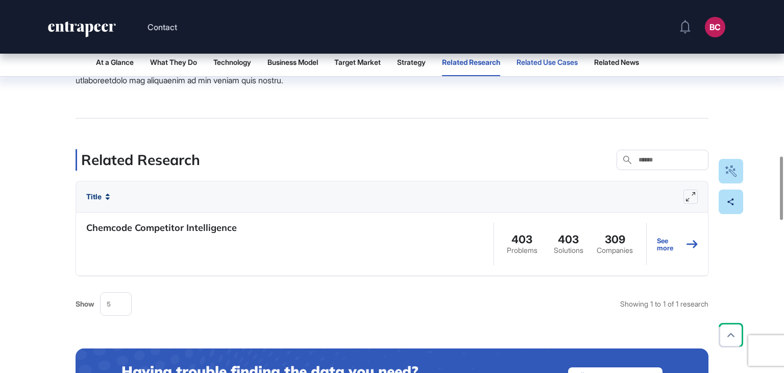
click at [578, 63] on span "Related Use Cases" at bounding box center [546, 62] width 61 height 8
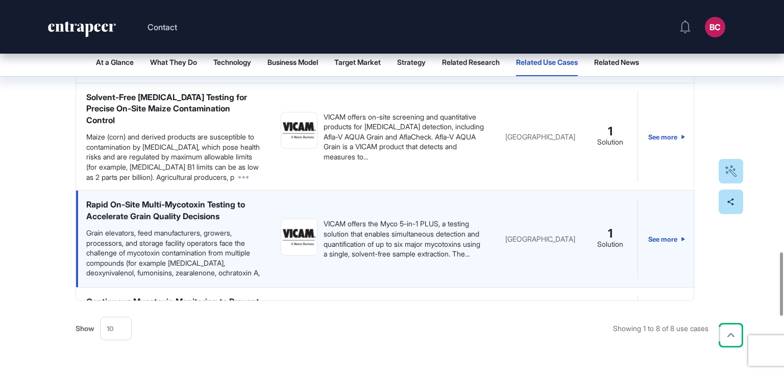
scroll to position [1333, 0]
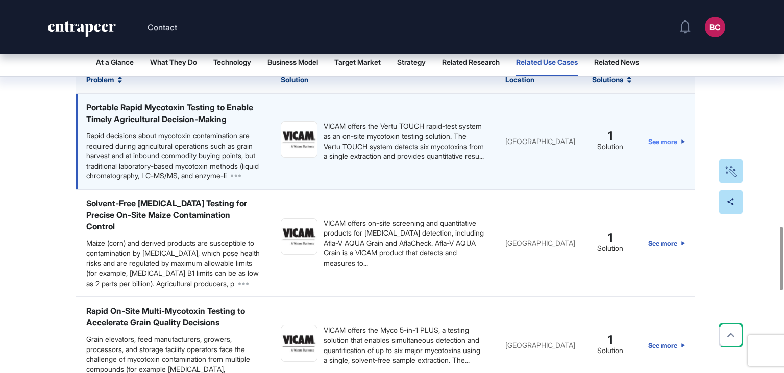
click at [658, 165] on link "See more" at bounding box center [666, 141] width 37 height 79
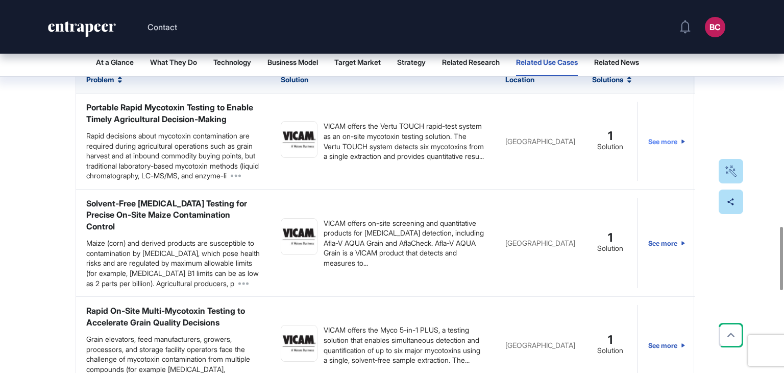
scroll to position [1282, 0]
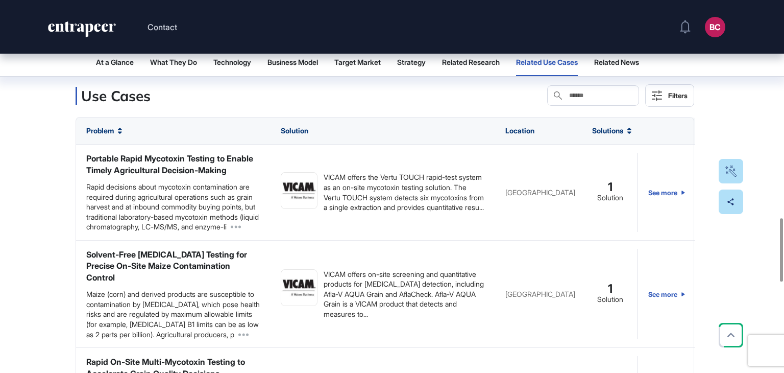
click at [568, 100] on input "text" at bounding box center [600, 95] width 64 height 8
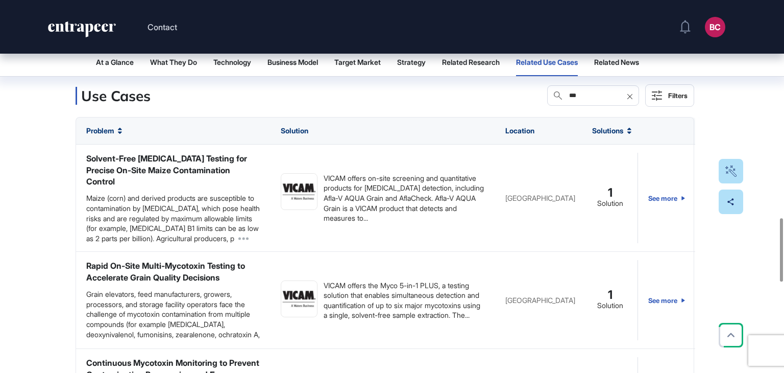
drag, startPoint x: 557, startPoint y: 107, endPoint x: 45, endPoint y: 172, distance: 516.0
click at [573, 100] on input "***" at bounding box center [600, 95] width 64 height 8
type input "******"
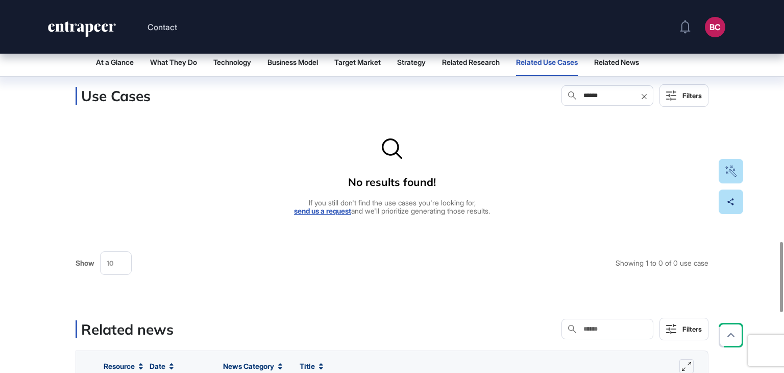
drag, startPoint x: 573, startPoint y: 110, endPoint x: 449, endPoint y: 105, distance: 124.6
click at [561, 105] on div "Search ******" at bounding box center [607, 95] width 92 height 20
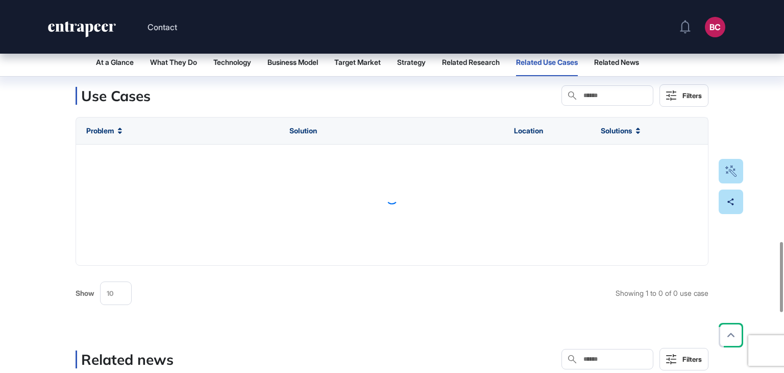
click at [424, 107] on div "Use Cases Search Filters" at bounding box center [392, 95] width 633 height 22
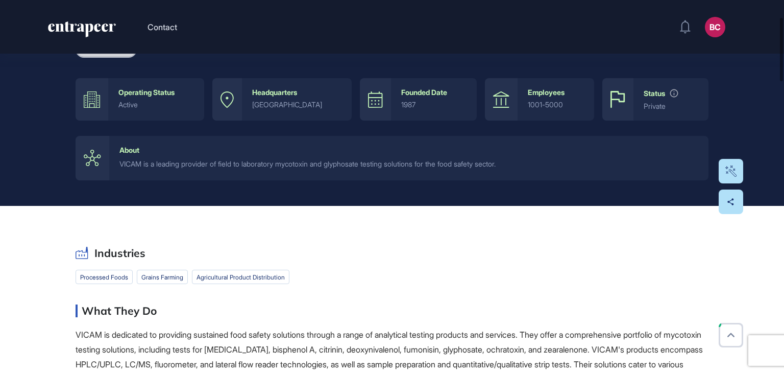
scroll to position [0, 0]
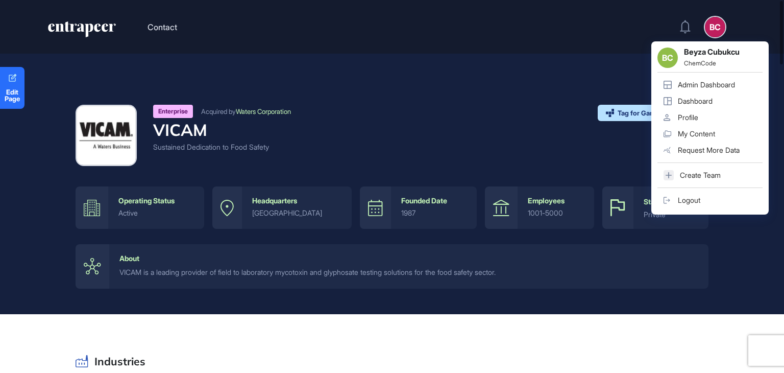
click at [688, 82] on div "Admin Dashboard" at bounding box center [706, 85] width 57 height 8
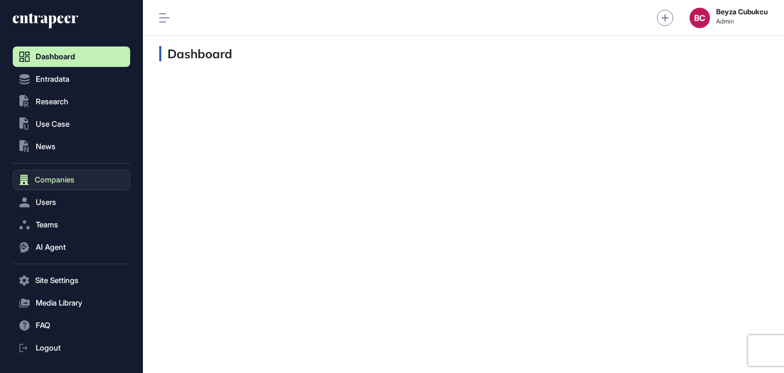
click at [61, 179] on span "Companies" at bounding box center [55, 180] width 40 height 8
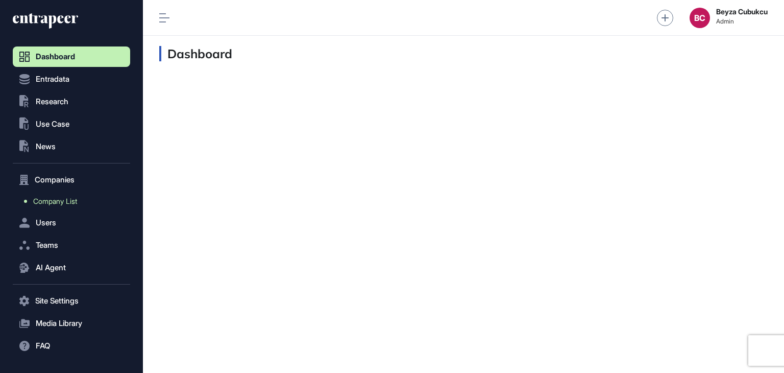
click at [60, 196] on link "Company List" at bounding box center [74, 201] width 112 height 18
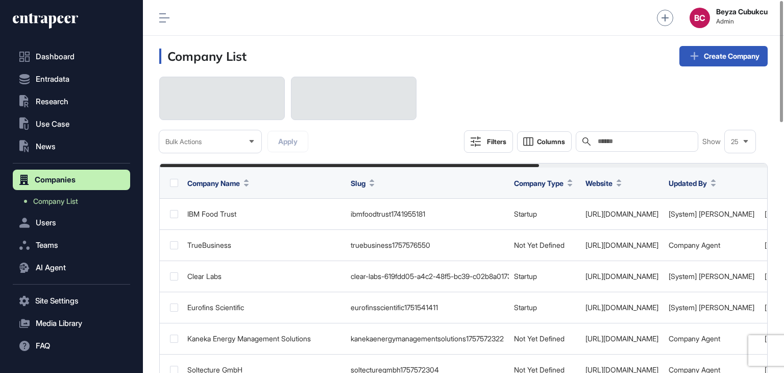
click at [626, 143] on input "text" at bounding box center [644, 141] width 95 height 8
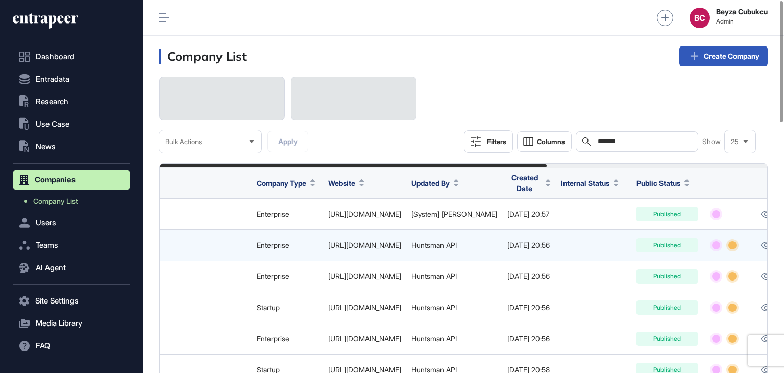
scroll to position [0, 345]
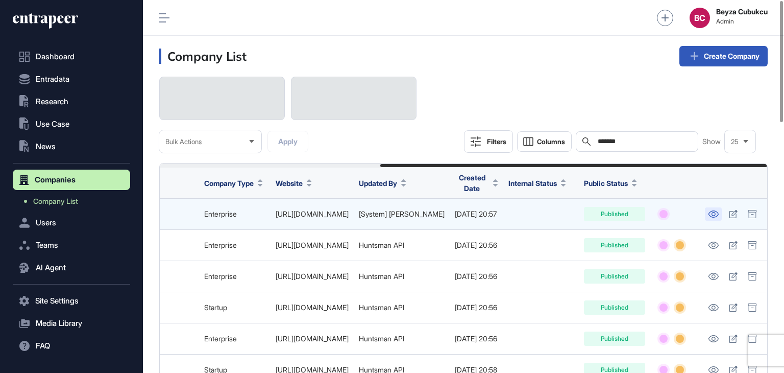
type input "*******"
click at [709, 213] on icon at bounding box center [713, 213] width 11 height 7
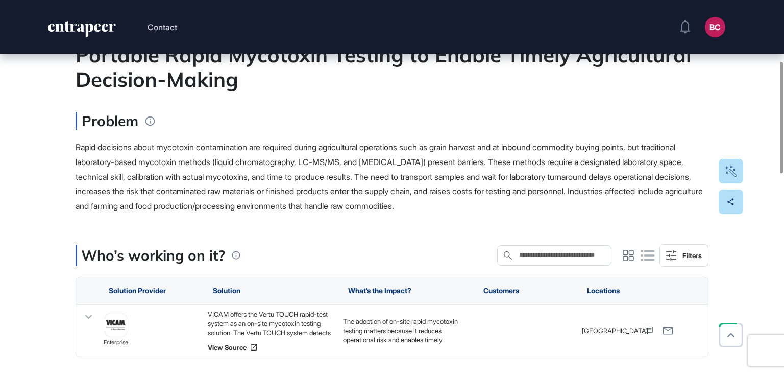
scroll to position [204, 0]
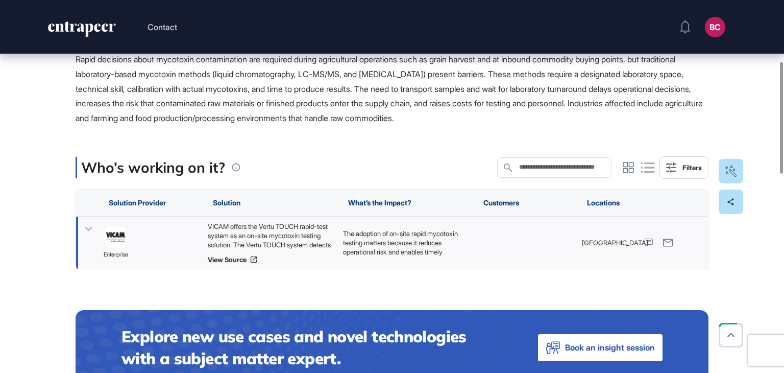
click at [281, 232] on div "VICAM offers the Vertu TOUCH rapid-test system as an on-site mycotoxin testing …" at bounding box center [270, 235] width 125 height 28
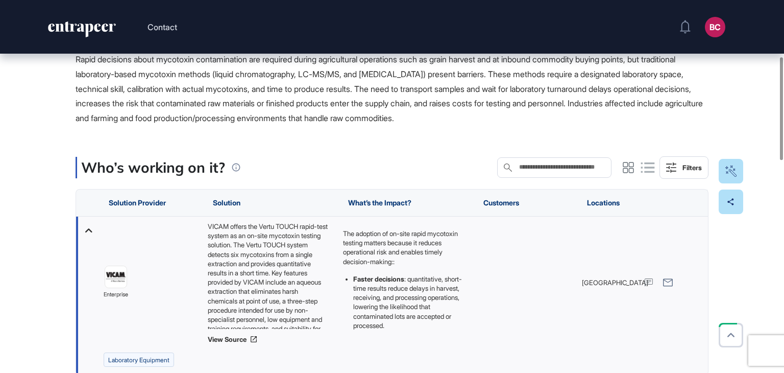
scroll to position [78, 0]
click at [248, 339] on link "View Source" at bounding box center [270, 339] width 125 height 8
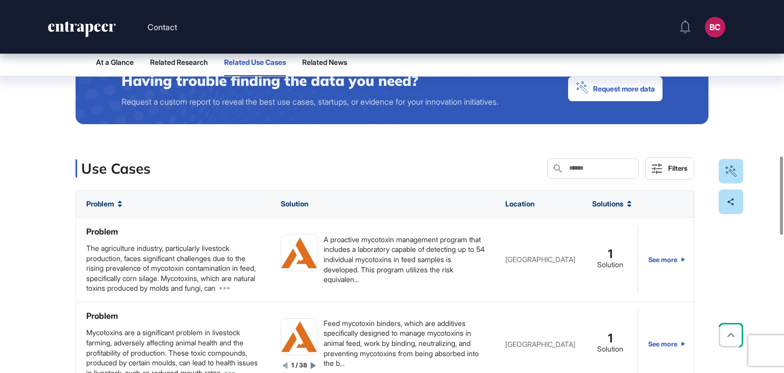
scroll to position [714, 0]
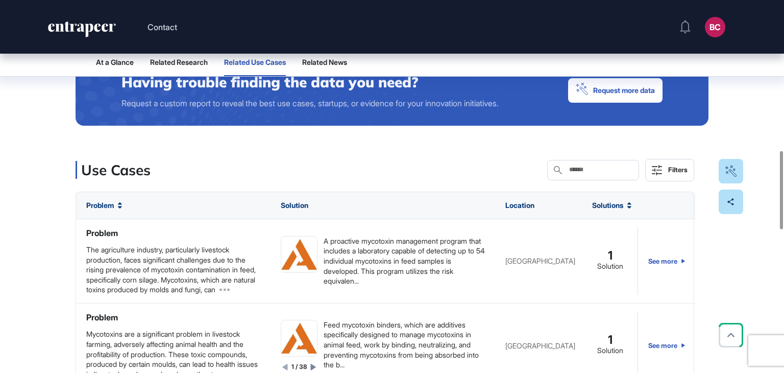
click at [573, 165] on input "text" at bounding box center [600, 169] width 64 height 8
paste input "**********"
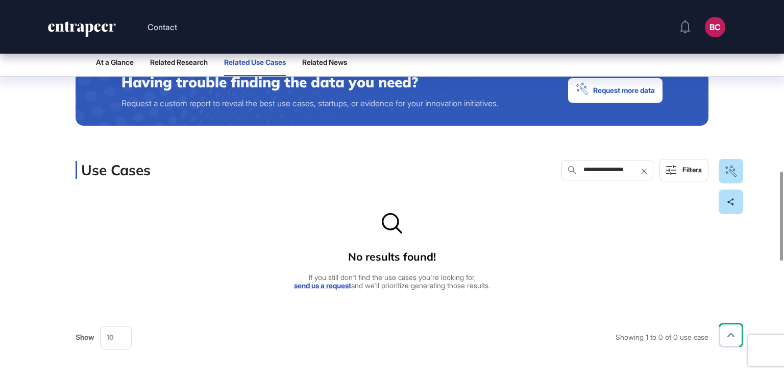
type input "**********"
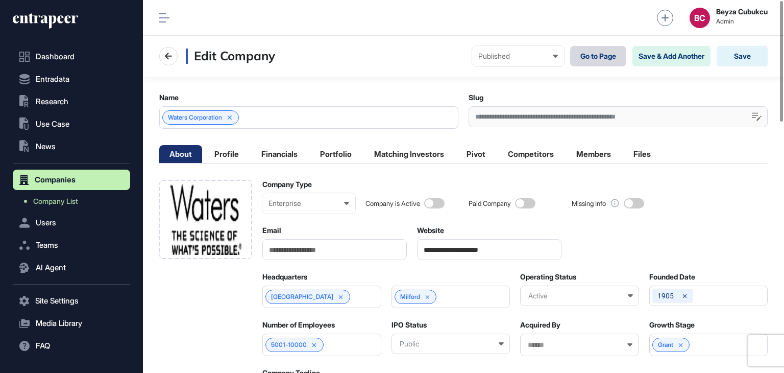
click at [607, 61] on link "Go to Page" at bounding box center [598, 56] width 56 height 20
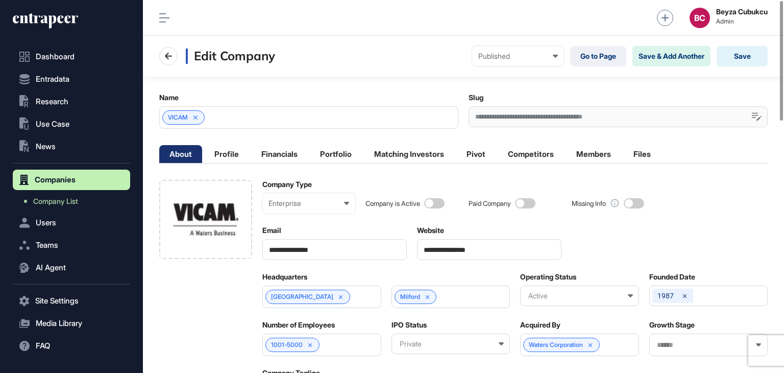
scroll to position [0, 5]
click at [601, 62] on link "Go to Page" at bounding box center [598, 56] width 56 height 20
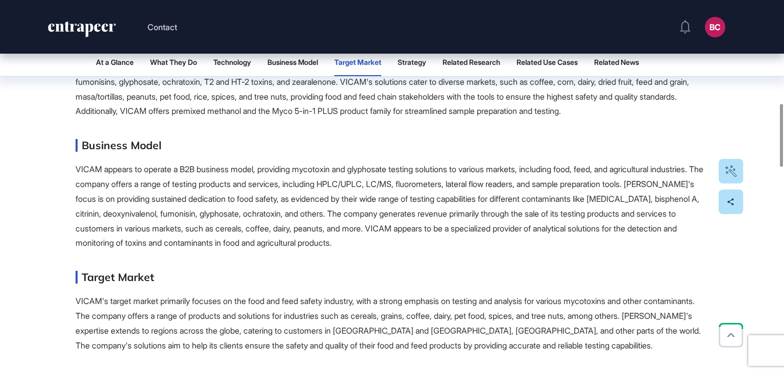
scroll to position [612, 0]
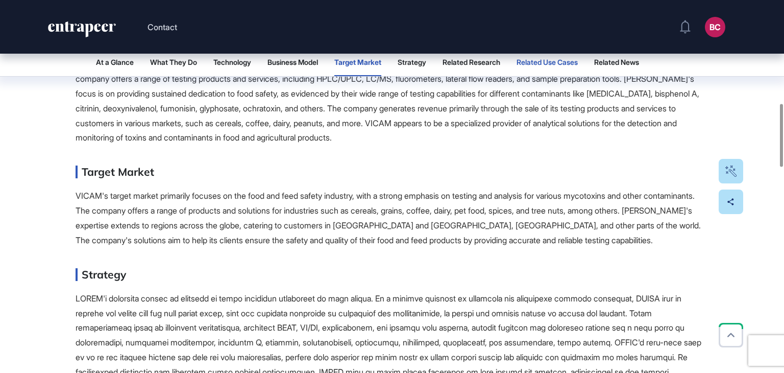
click at [558, 62] on span "Related Use Cases" at bounding box center [546, 62] width 61 height 8
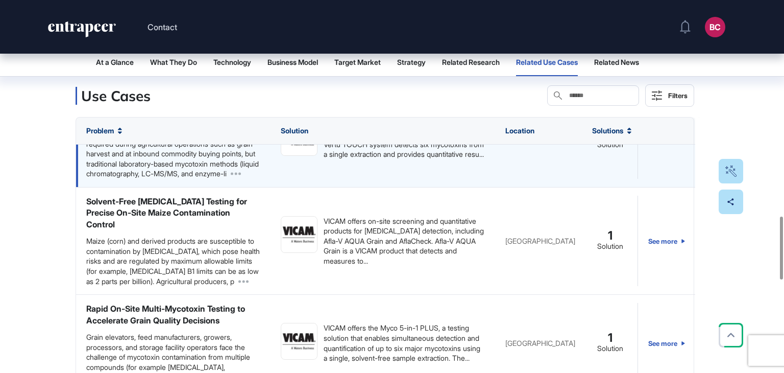
scroll to position [0, 0]
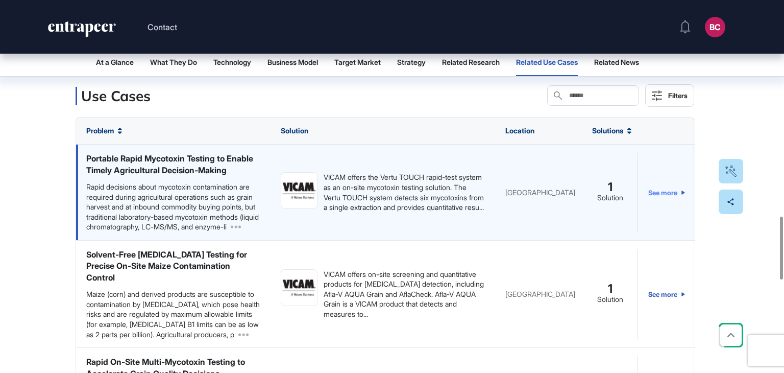
click at [651, 216] on link "See more" at bounding box center [666, 192] width 37 height 79
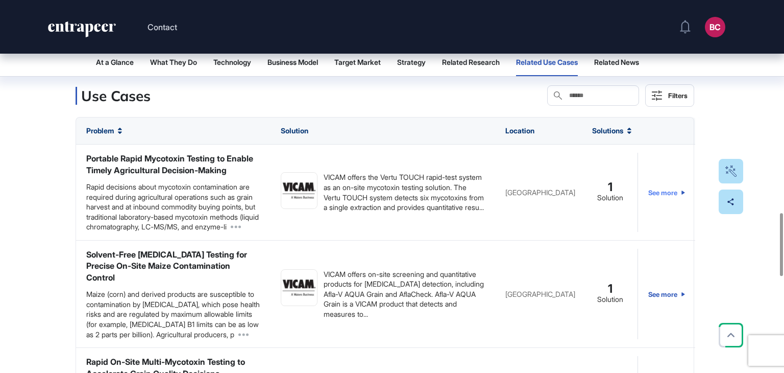
scroll to position [1180, 0]
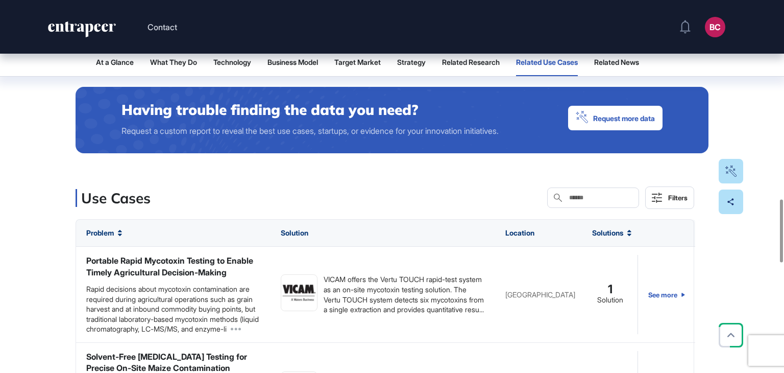
click at [568, 202] on input "text" at bounding box center [600, 197] width 64 height 8
paste input "**********"
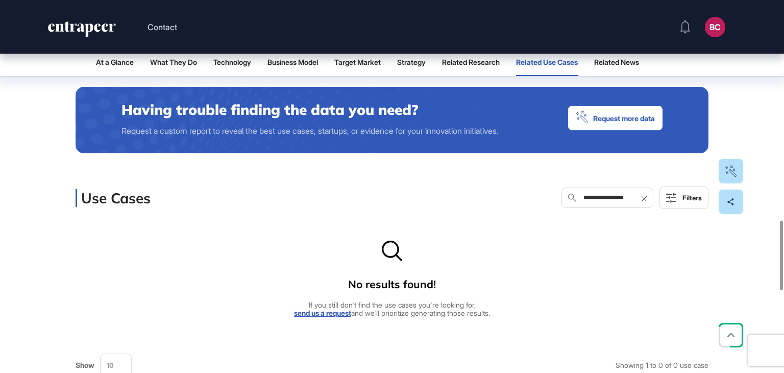
drag, startPoint x: 525, startPoint y: 209, endPoint x: 490, endPoint y: 211, distance: 34.8
click at [582, 202] on input "**********" at bounding box center [614, 197] width 64 height 8
drag, startPoint x: 497, startPoint y: 210, endPoint x: 454, endPoint y: 209, distance: 43.4
click at [561, 208] on div "Search *******" at bounding box center [607, 197] width 92 height 20
paste input "*********"
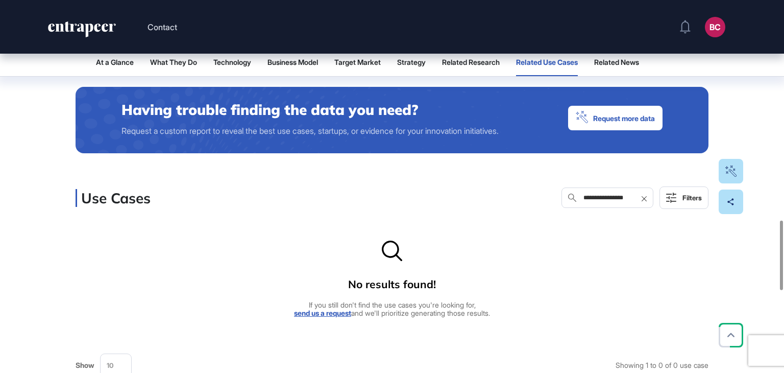
drag, startPoint x: 492, startPoint y: 209, endPoint x: 465, endPoint y: 209, distance: 27.0
click at [561, 208] on div "**********" at bounding box center [607, 197] width 92 height 20
type input "********"
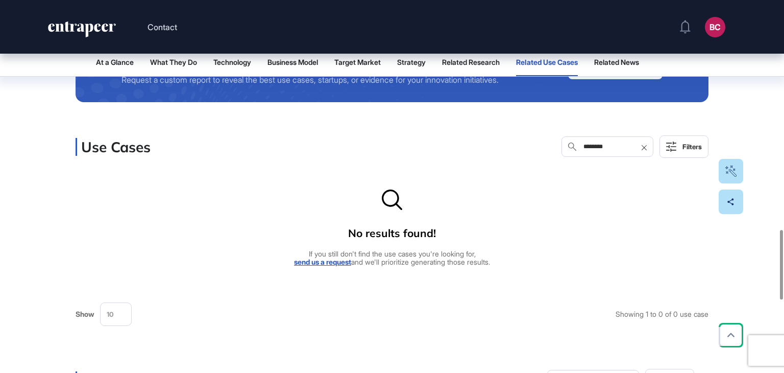
drag, startPoint x: 516, startPoint y: 161, endPoint x: 418, endPoint y: 162, distance: 98.5
click at [418, 158] on div "Use Cases Search ******** Filters" at bounding box center [392, 146] width 633 height 22
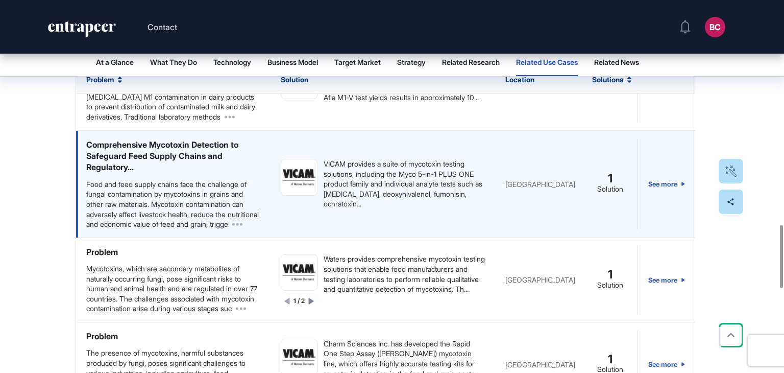
scroll to position [473, 0]
click at [355, 207] on div "VICAM provides a suite of mycotoxin testing solutions, including the Myco 5-in-…" at bounding box center [404, 184] width 161 height 50
click at [353, 209] on div "VICAM provides a suite of mycotoxin testing solutions, including the Myco 5-in-…" at bounding box center [404, 184] width 161 height 50
click at [358, 209] on div "VICAM provides a suite of mycotoxin testing solutions, including the Myco 5-in-…" at bounding box center [404, 184] width 161 height 50
click at [357, 209] on div "VICAM provides a suite of mycotoxin testing solutions, including the Myco 5-in-…" at bounding box center [404, 184] width 161 height 50
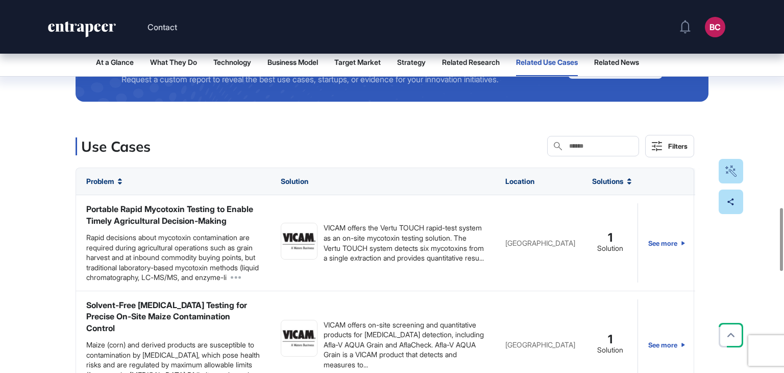
scroll to position [1231, 0]
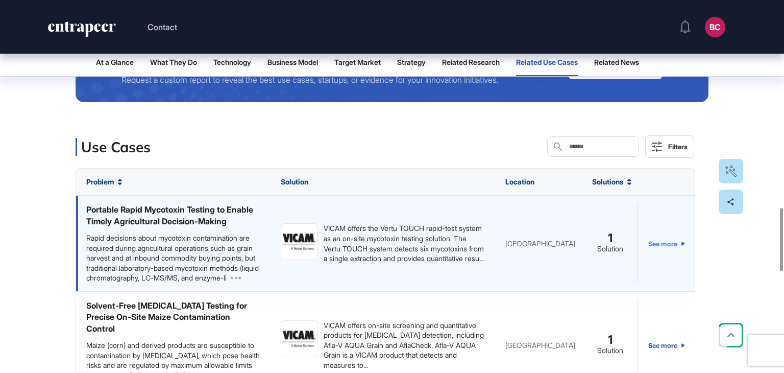
click at [655, 256] on link "See more" at bounding box center [666, 243] width 37 height 79
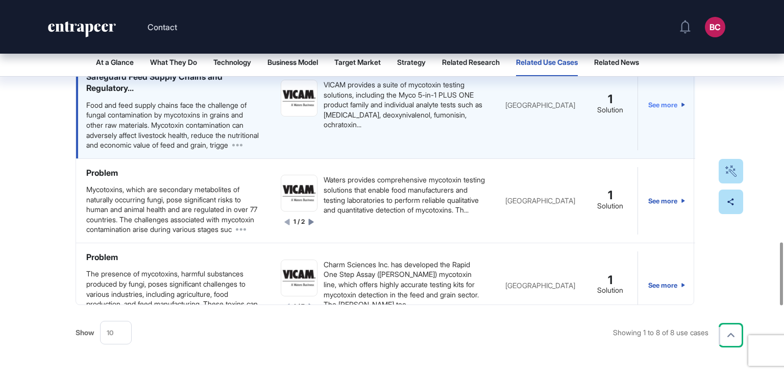
scroll to position [473, 0]
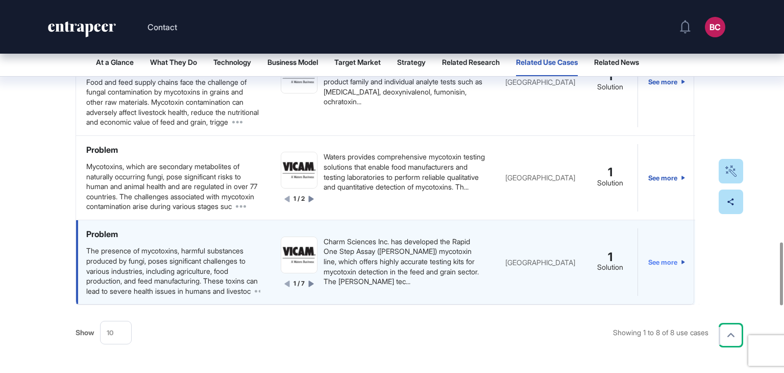
click at [651, 276] on link "See more" at bounding box center [666, 261] width 37 height 67
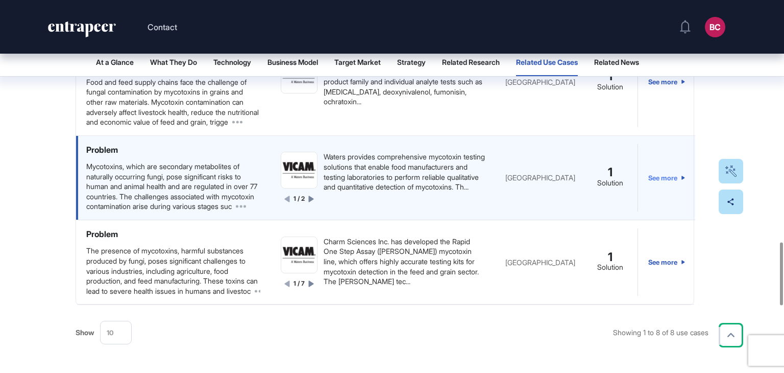
click at [655, 182] on link "See more" at bounding box center [666, 177] width 37 height 67
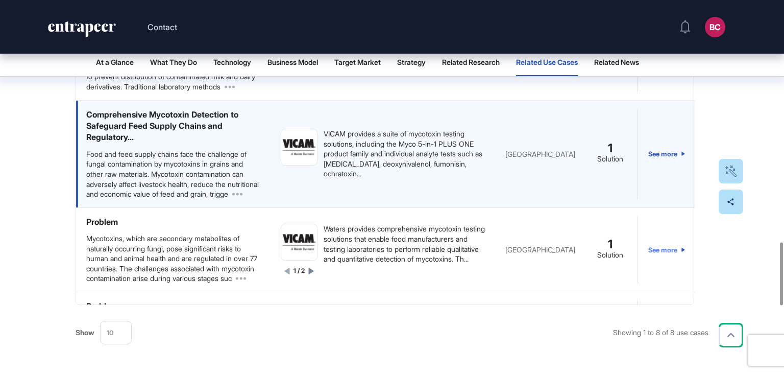
scroll to position [370, 0]
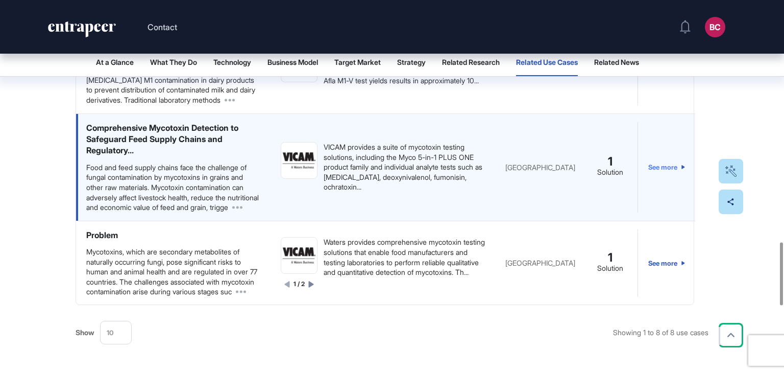
click at [666, 194] on link "See more" at bounding box center [666, 167] width 37 height 90
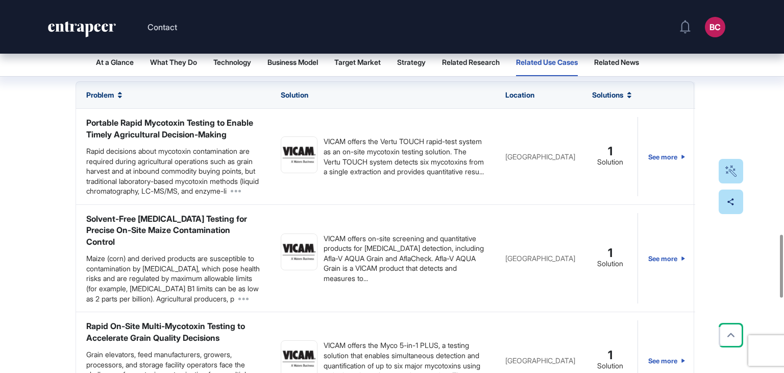
scroll to position [1180, 0]
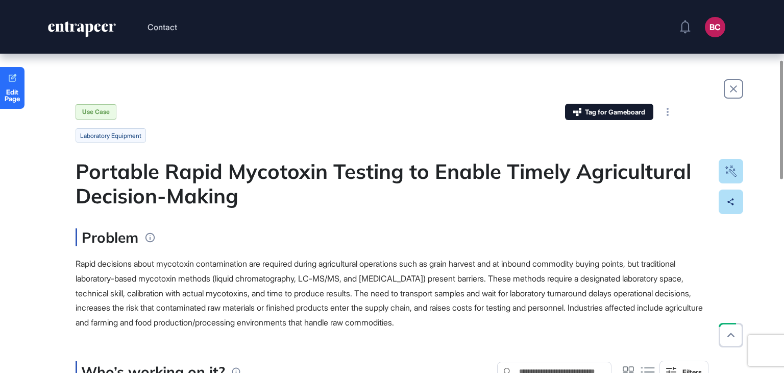
scroll to position [204, 0]
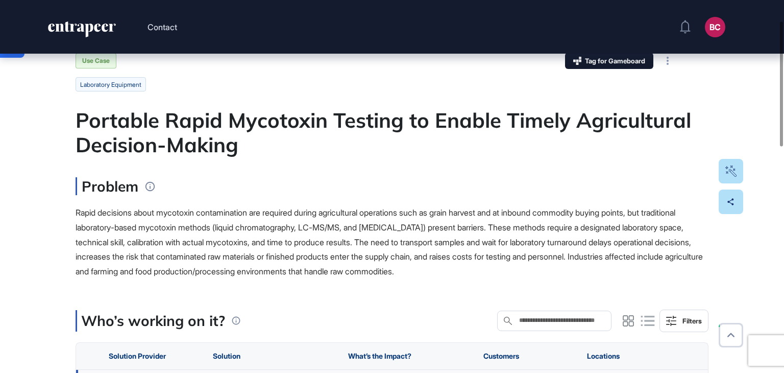
scroll to position [204, 0]
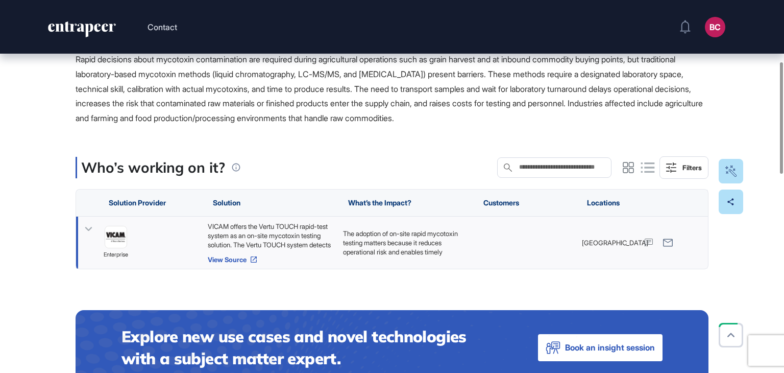
click at [220, 260] on link "View Source" at bounding box center [270, 259] width 125 height 8
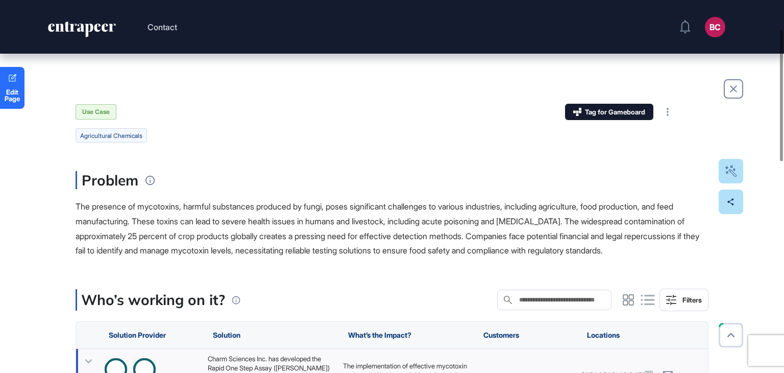
scroll to position [204, 0]
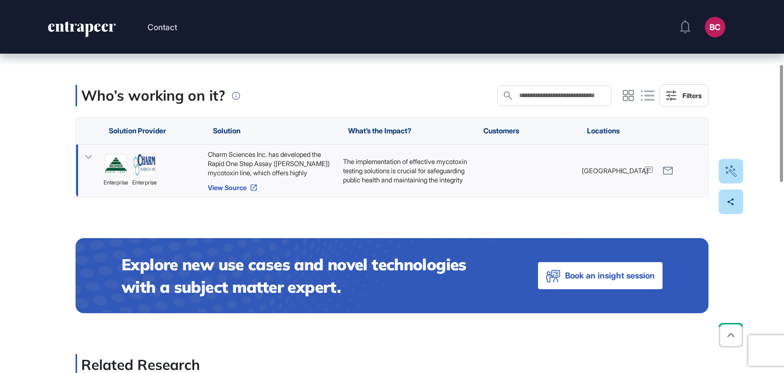
click at [233, 191] on link "View Source" at bounding box center [270, 187] width 125 height 8
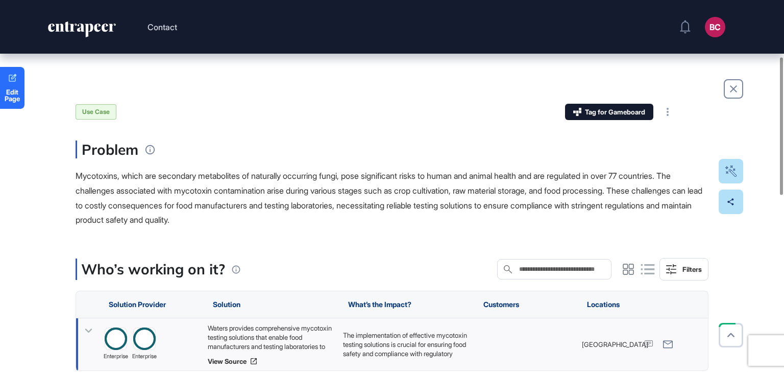
scroll to position [153, 0]
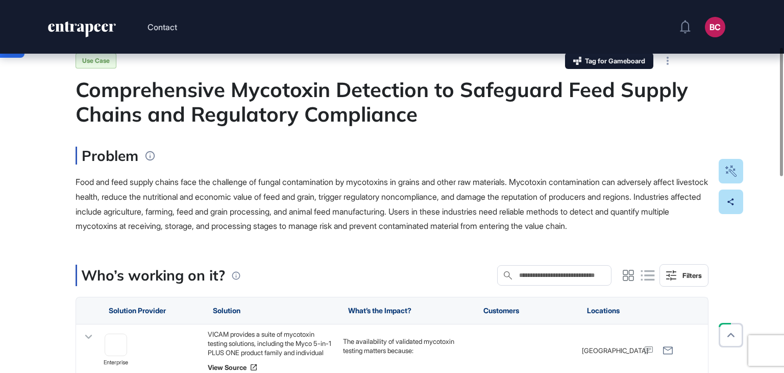
scroll to position [255, 0]
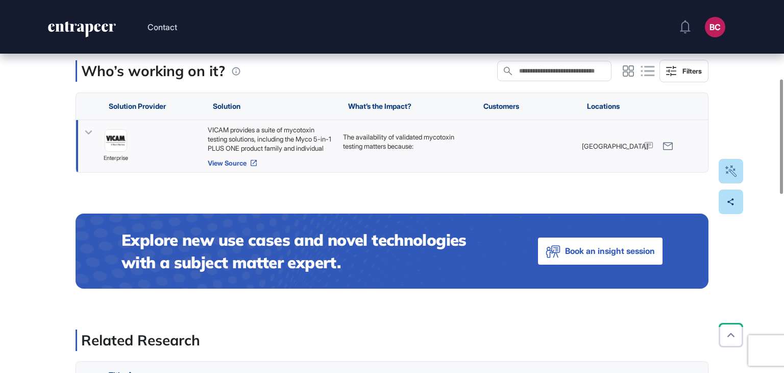
click at [227, 167] on link "View Source" at bounding box center [270, 163] width 125 height 8
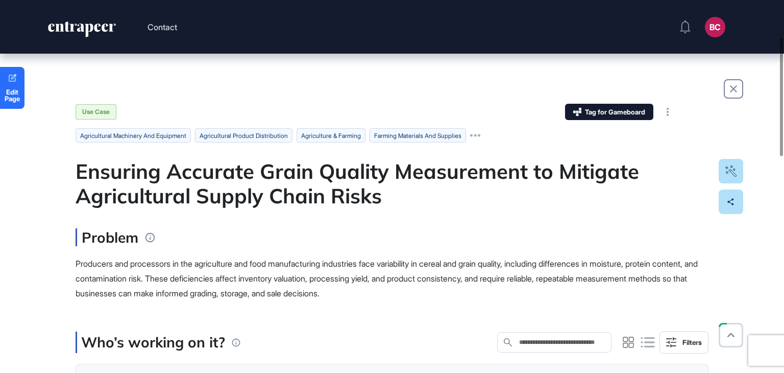
scroll to position [153, 0]
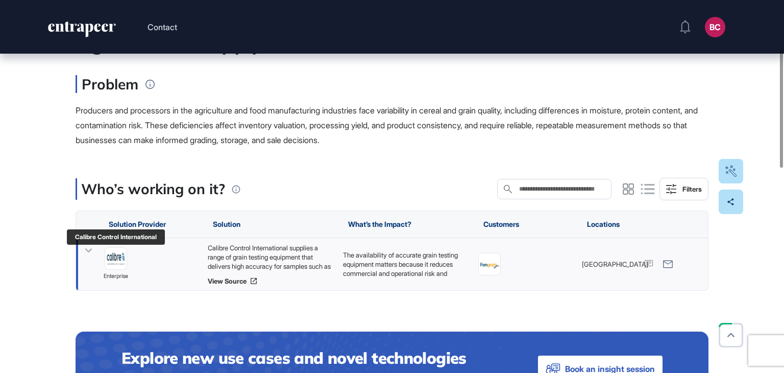
click at [120, 258] on img at bounding box center [115, 258] width 21 height 21
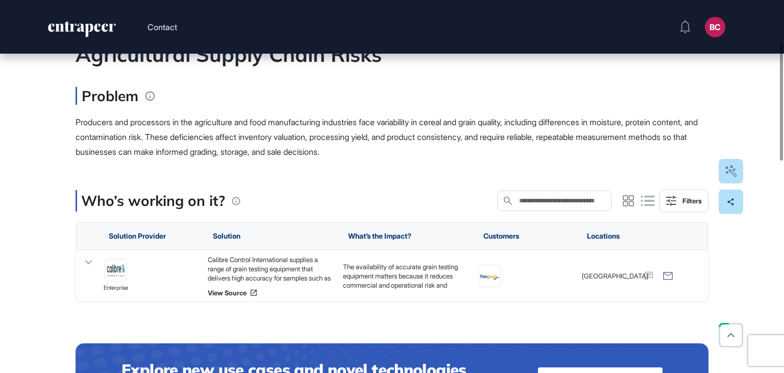
scroll to position [204, 0]
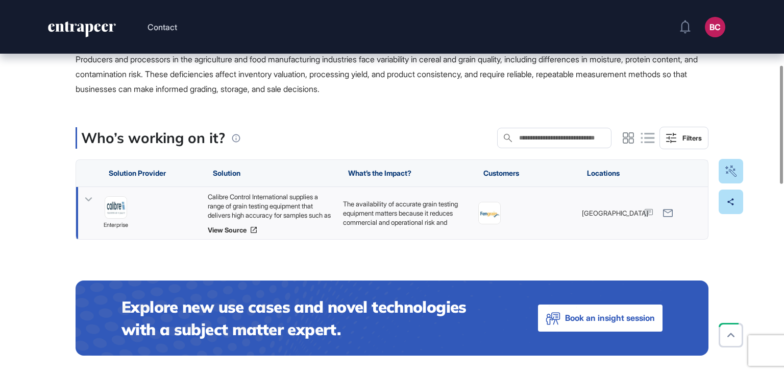
click at [261, 199] on div "Calibre Control International supplies a range of grain testing equipment that …" at bounding box center [270, 206] width 125 height 28
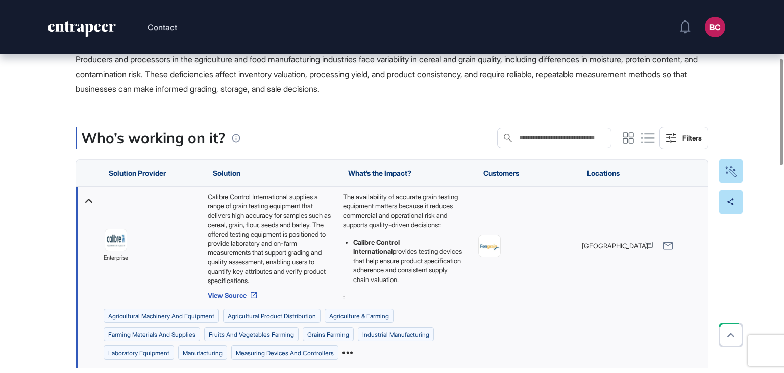
click at [236, 299] on link "View Source" at bounding box center [270, 295] width 125 height 8
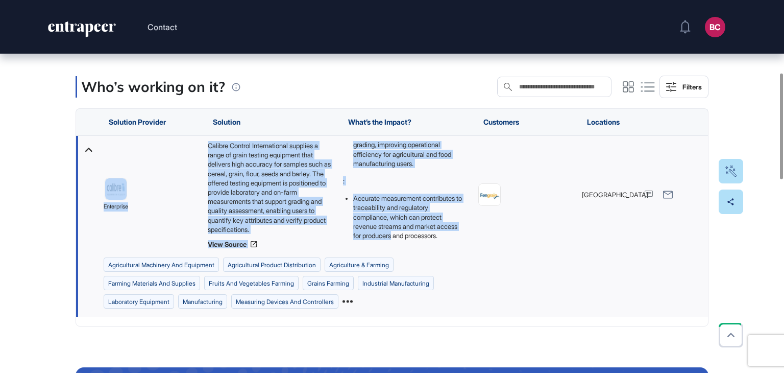
scroll to position [173, 0]
drag, startPoint x: 108, startPoint y: 217, endPoint x: 500, endPoint y: 201, distance: 392.7
click at [500, 201] on div "enterprise Calibre Control International supplies a range of grain testing equi…" at bounding box center [392, 226] width 632 height 181
copy div "enterprise Calibre Control International supplies a range of grain testing equi…"
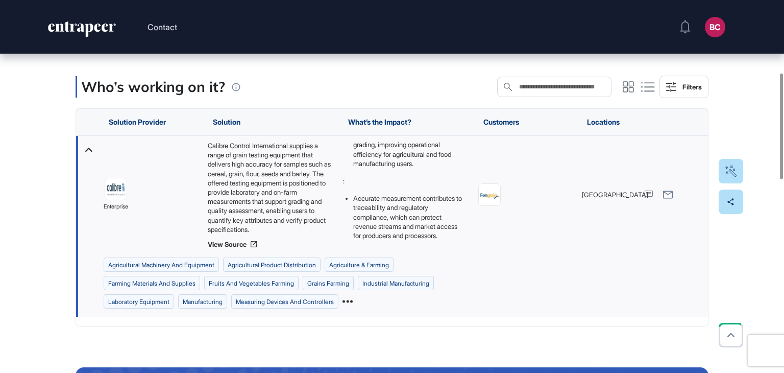
click at [396, 79] on div "Who’s working on it? Search in Who’s working on it? Filters" at bounding box center [392, 87] width 633 height 22
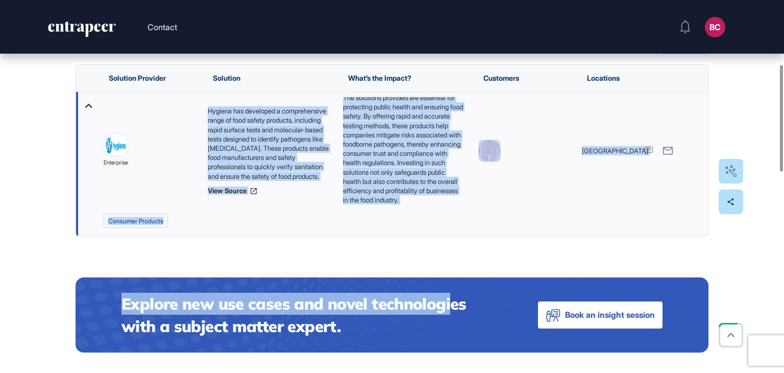
scroll to position [306, 0]
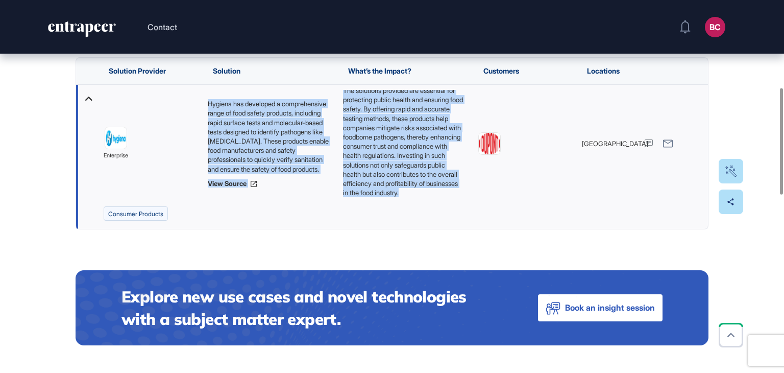
drag, startPoint x: 206, startPoint y: 201, endPoint x: 414, endPoint y: 196, distance: 208.2
click at [414, 196] on div "enterprise Hygiena has developed a comprehensive range of food safety products,…" at bounding box center [392, 157] width 632 height 144
copy div "Hygiena has developed a comprehensive range of food safety products, including …"
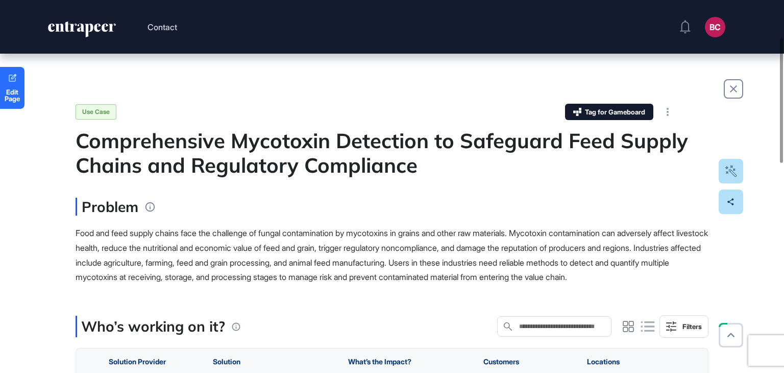
scroll to position [153, 0]
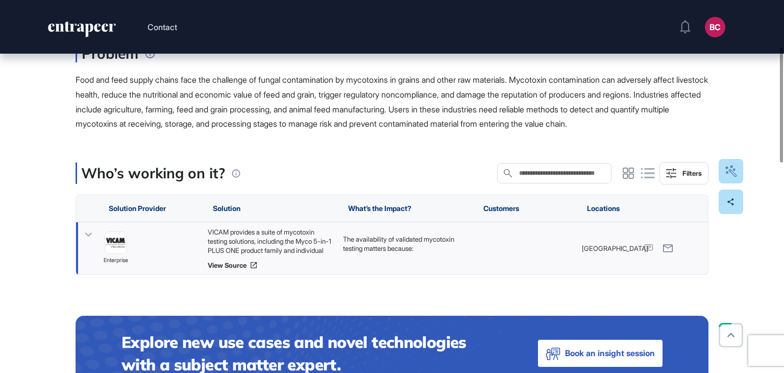
click at [262, 255] on div "VICAM provides a suite of mycotoxin testing solutions, including the Myco 5-in-…" at bounding box center [270, 241] width 125 height 28
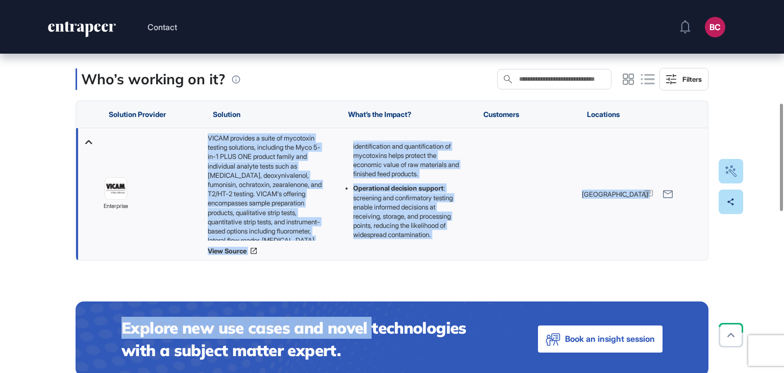
scroll to position [357, 0]
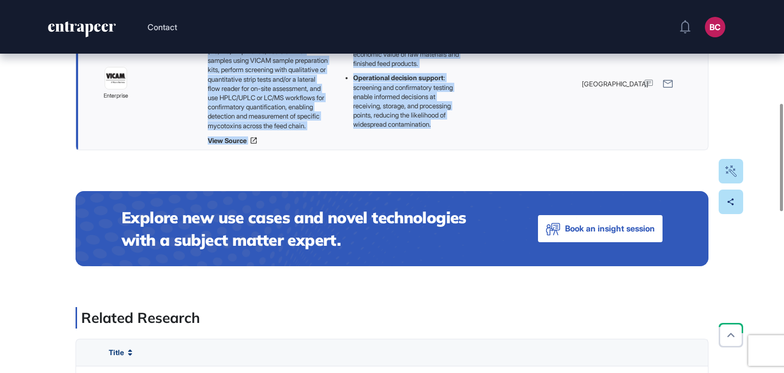
drag, startPoint x: 238, startPoint y: 245, endPoint x: 411, endPoint y: 145, distance: 199.1
click at [411, 145] on div "enterprise VICAM provides a suite of mycotoxin testing solutions, including the…" at bounding box center [392, 84] width 632 height 132
copy div "VICAM provides a suite of mycotoxin testing solutions, including the Myco 5-in-…"
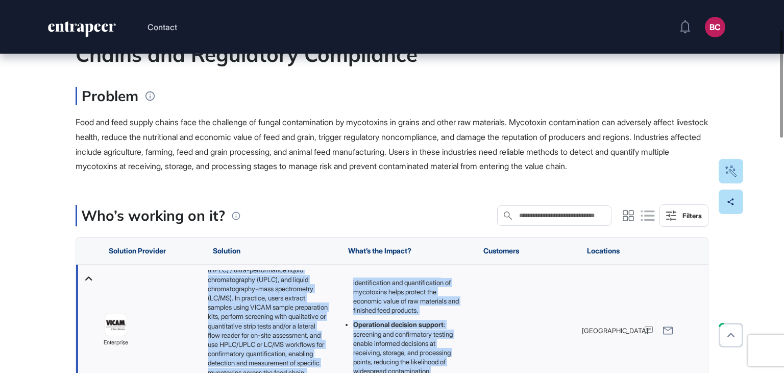
scroll to position [102, 0]
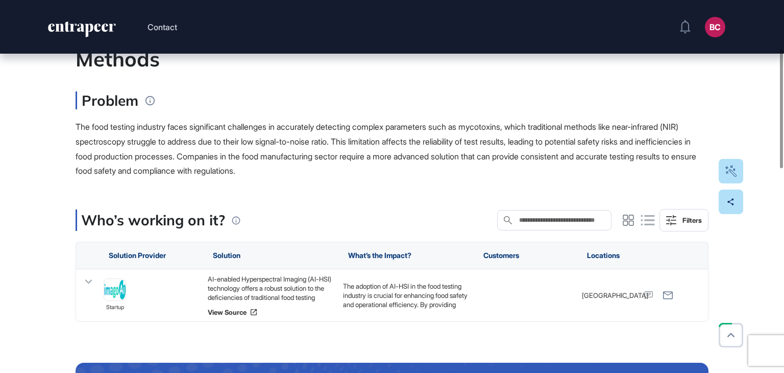
scroll to position [153, 0]
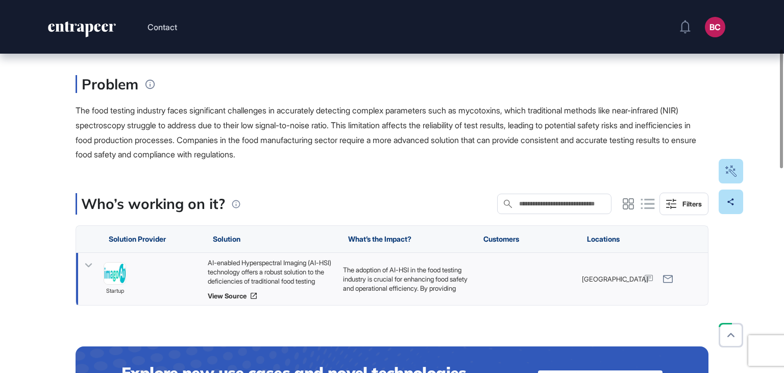
click at [263, 262] on div "AI-enabled Hyperspectral Imaging (AI-HSI) technology offers a robust solution t…" at bounding box center [270, 272] width 125 height 28
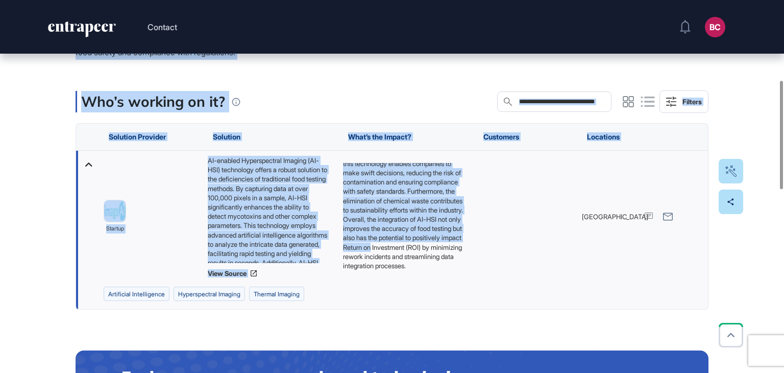
scroll to position [306, 0]
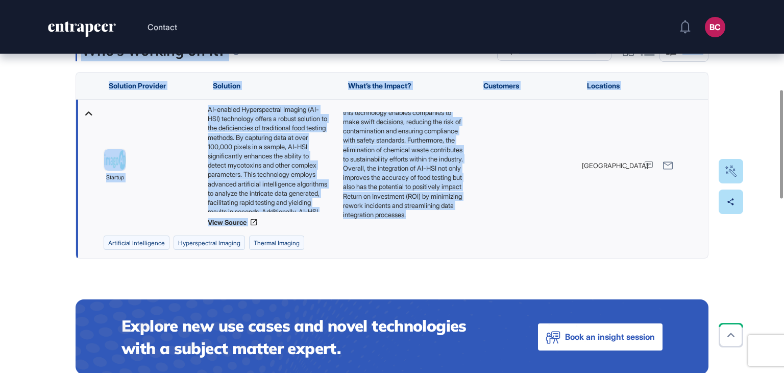
drag, startPoint x: 77, startPoint y: 127, endPoint x: 431, endPoint y: 229, distance: 368.6
click at [431, 229] on main "Use Case Tag for Gameboard Build Partner Invest Acquire artificial intelligence…" at bounding box center [392, 317] width 633 height 1040
copy main "Loremipsu Dolo Sitame Consect Adipisci Elitseddo Eiusmodte Incidid Utlabor Etd …"
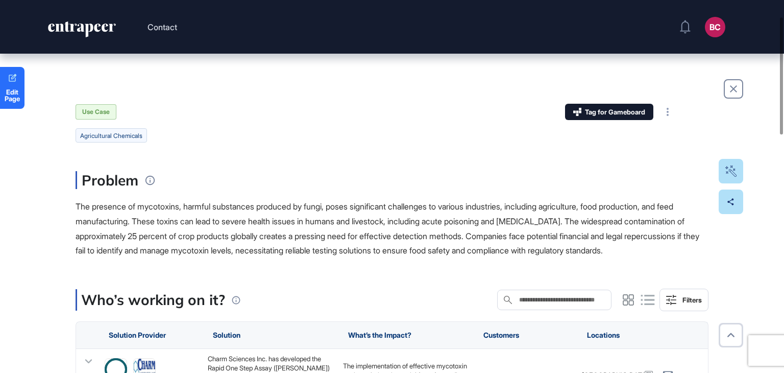
scroll to position [153, 0]
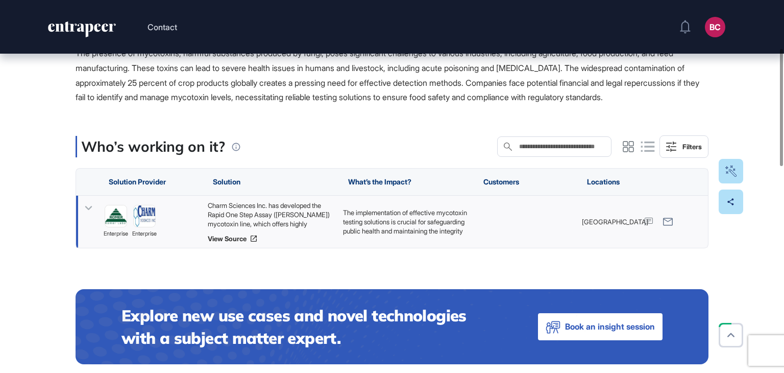
click at [251, 221] on div "Charm Sciences Inc. has developed the Rapid One Step Assay ([PERSON_NAME]) myco…" at bounding box center [270, 215] width 125 height 28
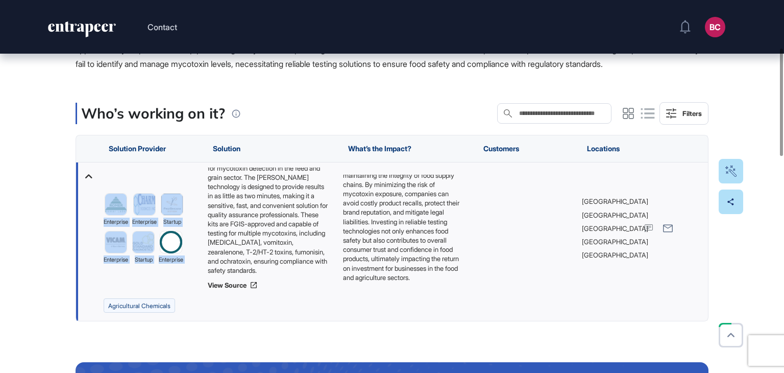
scroll to position [204, 0]
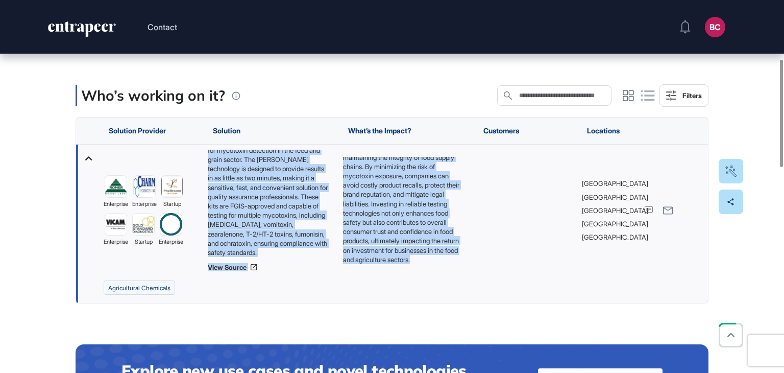
drag, startPoint x: 204, startPoint y: 214, endPoint x: 438, endPoint y: 275, distance: 241.8
click at [438, 275] on div "enterprise enterprise startup enterprise startup enterprise startup Charm Scien…" at bounding box center [392, 223] width 632 height 158
copy div "Charm Sciences Inc. has developed the Rapid One Step Assay ([PERSON_NAME]) myco…"
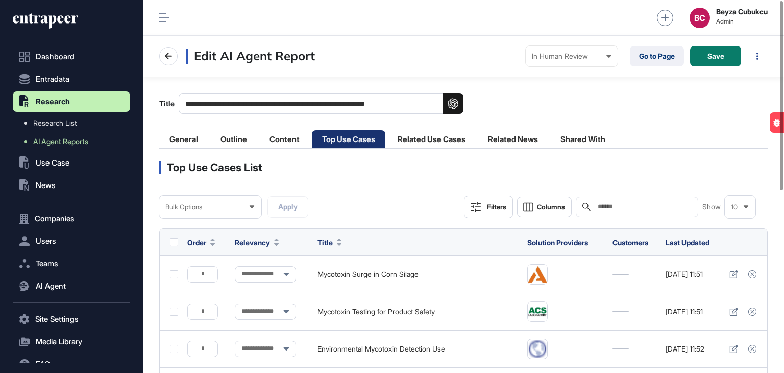
click at [272, 138] on li "Content" at bounding box center [284, 139] width 51 height 18
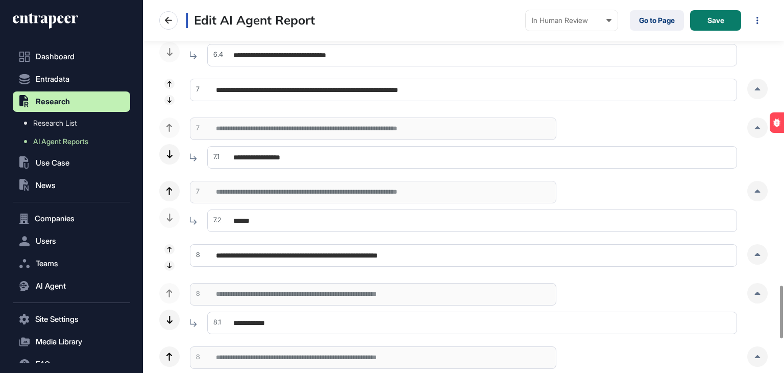
scroll to position [2041, 0]
